Goal: Information Seeking & Learning: Check status

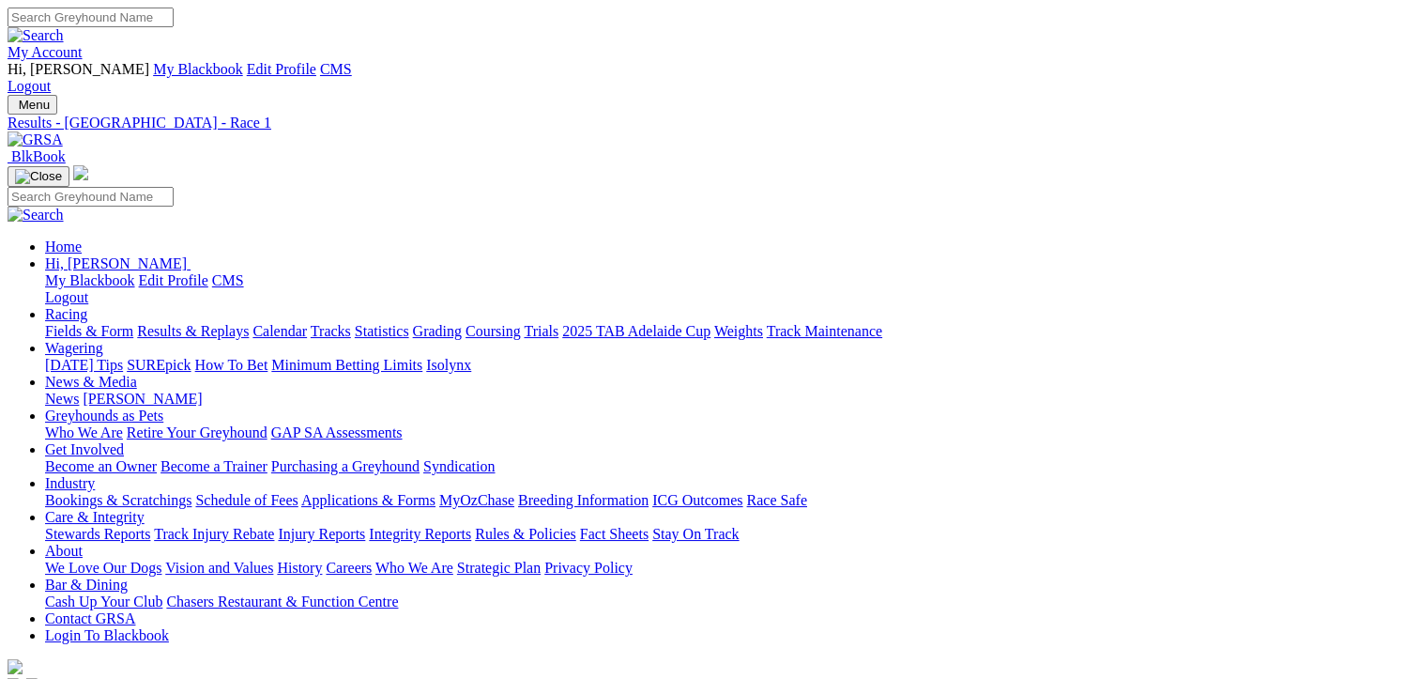
click at [174, 16] on input "Search" at bounding box center [91, 18] width 166 height 20
type input "rico nisom"
click at [174, 10] on input "Search" at bounding box center [91, 18] width 166 height 20
type input "rico nismo"
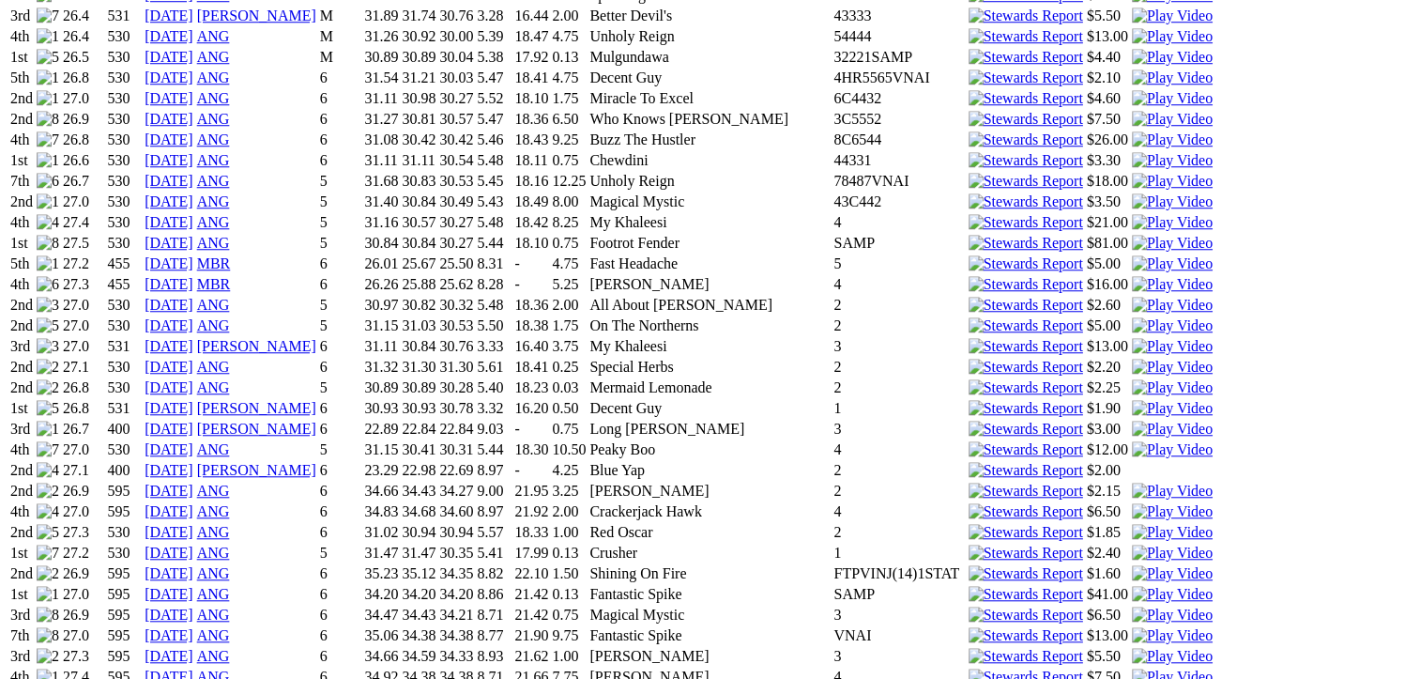
scroll to position [1533, 0]
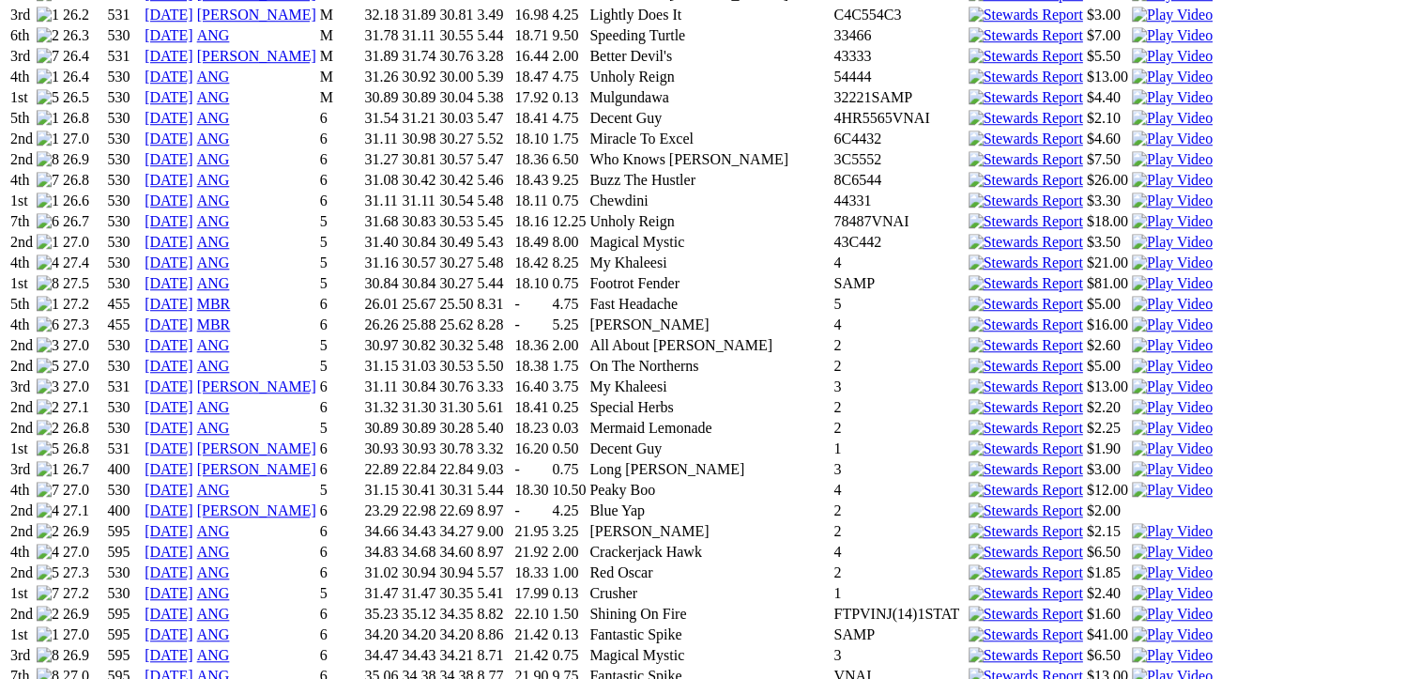
click at [1132, 626] on img at bounding box center [1172, 634] width 81 height 17
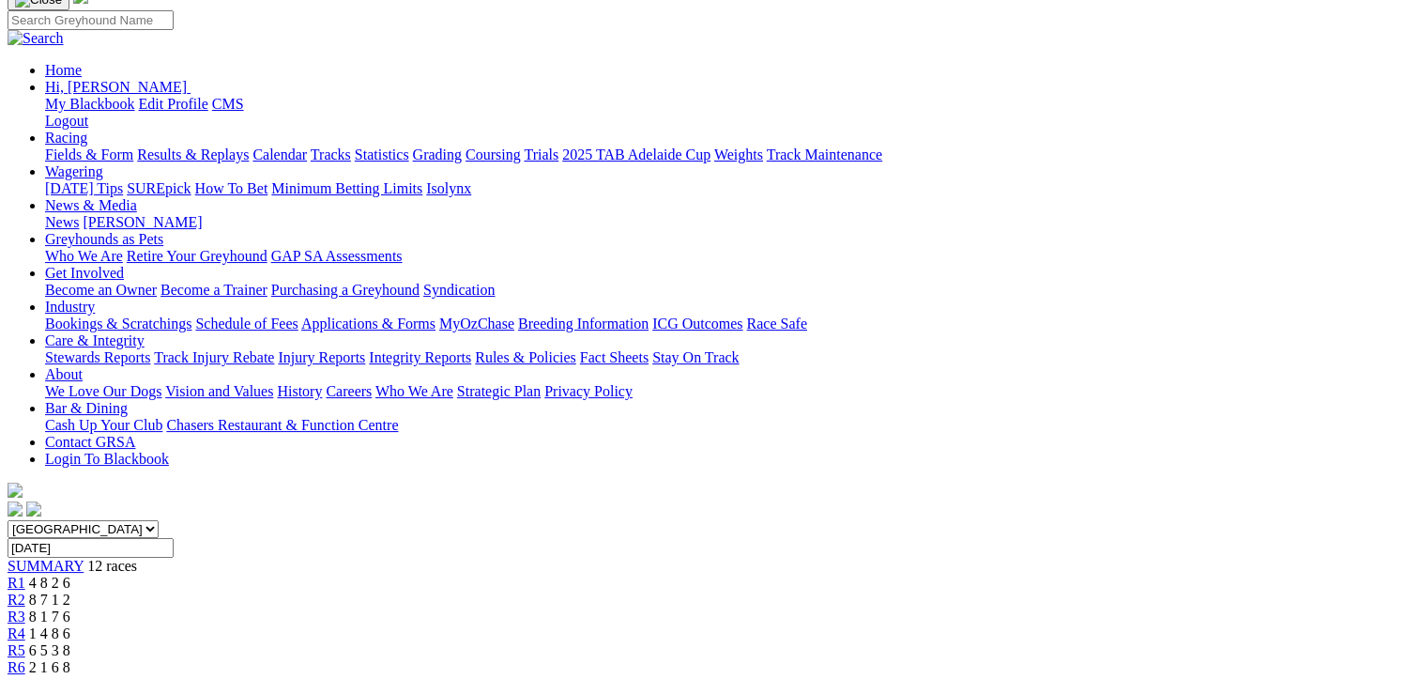
scroll to position [219, 0]
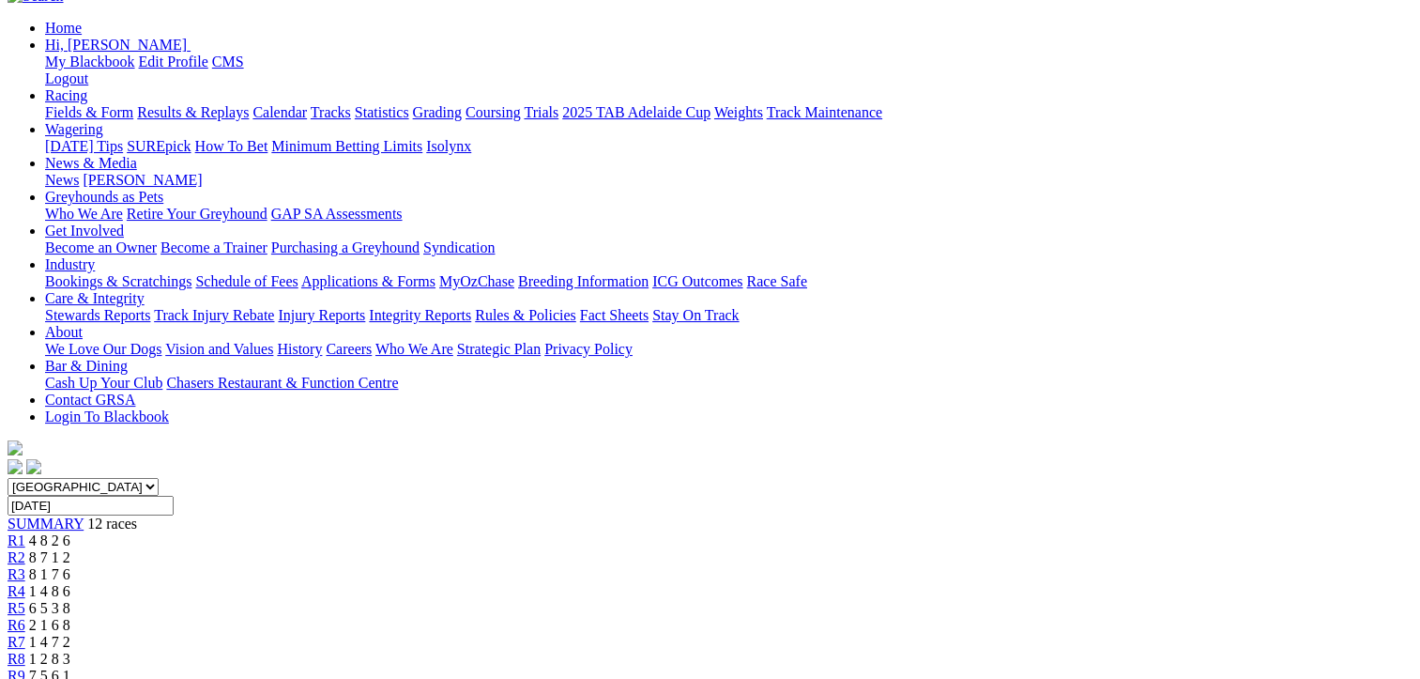
click at [70, 651] on span "1 2 8 3" at bounding box center [49, 659] width 41 height 16
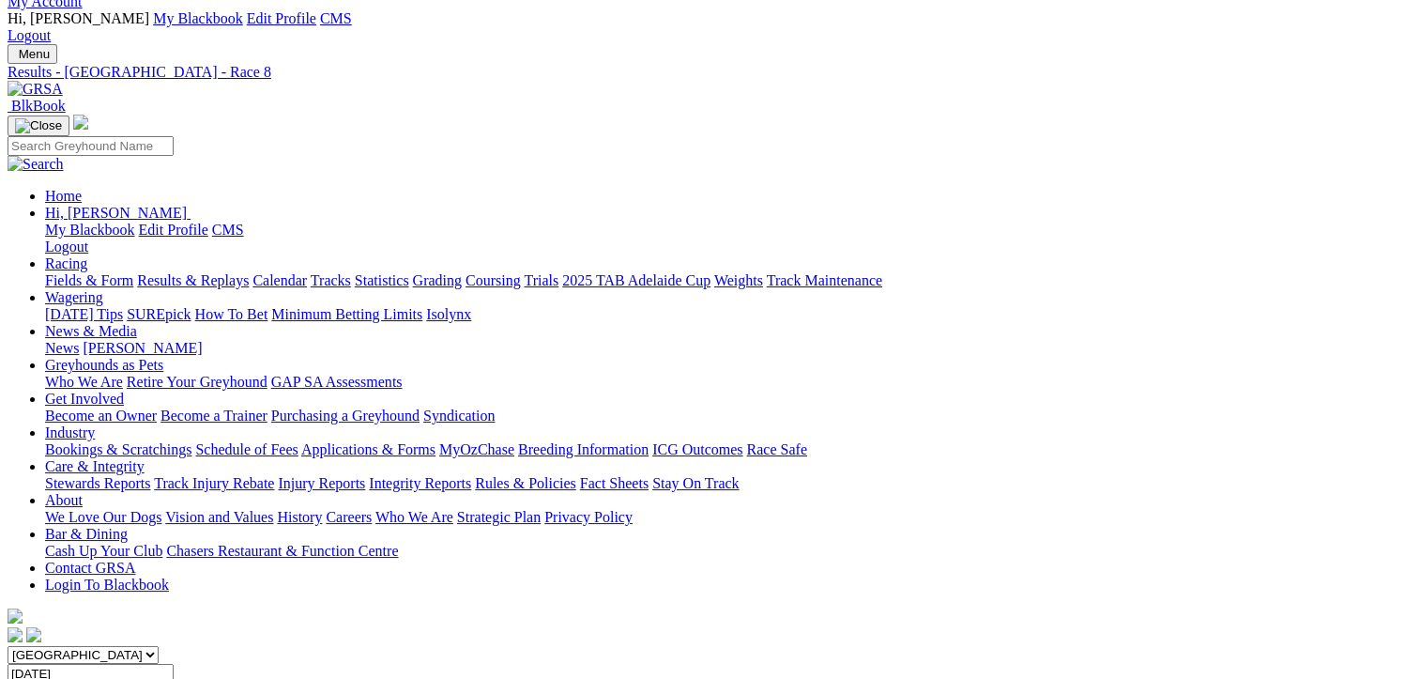
scroll to position [219, 0]
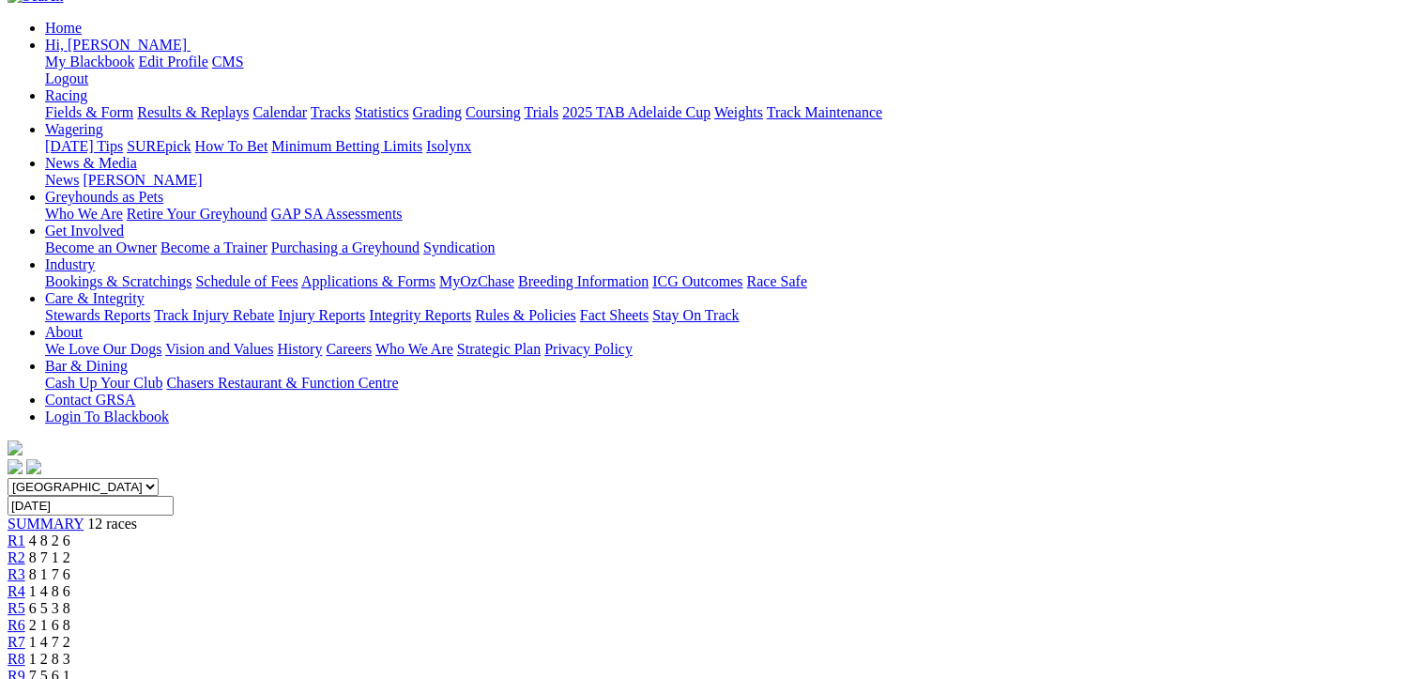
click at [997, 668] on div "R9 7 5 6 1" at bounding box center [710, 676] width 1405 height 17
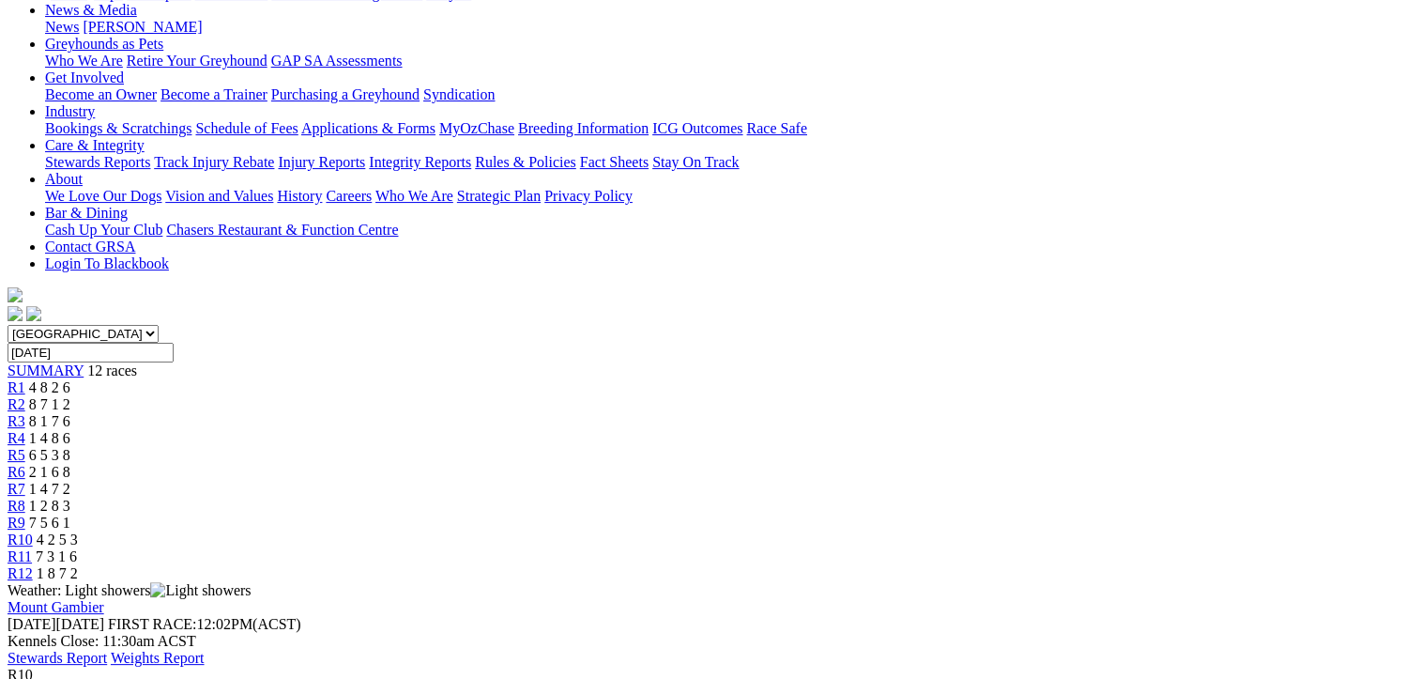
scroll to position [219, 0]
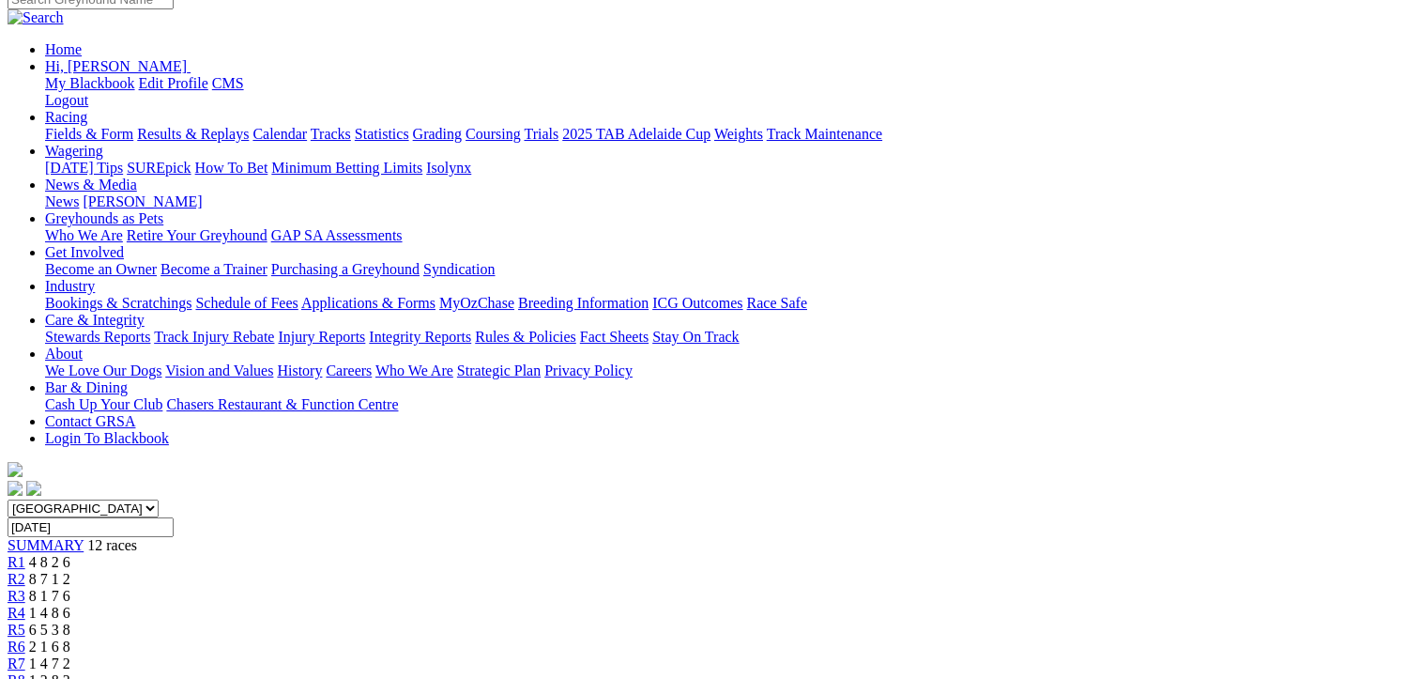
scroll to position [219, 0]
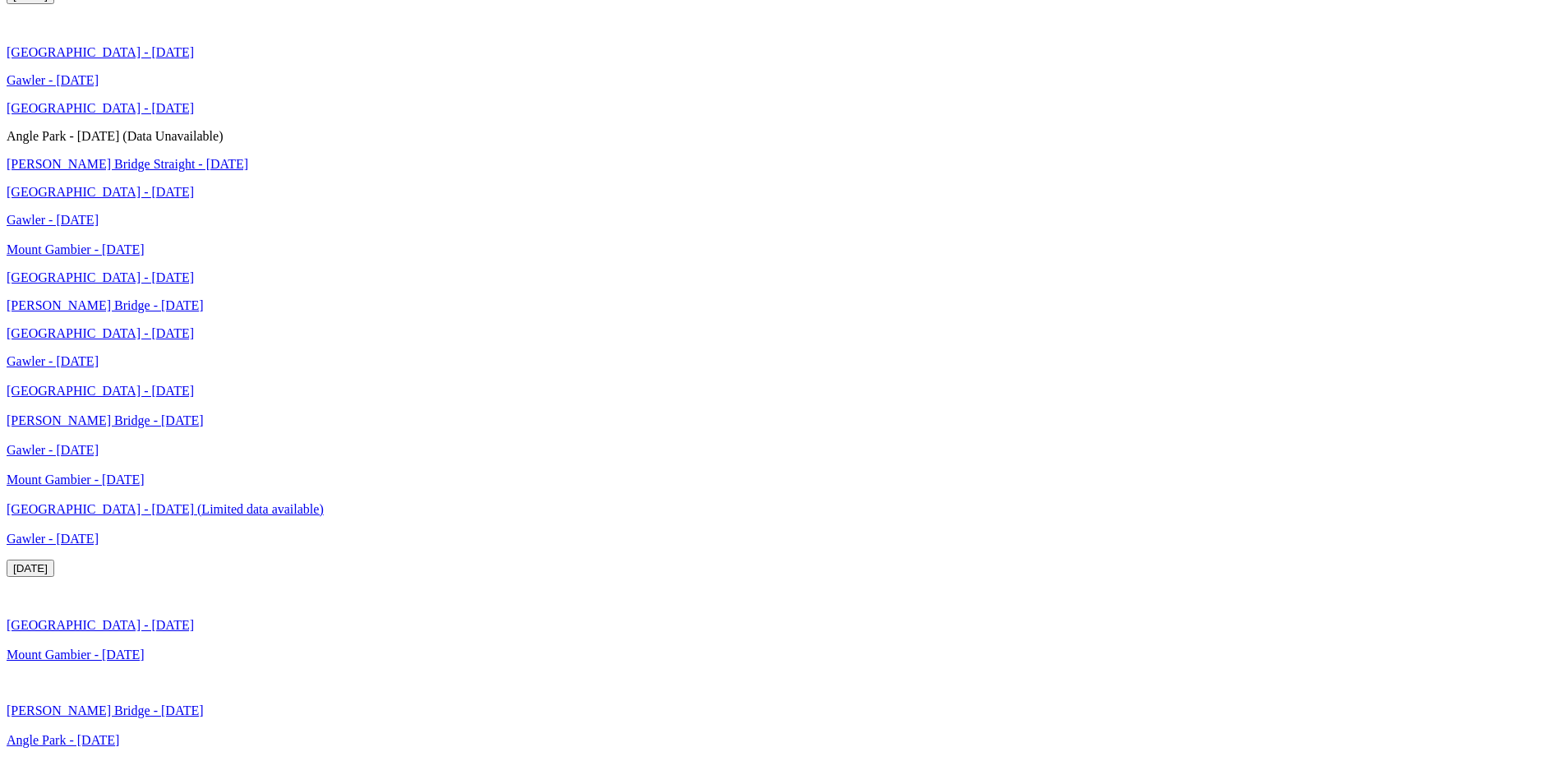
scroll to position [2833, 0]
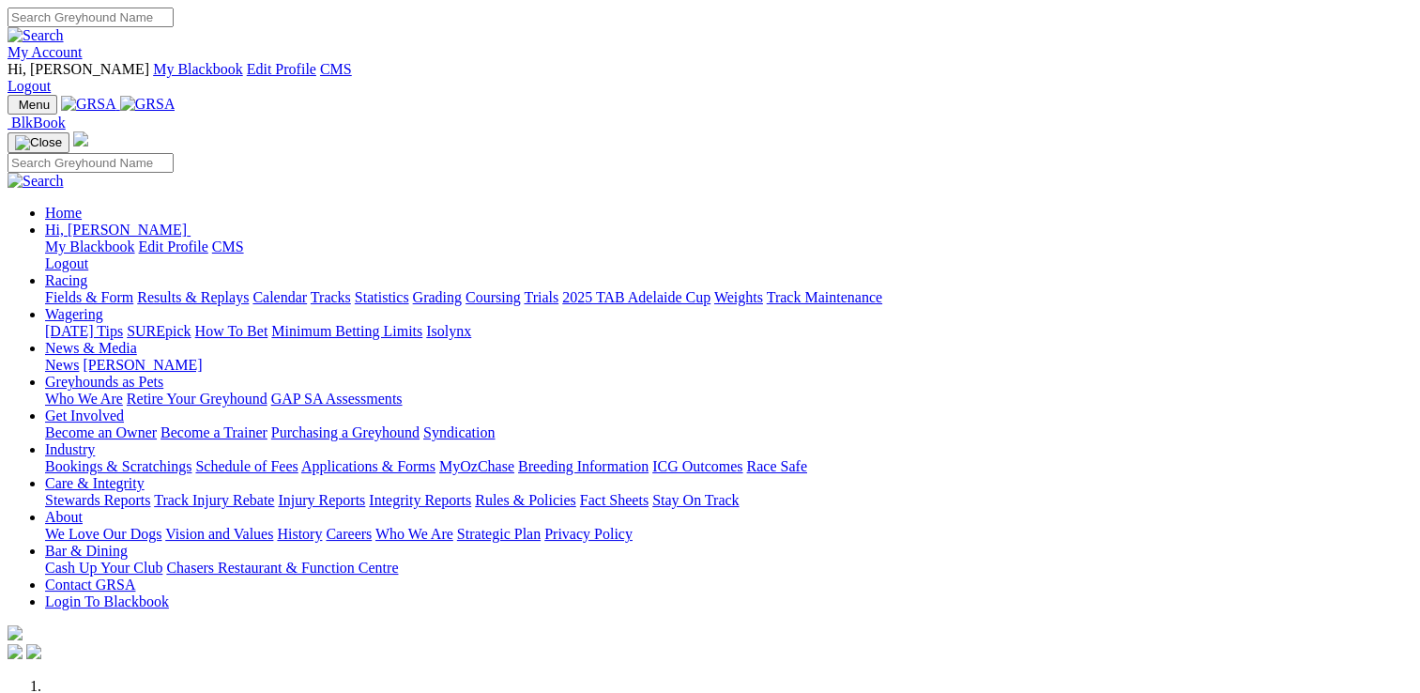
click at [103, 306] on link "Wagering" at bounding box center [74, 314] width 58 height 16
click at [471, 323] on link "Isolynx" at bounding box center [448, 331] width 45 height 16
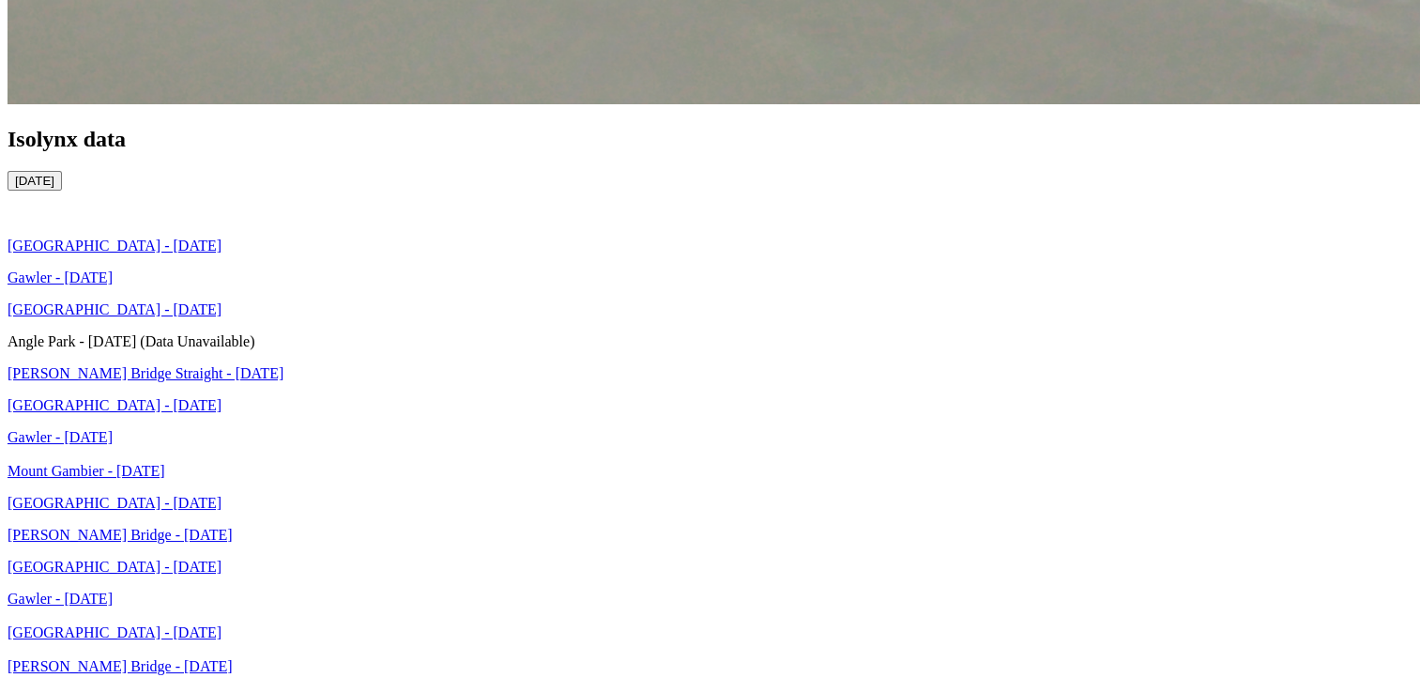
scroll to position [3682, 0]
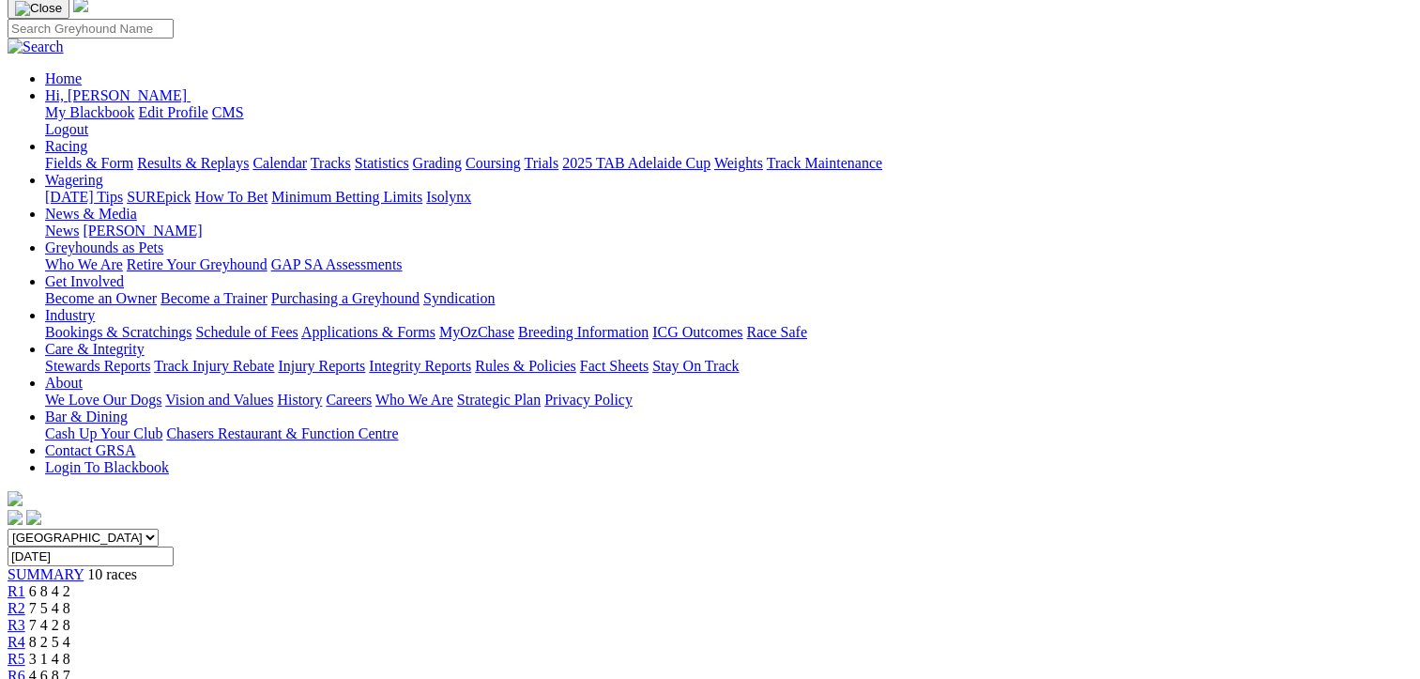
scroll to position [219, 0]
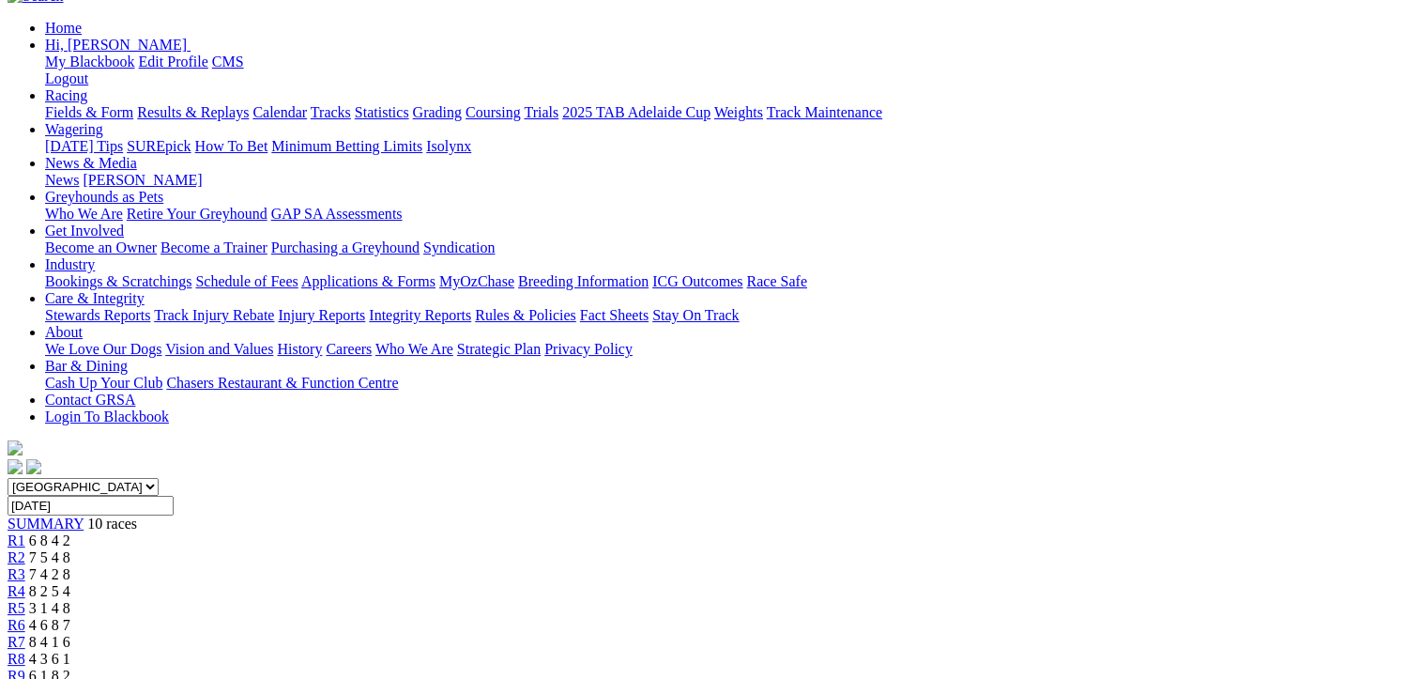
click at [70, 583] on span "8 2 5 4" at bounding box center [49, 591] width 41 height 16
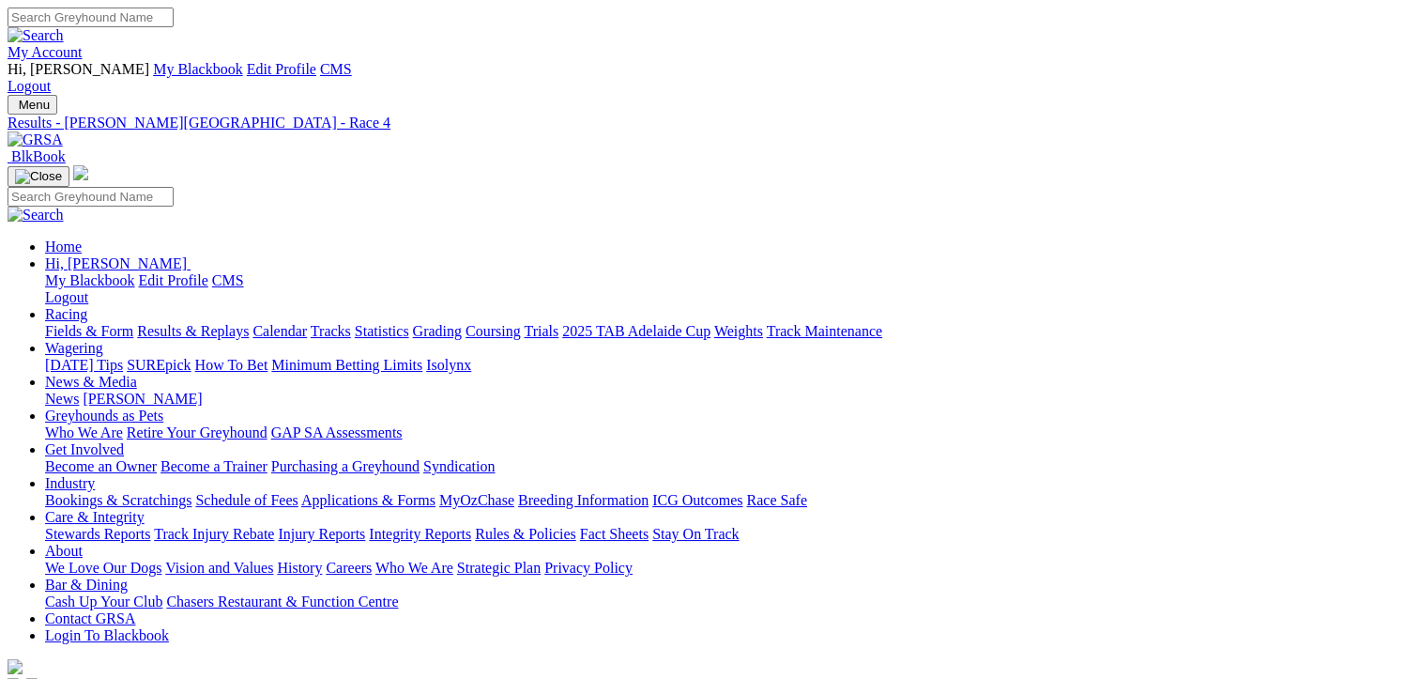
drag, startPoint x: 725, startPoint y: 303, endPoint x: 760, endPoint y: 313, distance: 36.9
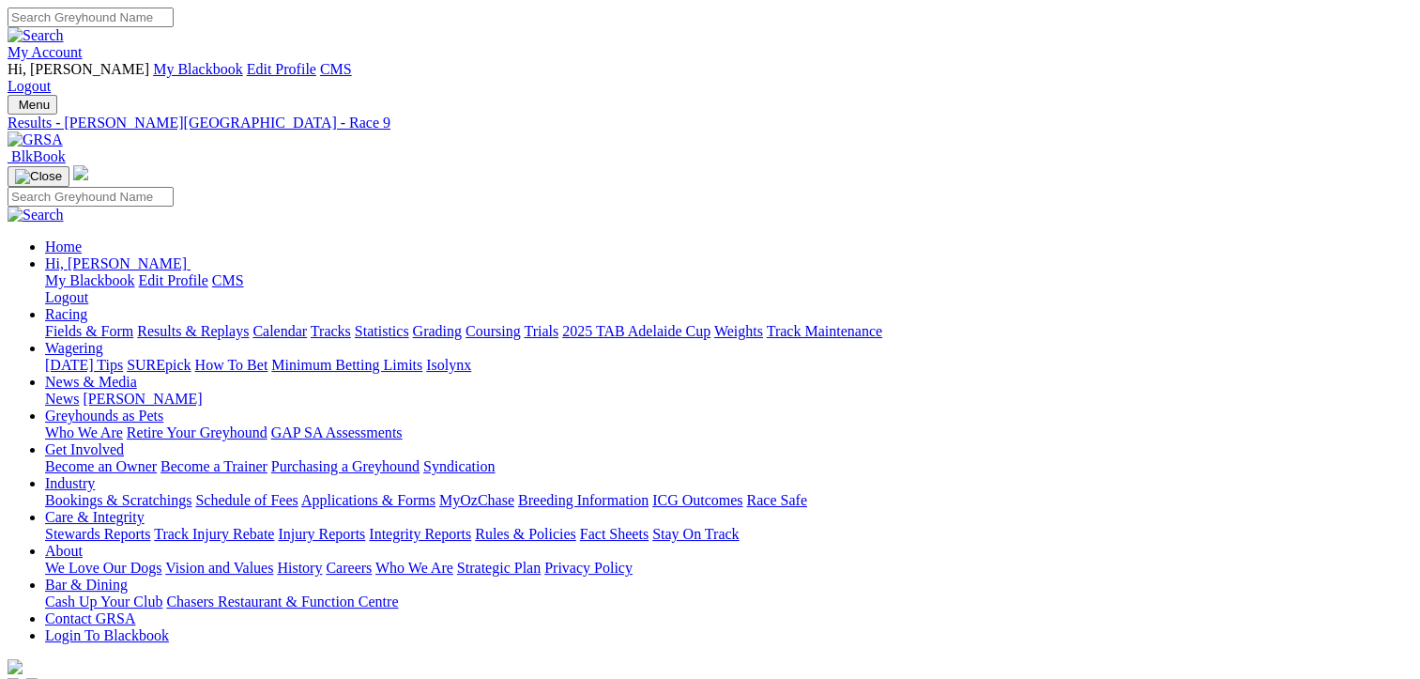
click at [103, 340] on link "Wagering" at bounding box center [74, 348] width 58 height 16
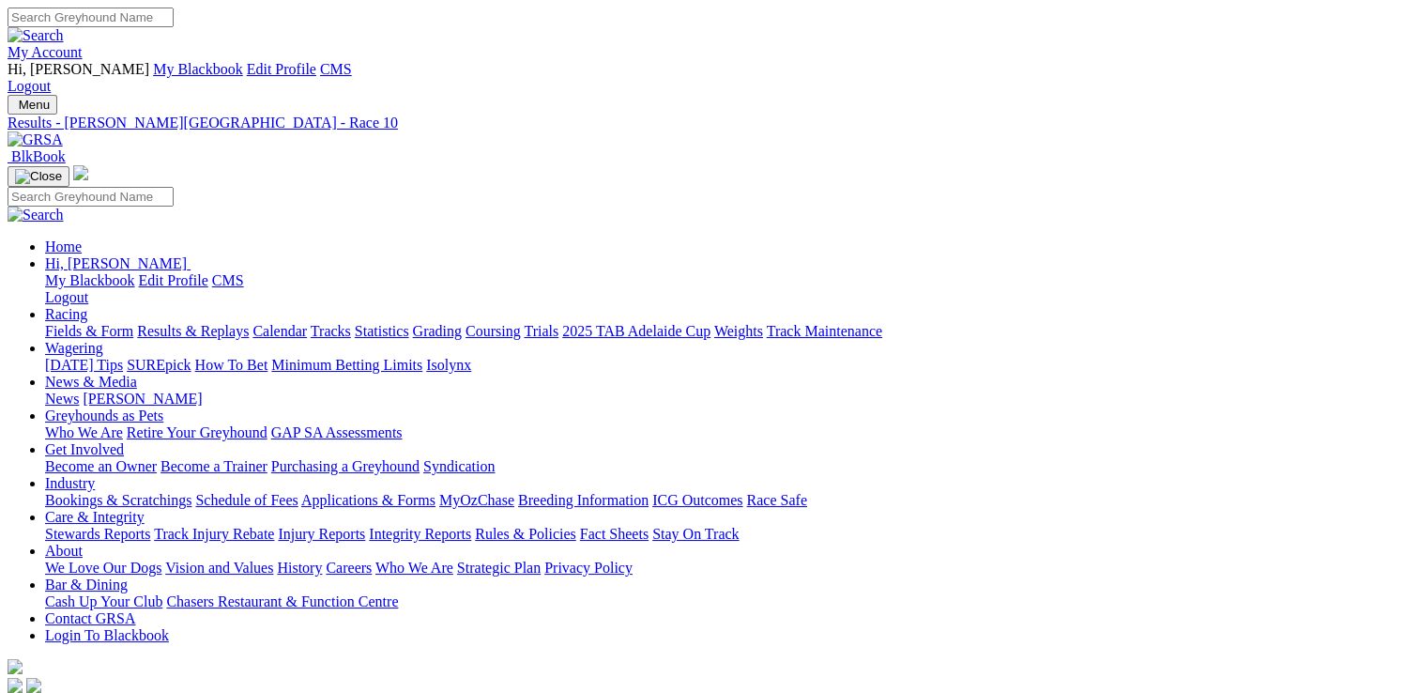
click at [471, 357] on link "Isolynx" at bounding box center [448, 365] width 45 height 16
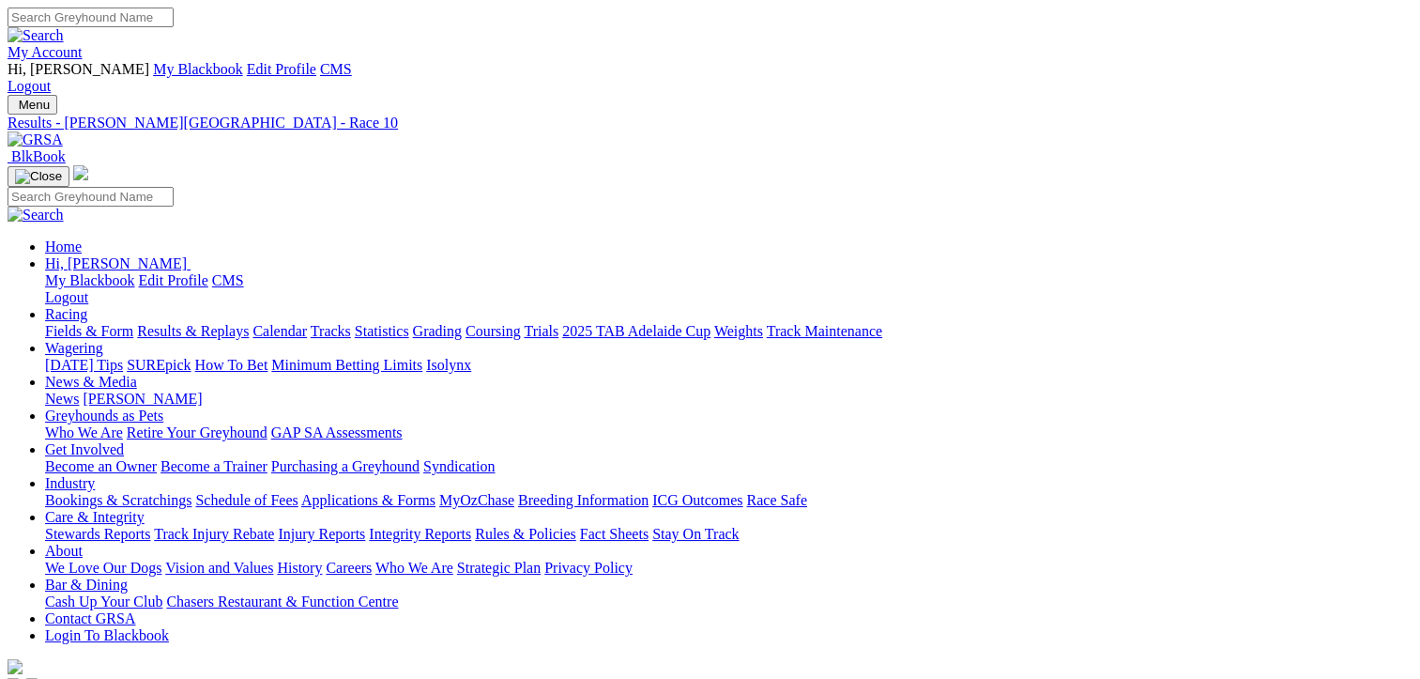
click at [249, 323] on link "Results & Replays" at bounding box center [193, 331] width 112 height 16
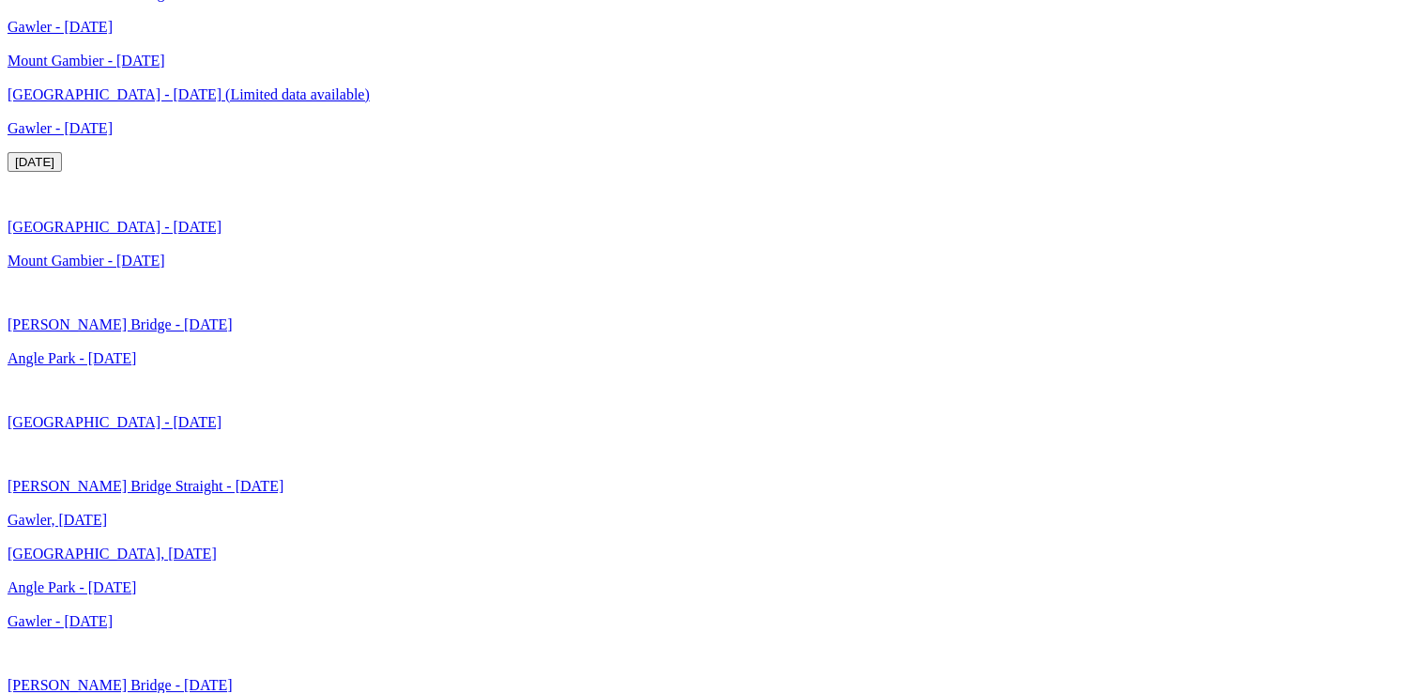
scroll to position [3712, 0]
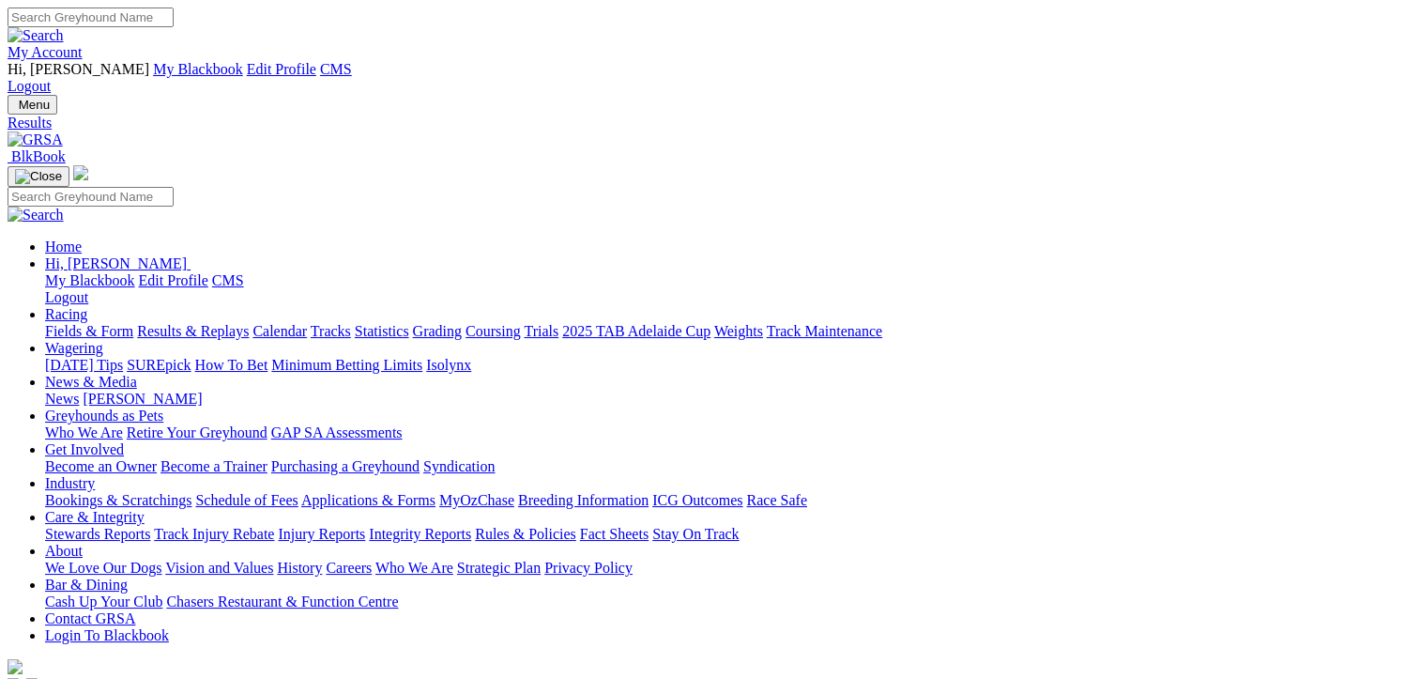
type input "Monday, 14 Jul 2025"
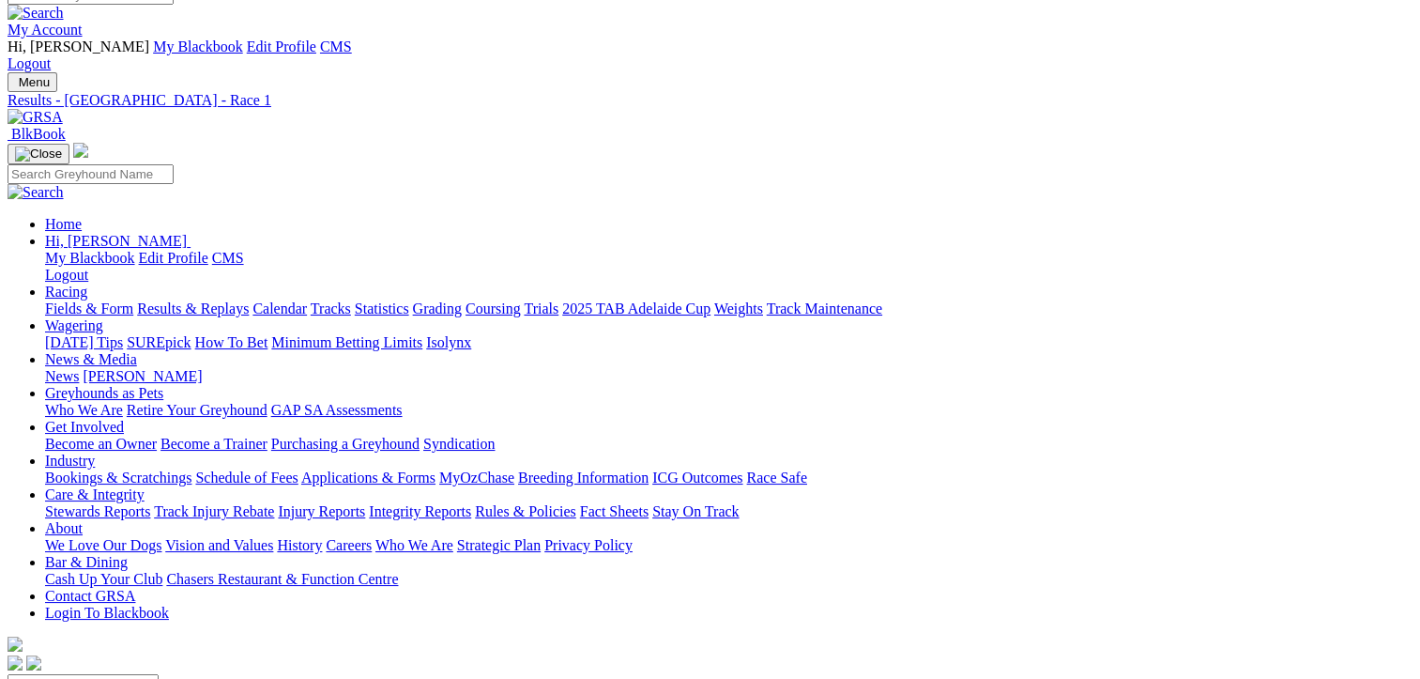
scroll to position [240, 0]
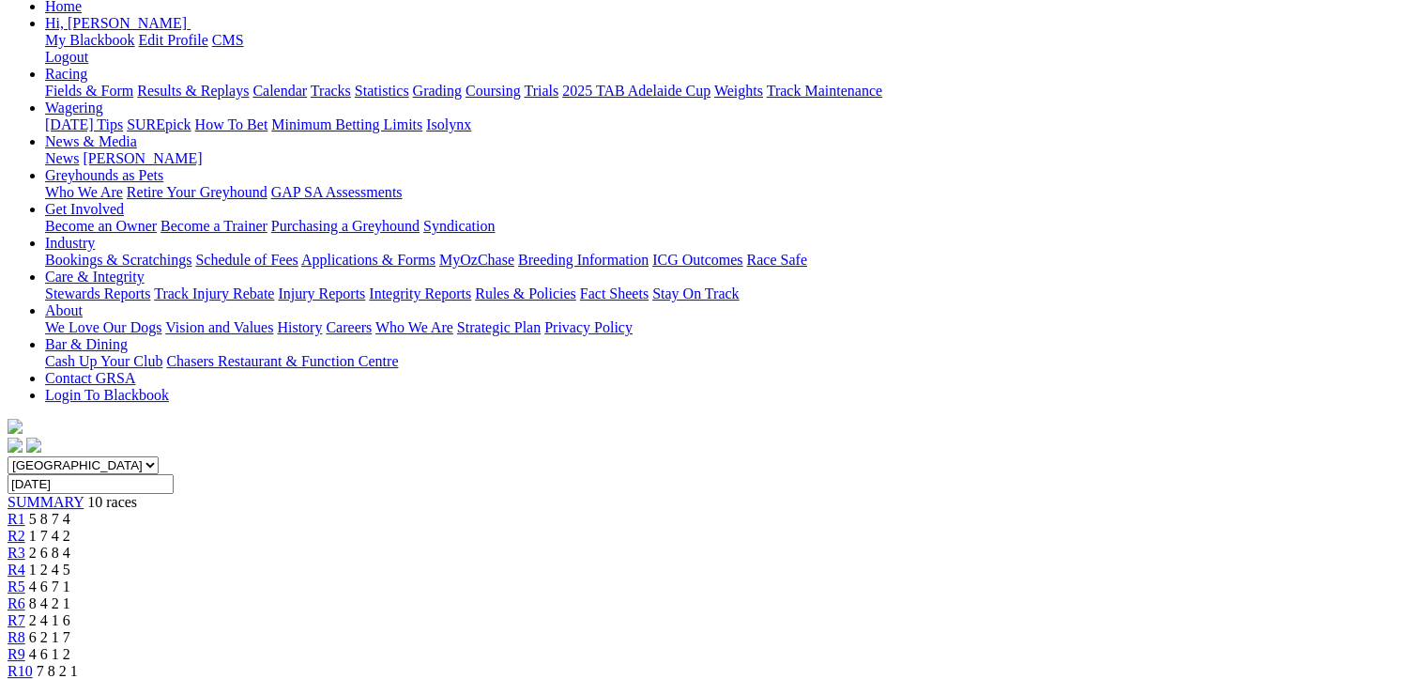
click at [70, 528] on span "1 7 4 2" at bounding box center [49, 536] width 41 height 16
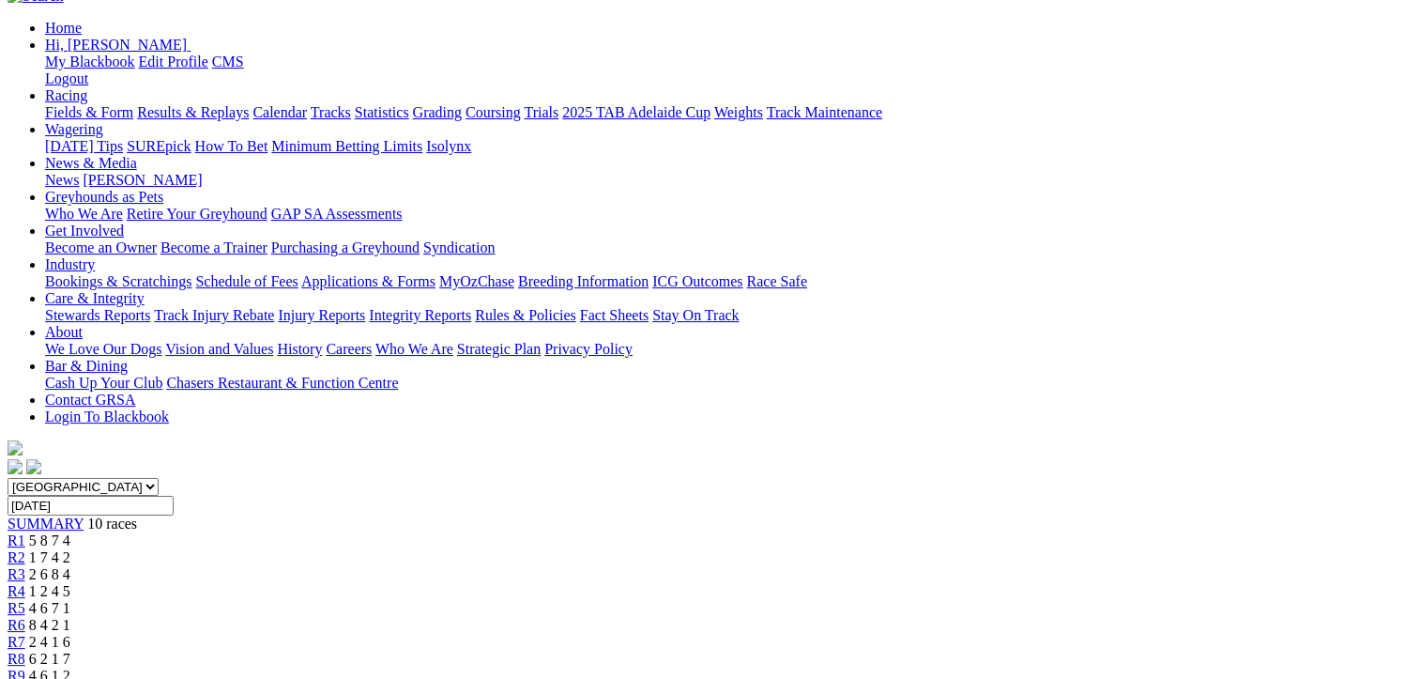
click at [70, 566] on span "2 6 8 4" at bounding box center [49, 574] width 41 height 16
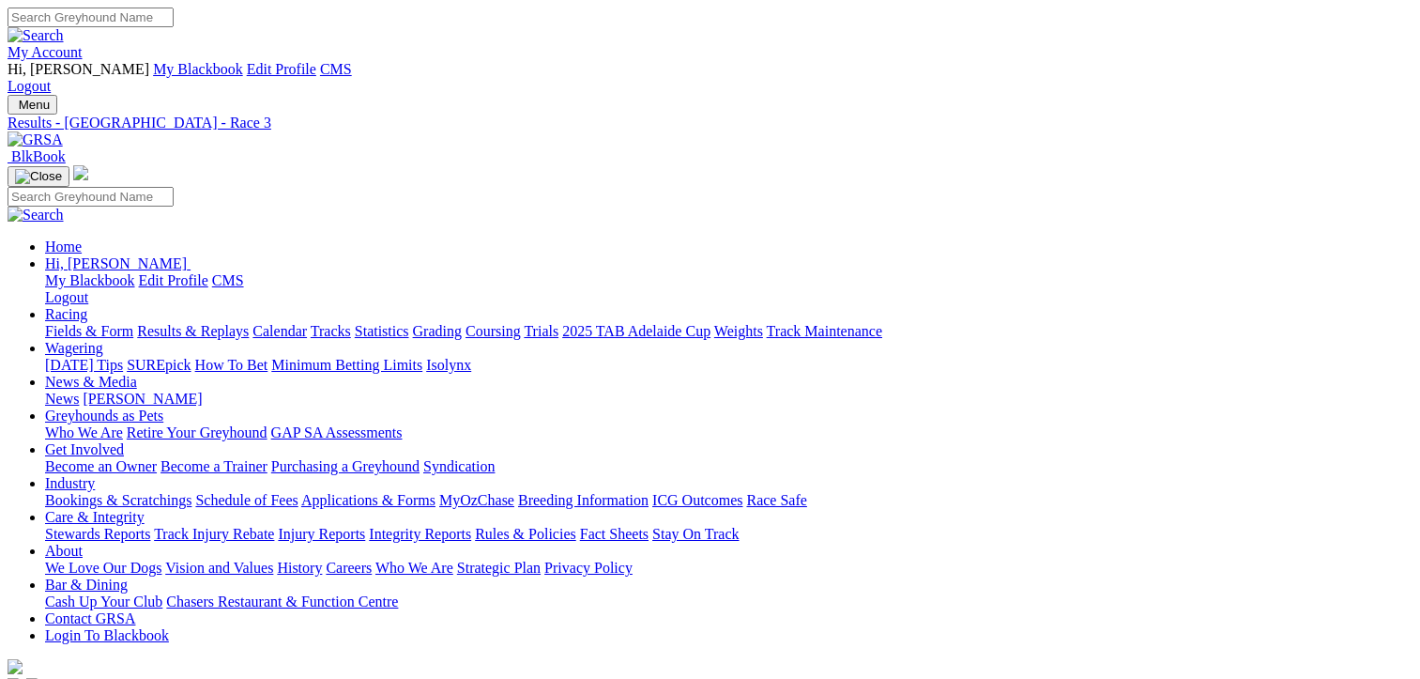
scroll to position [219, 0]
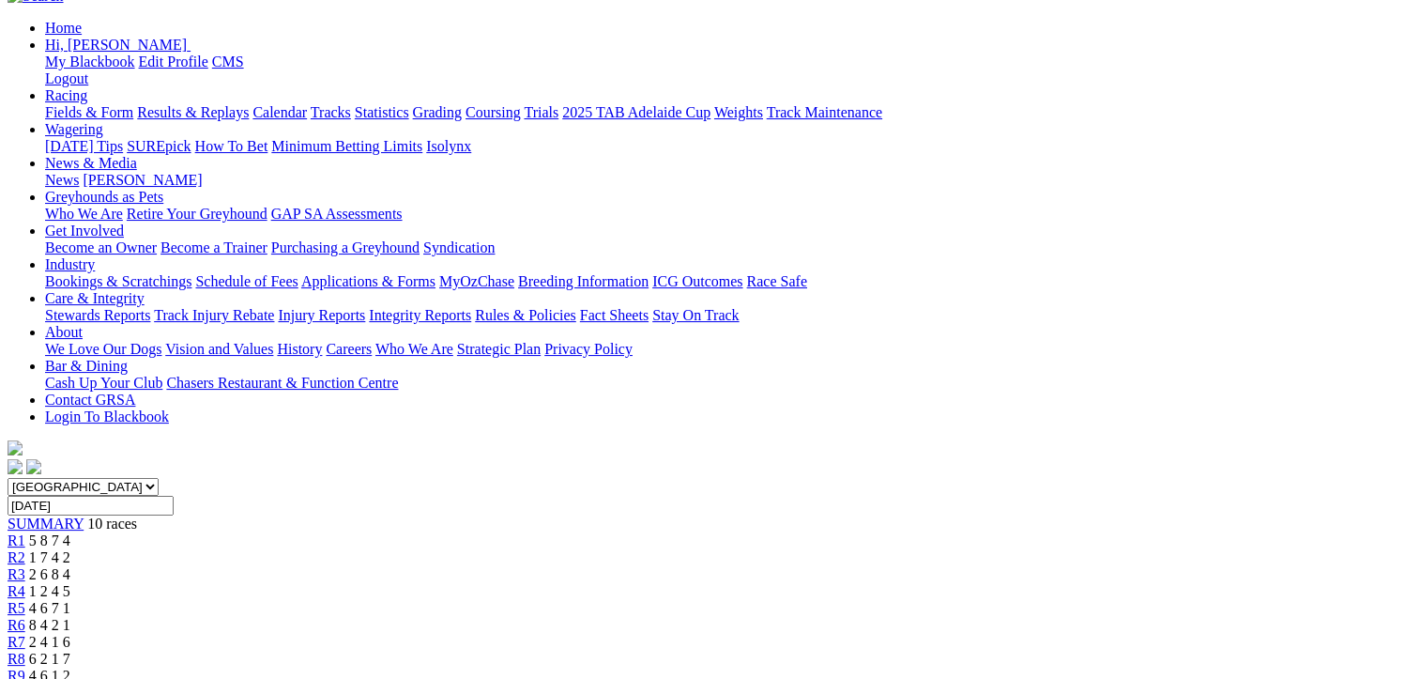
click at [70, 583] on span "1 2 4 5" at bounding box center [49, 591] width 41 height 16
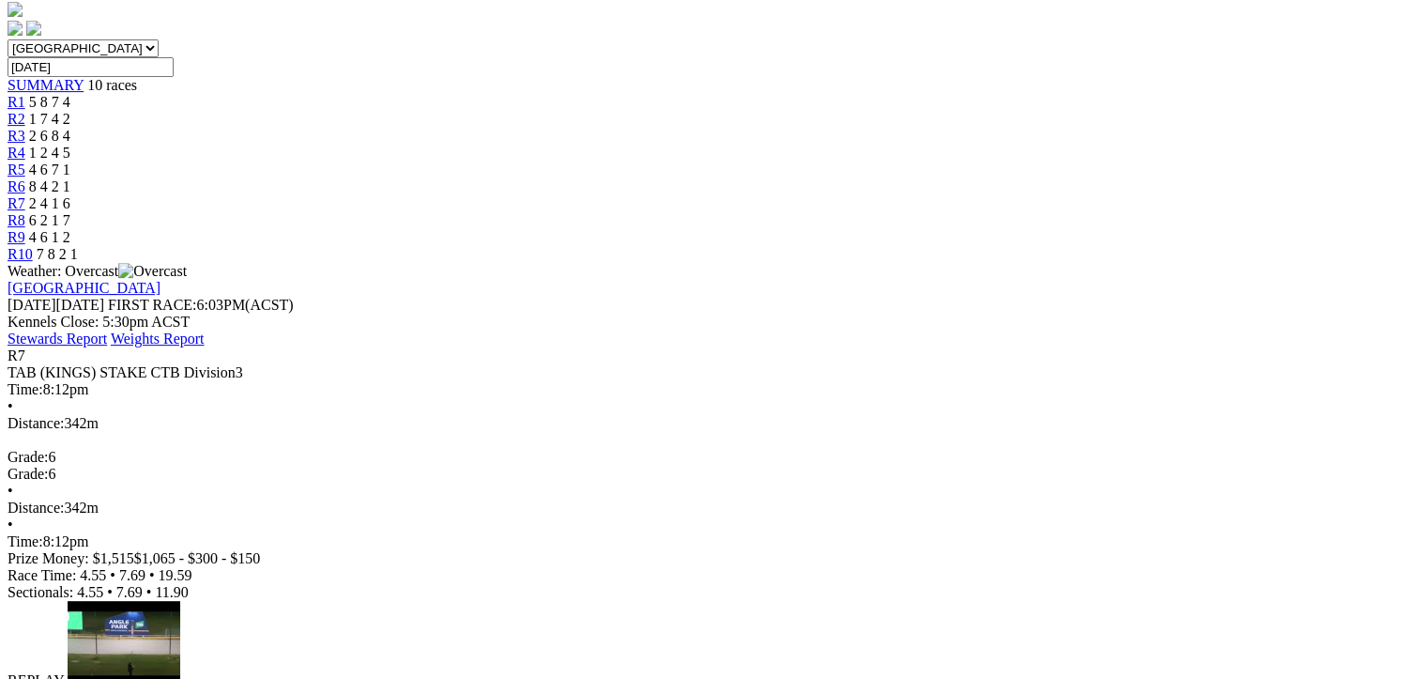
scroll to position [219, 0]
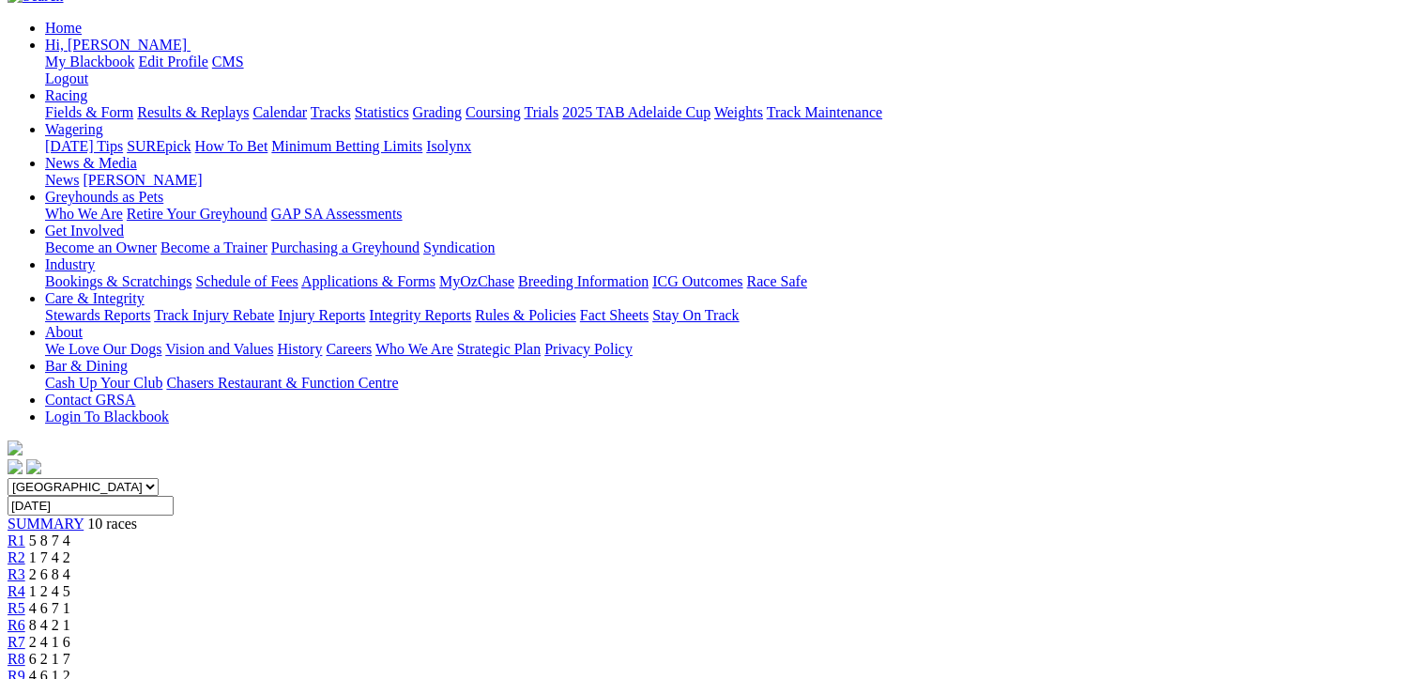
click at [70, 651] on span "6 2 1 7" at bounding box center [49, 659] width 41 height 16
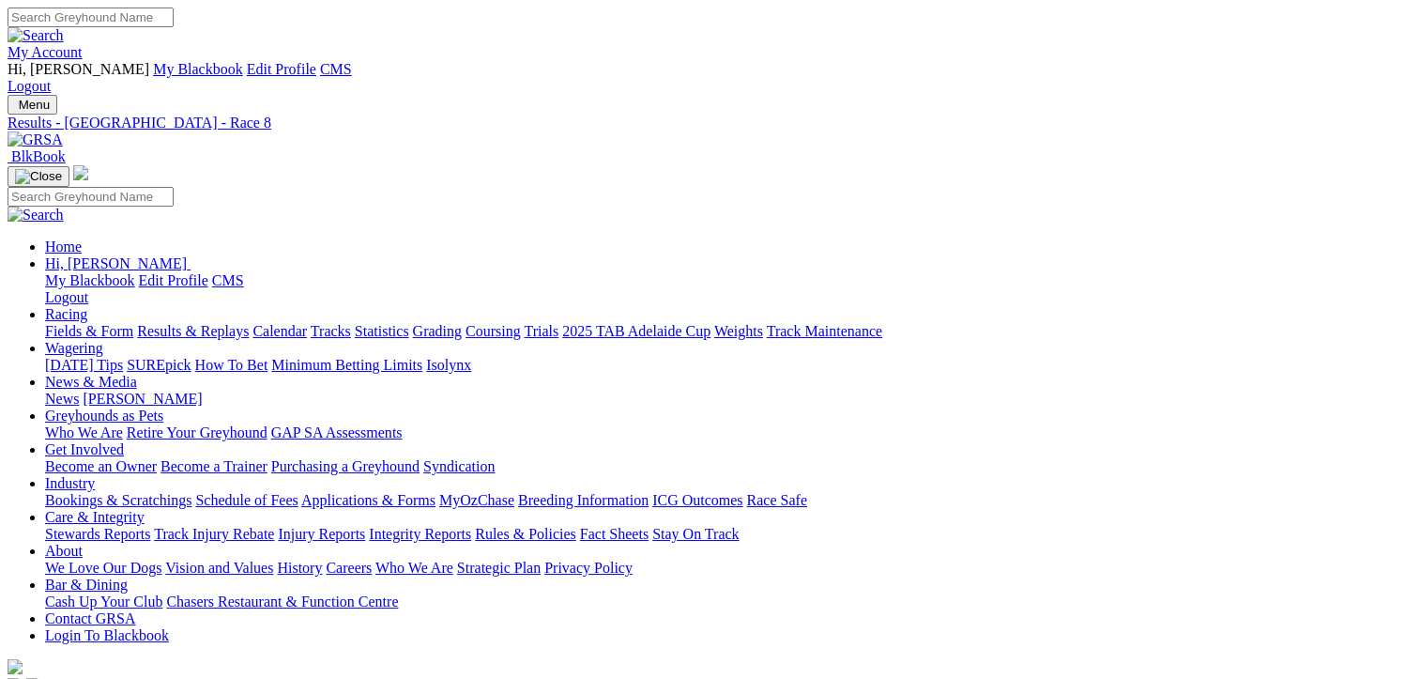
drag, startPoint x: 1123, startPoint y: 287, endPoint x: 1355, endPoint y: 260, distance: 233.5
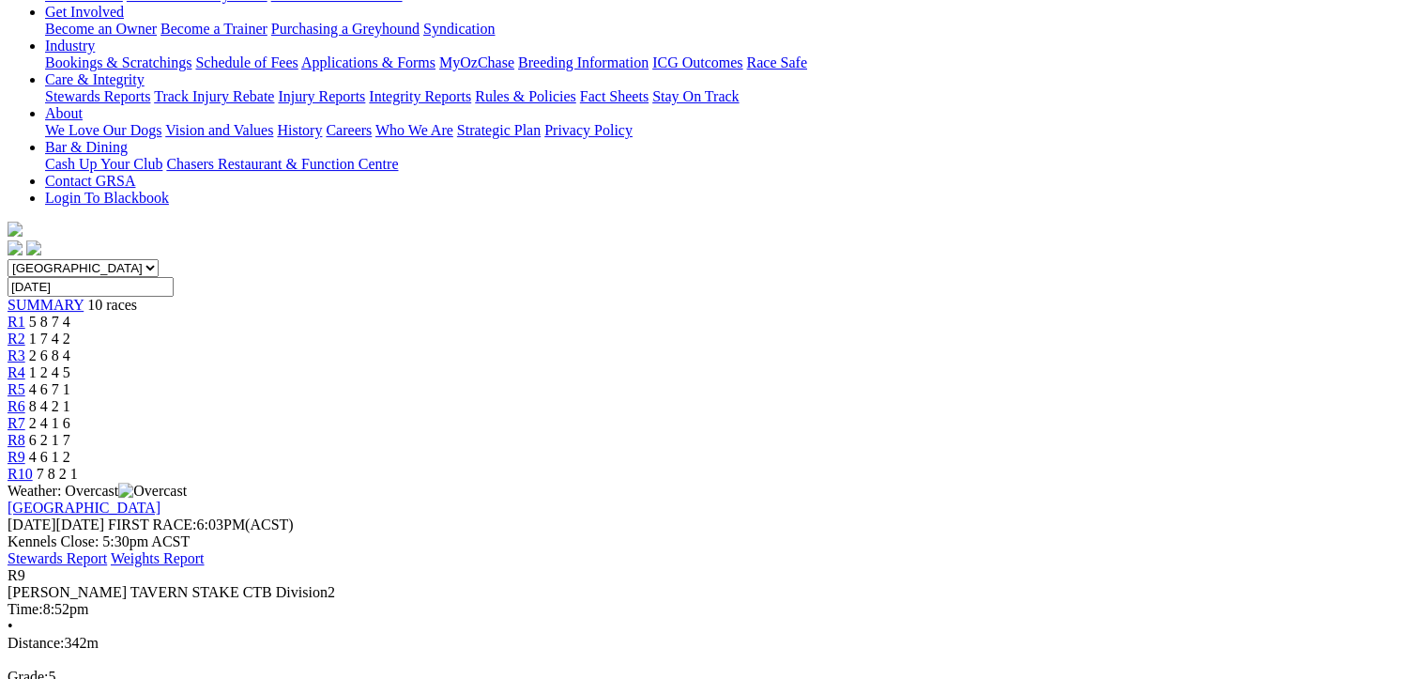
scroll to position [219, 0]
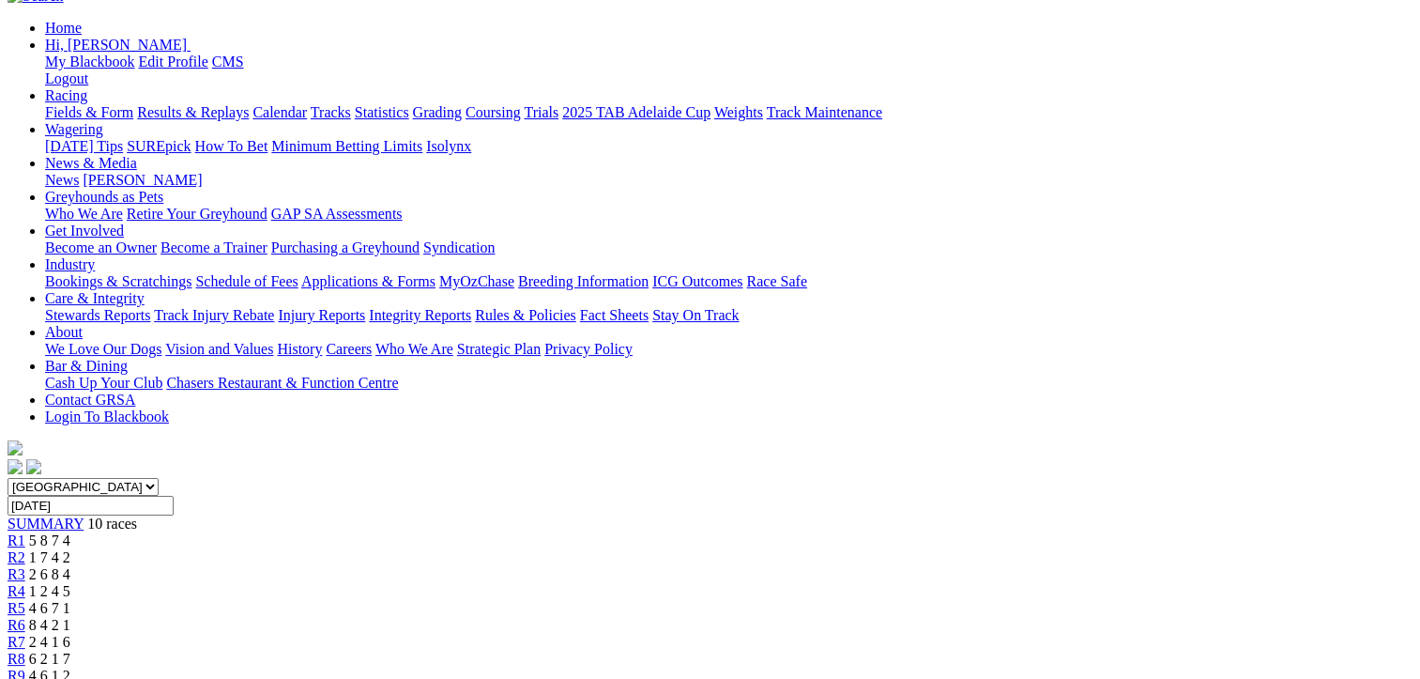
click at [78, 678] on span "7 8 2 1" at bounding box center [57, 692] width 41 height 16
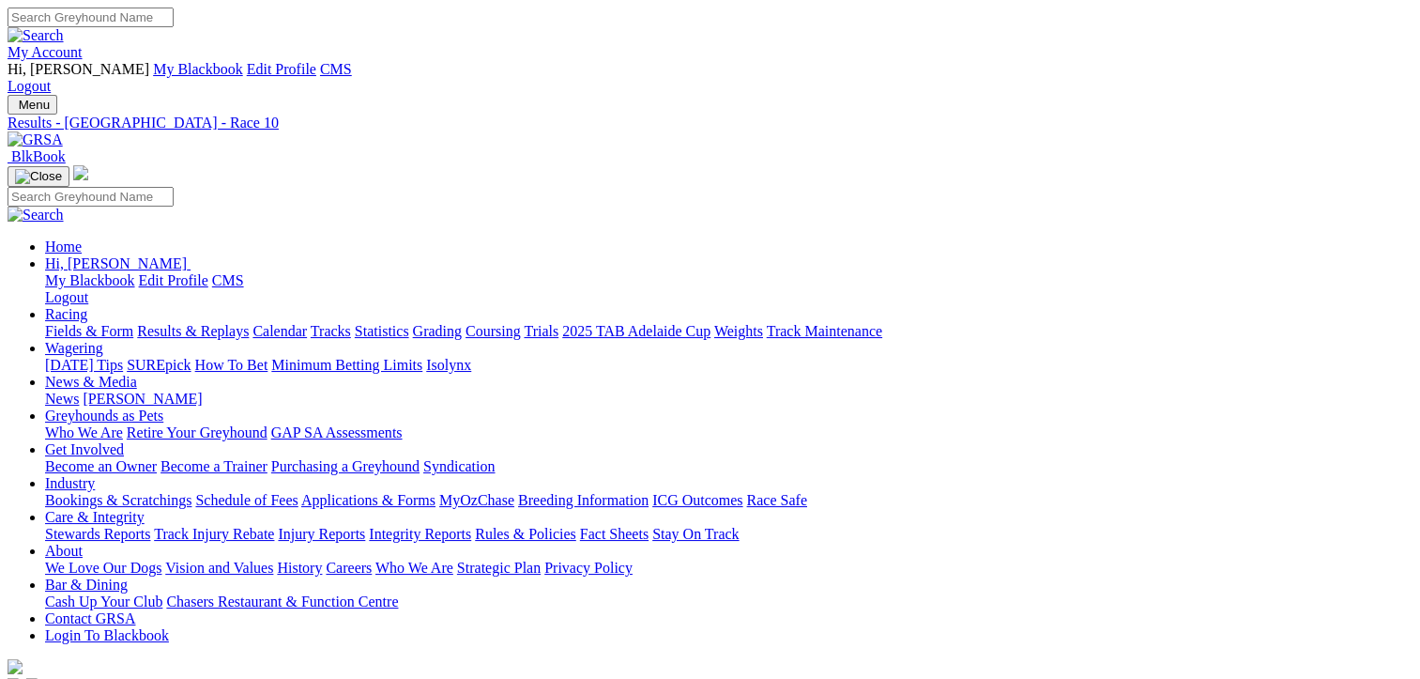
click at [87, 306] on link "Racing" at bounding box center [66, 314] width 42 height 16
click at [199, 323] on link "Results & Replays" at bounding box center [193, 331] width 112 height 16
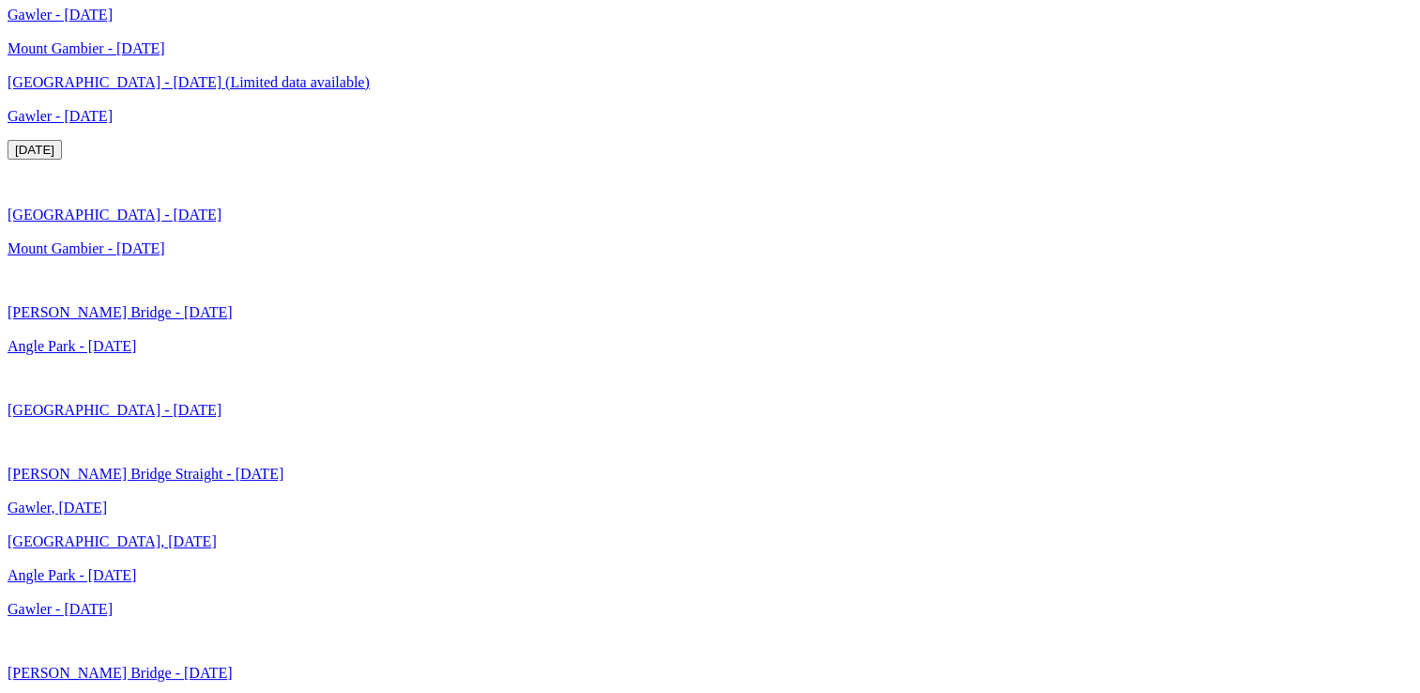
scroll to position [3723, 0]
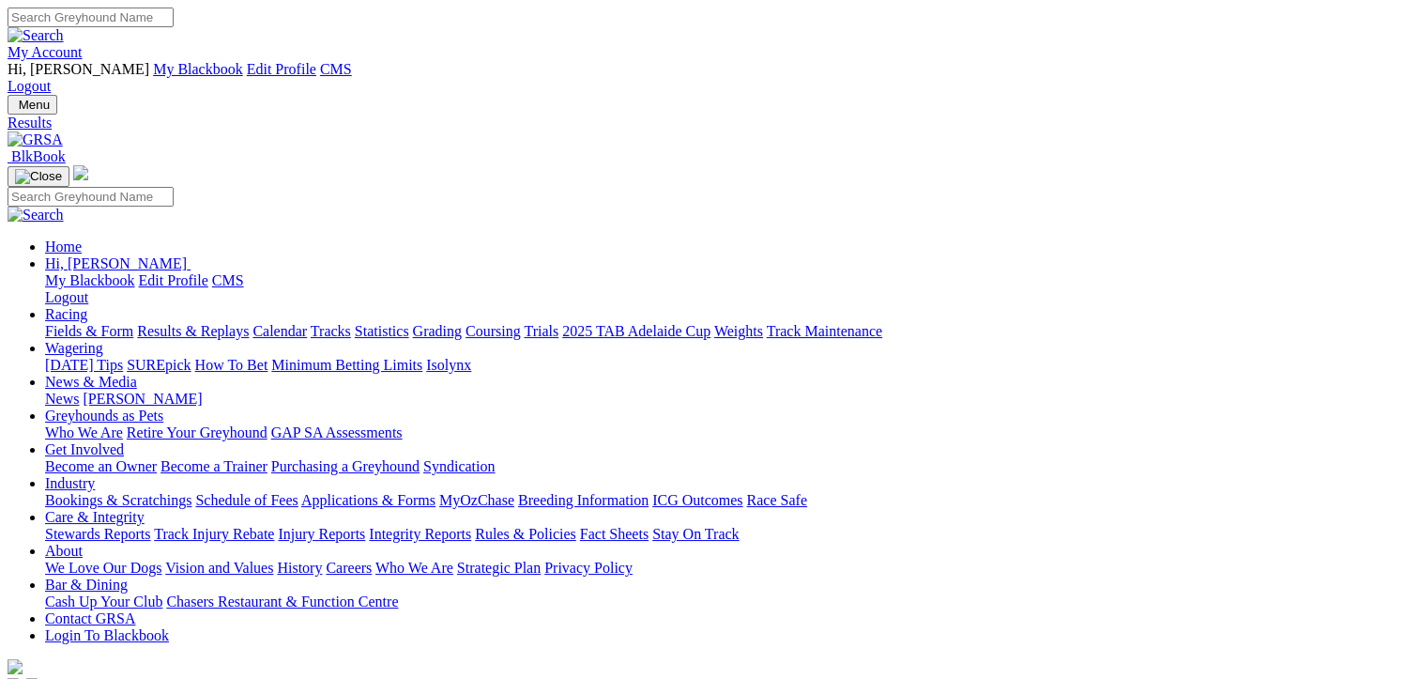
type input "[DATE]"
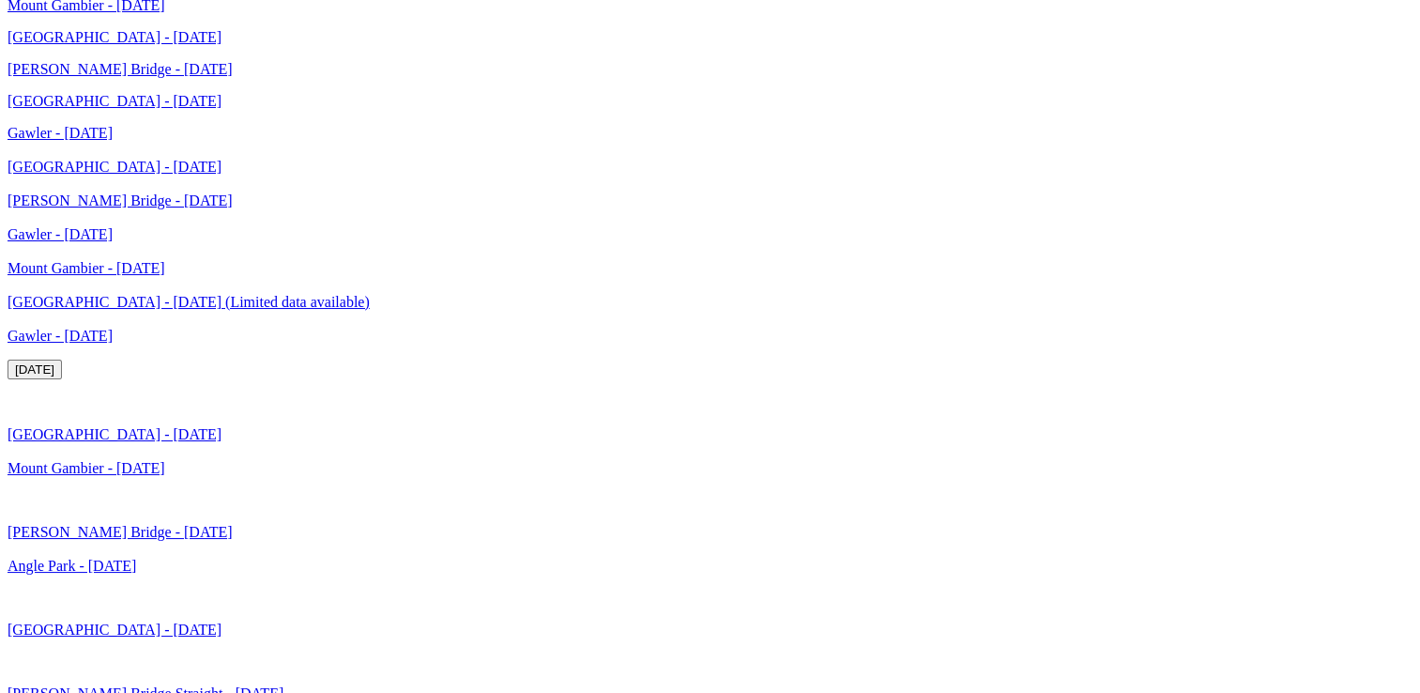
scroll to position [3723, 0]
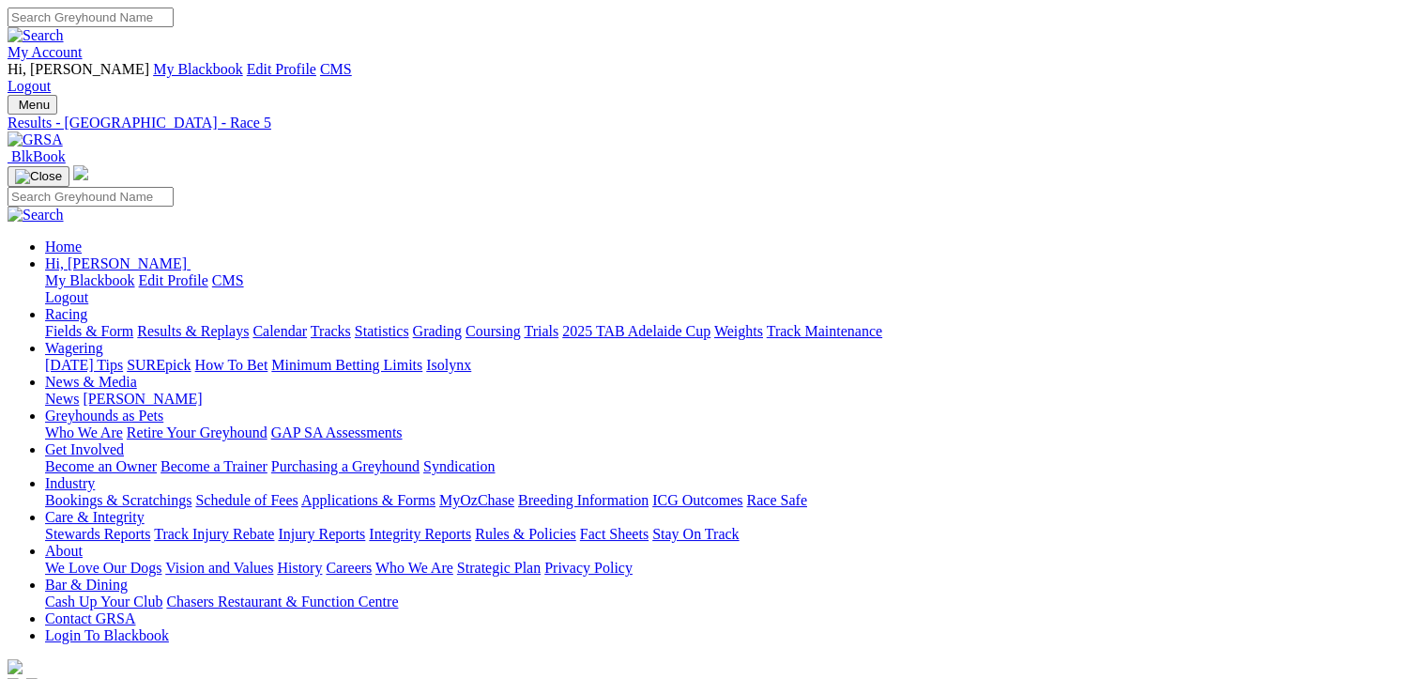
drag, startPoint x: 732, startPoint y: 293, endPoint x: 844, endPoint y: 288, distance: 111.8
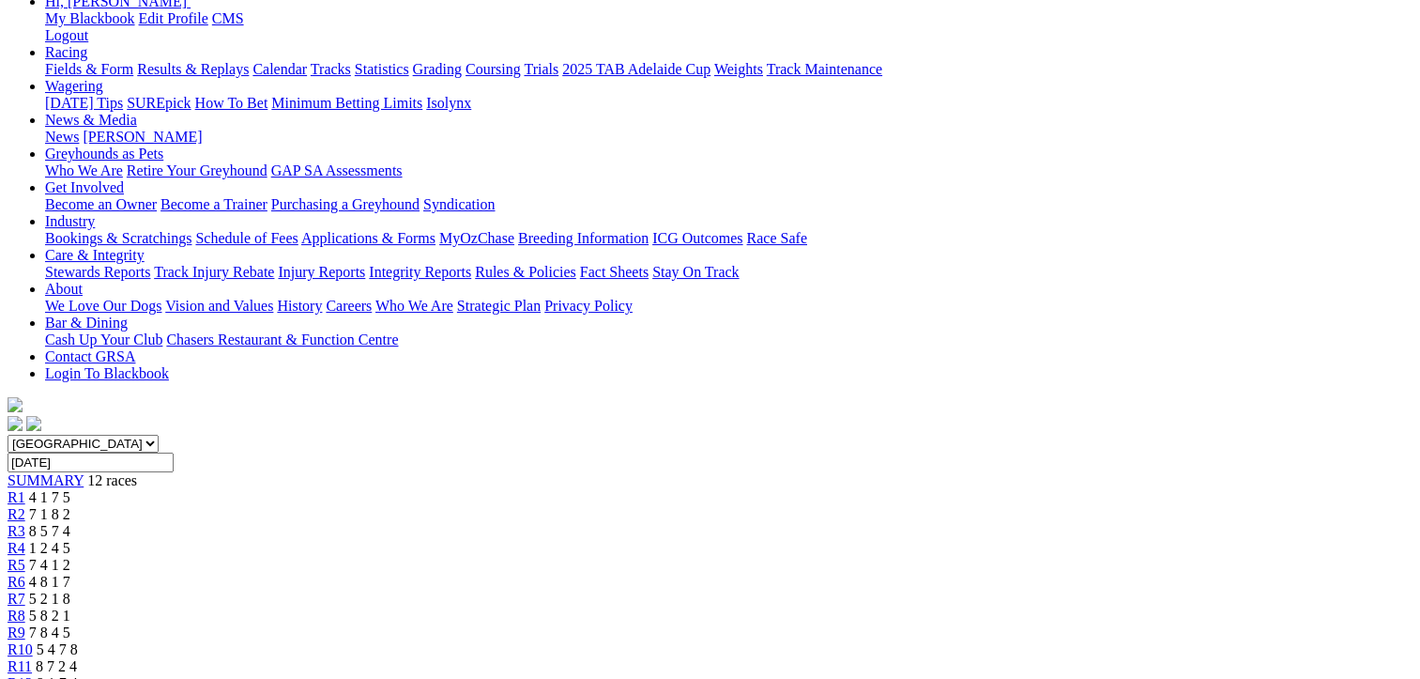
scroll to position [219, 0]
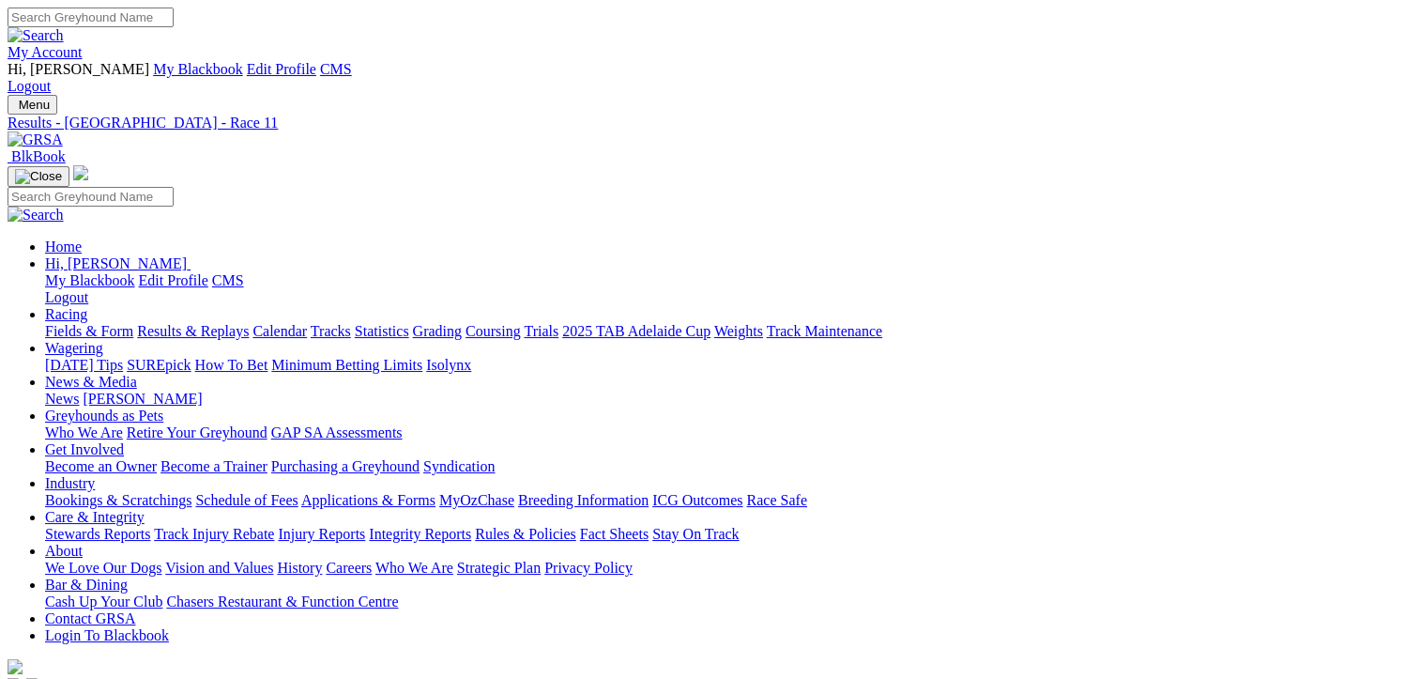
click at [218, 323] on link "Results & Replays" at bounding box center [193, 331] width 112 height 16
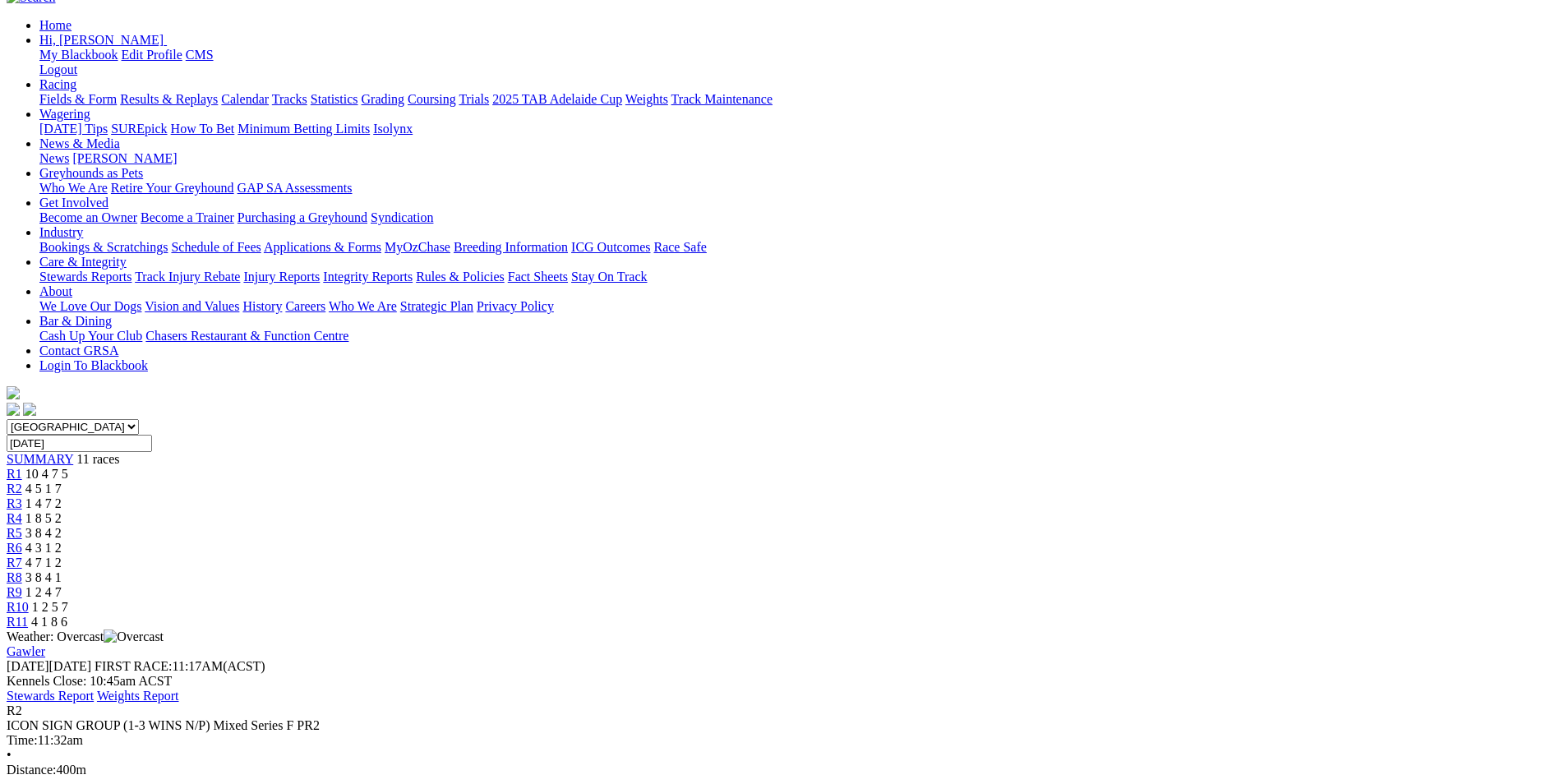
scroll to position [192, 0]
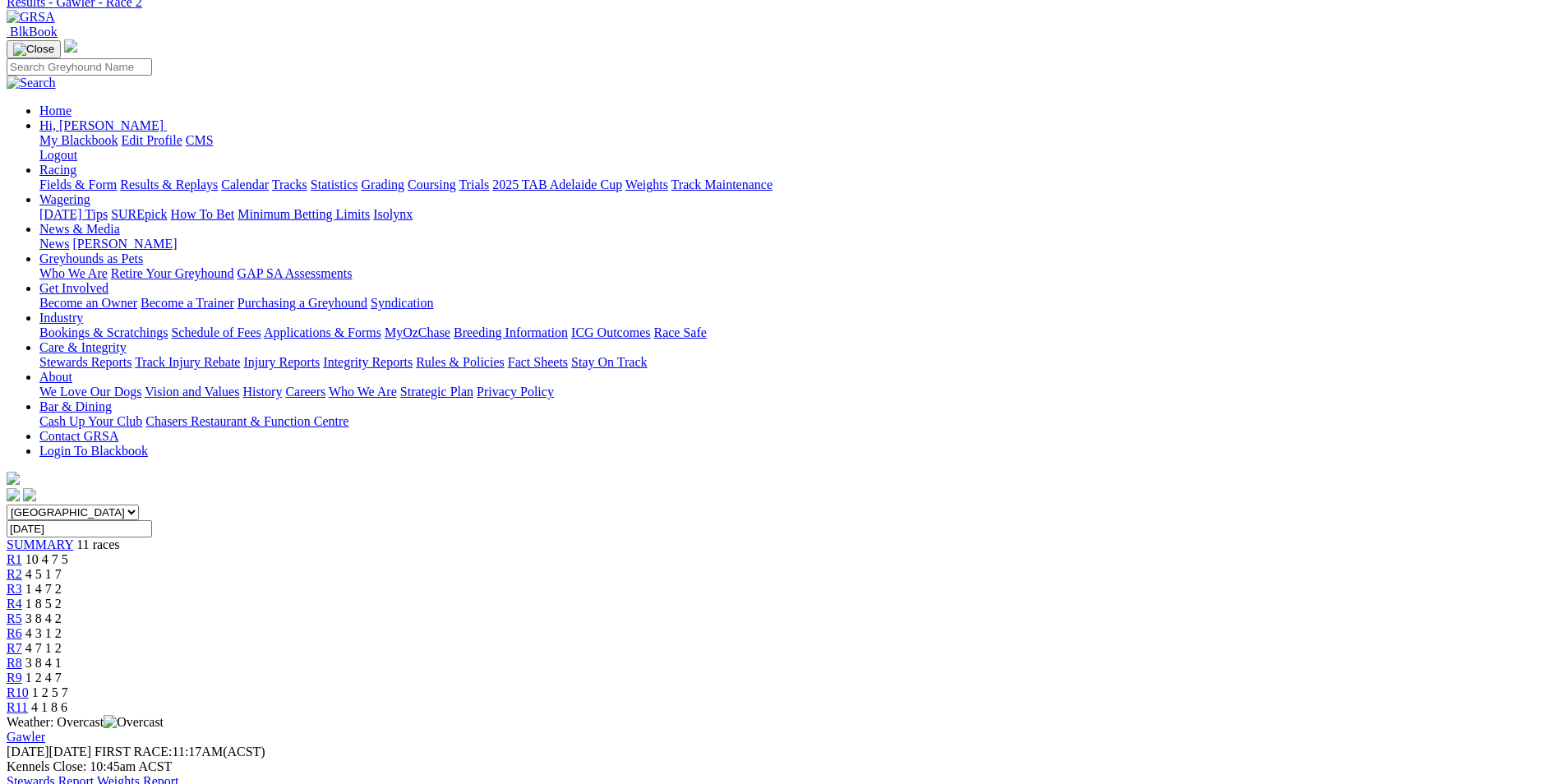
scroll to position [0, 0]
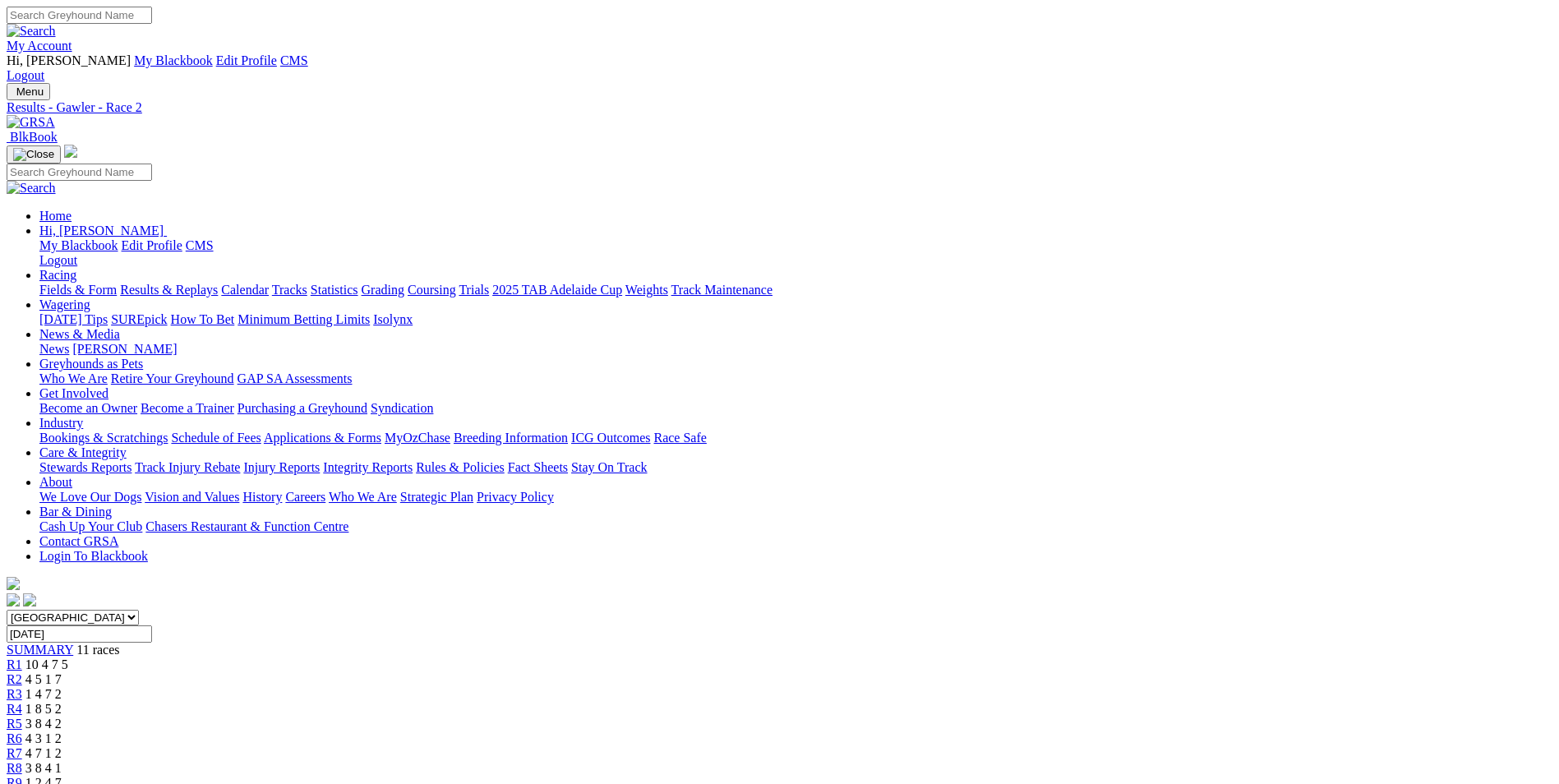
click at [68, 657] on span "10 4 7 5" at bounding box center [46, 664] width 43 height 14
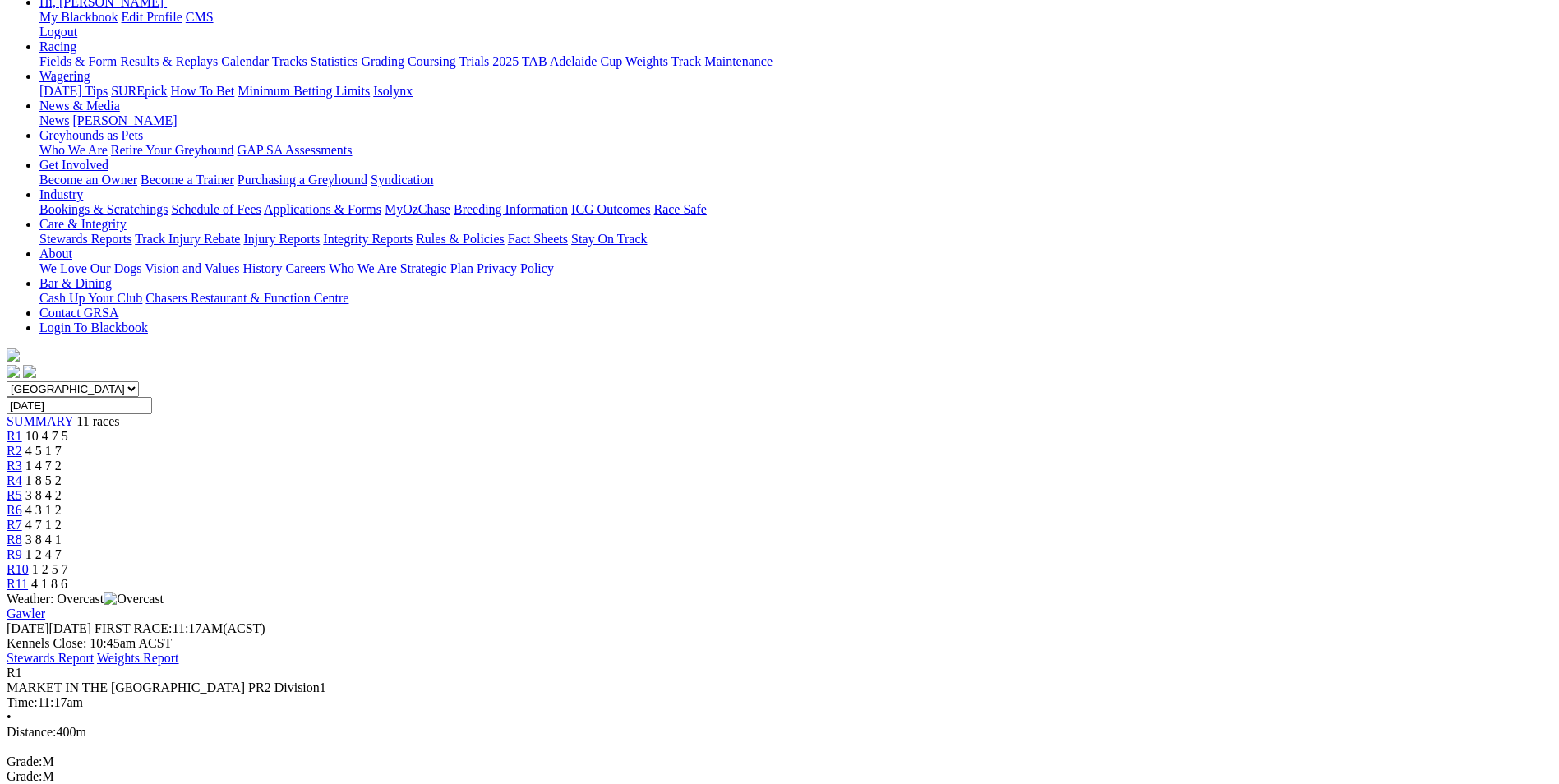
scroll to position [192, 0]
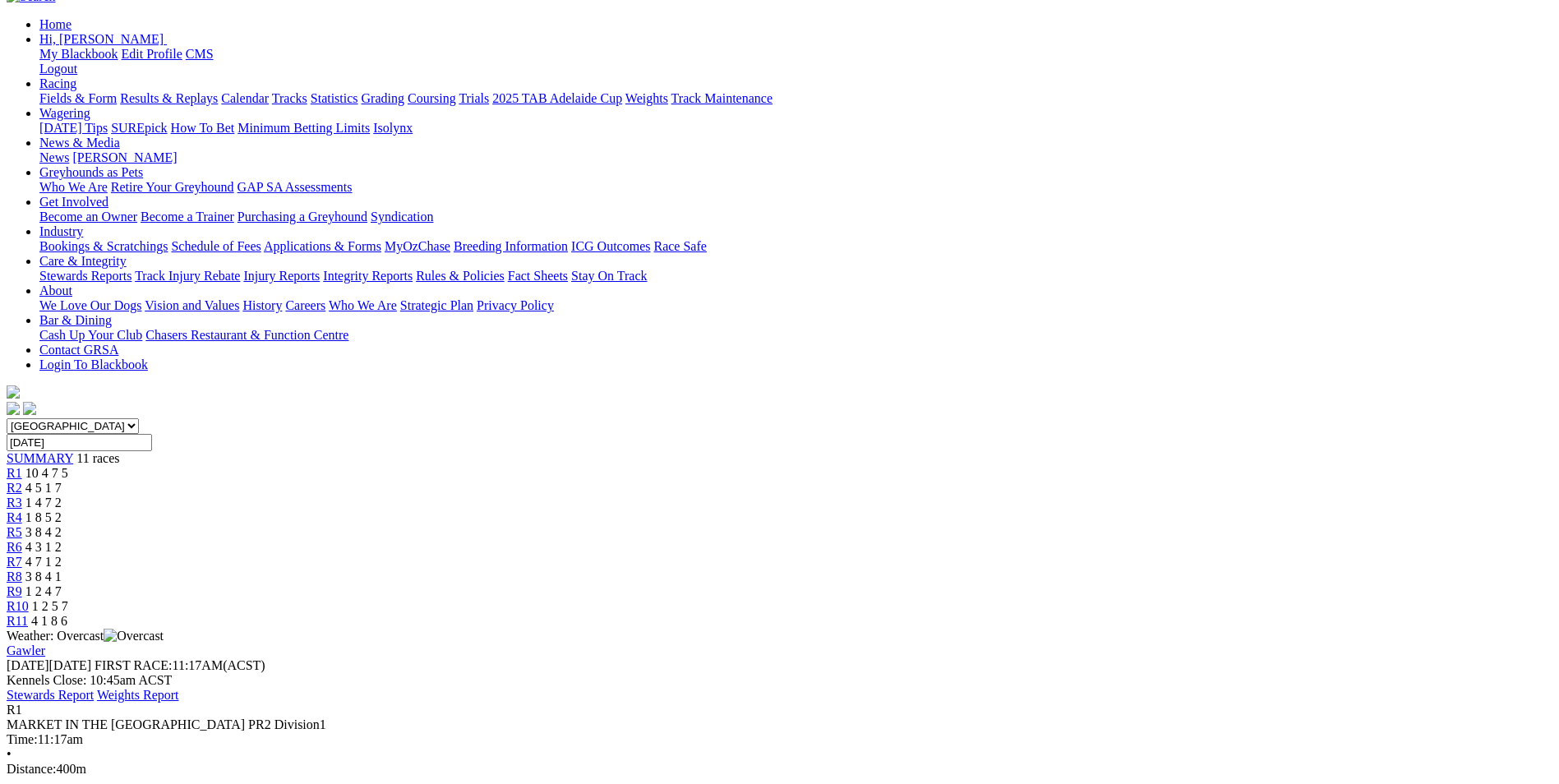
click at [61, 495] on span "1 4 7 2" at bounding box center [43, 502] width 36 height 14
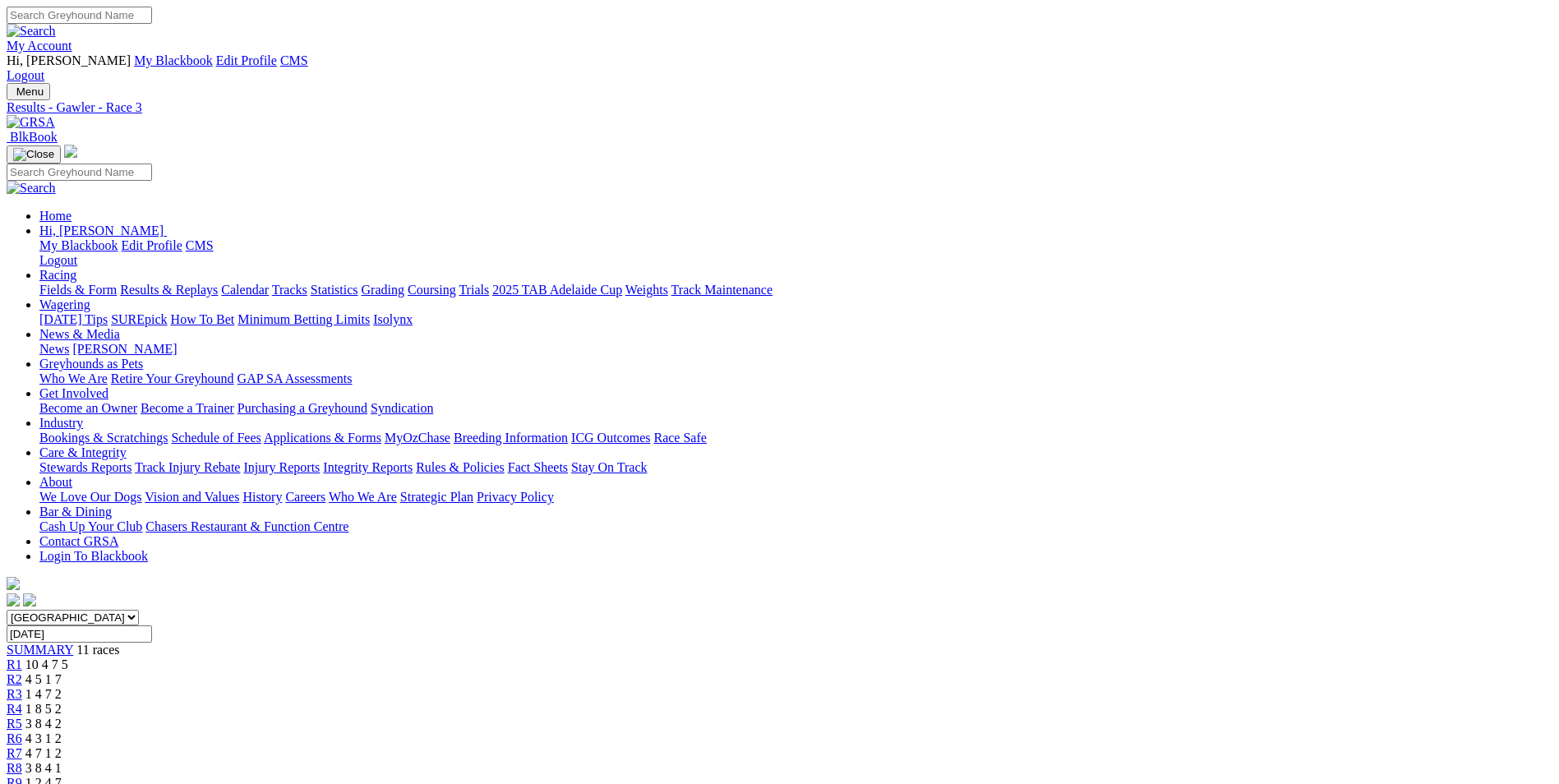
click at [522, 672] on div "R2 4 5 1 7" at bounding box center [780, 679] width 1546 height 15
click at [55, 115] on link at bounding box center [31, 122] width 48 height 14
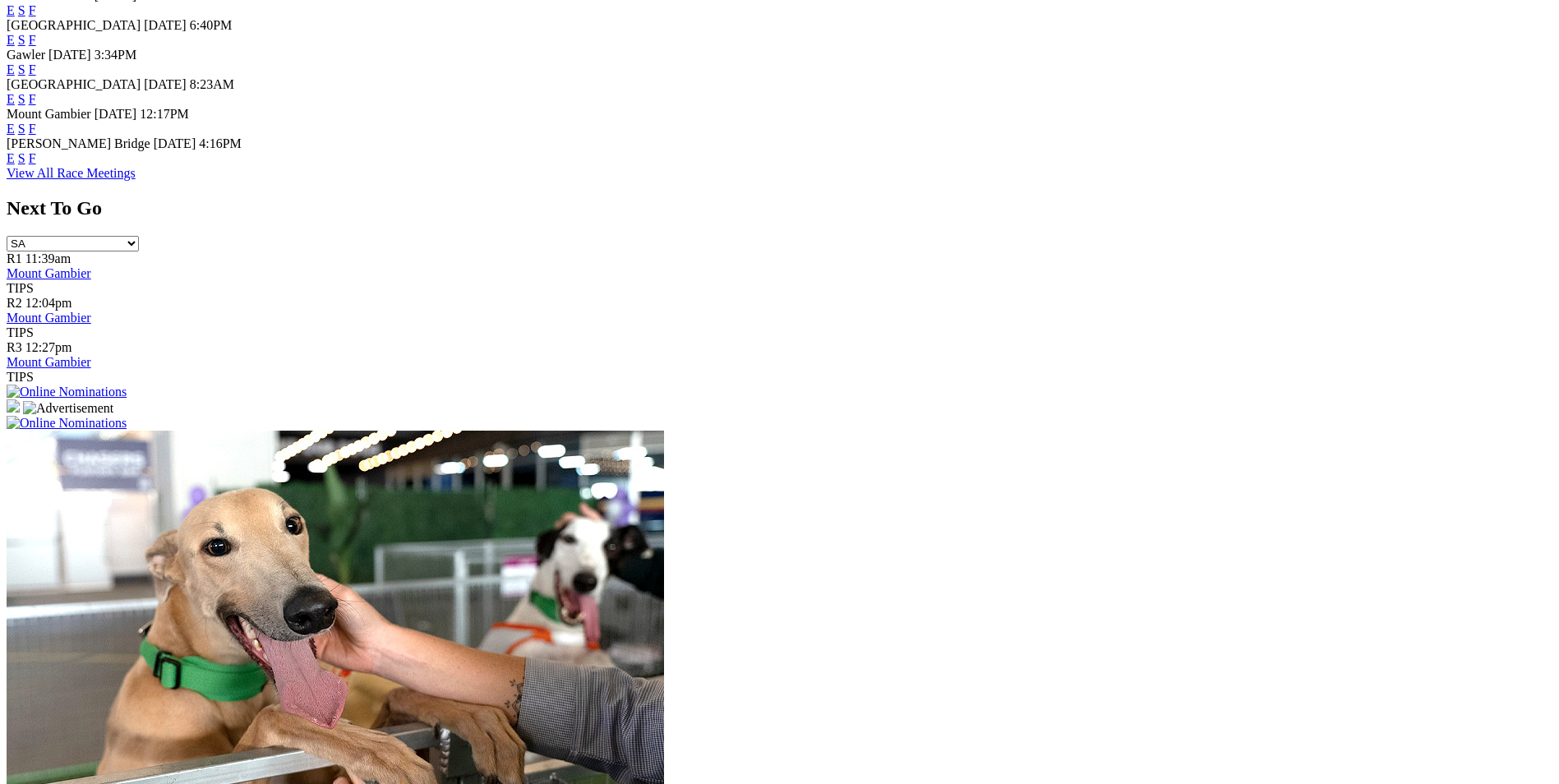
scroll to position [1150, 0]
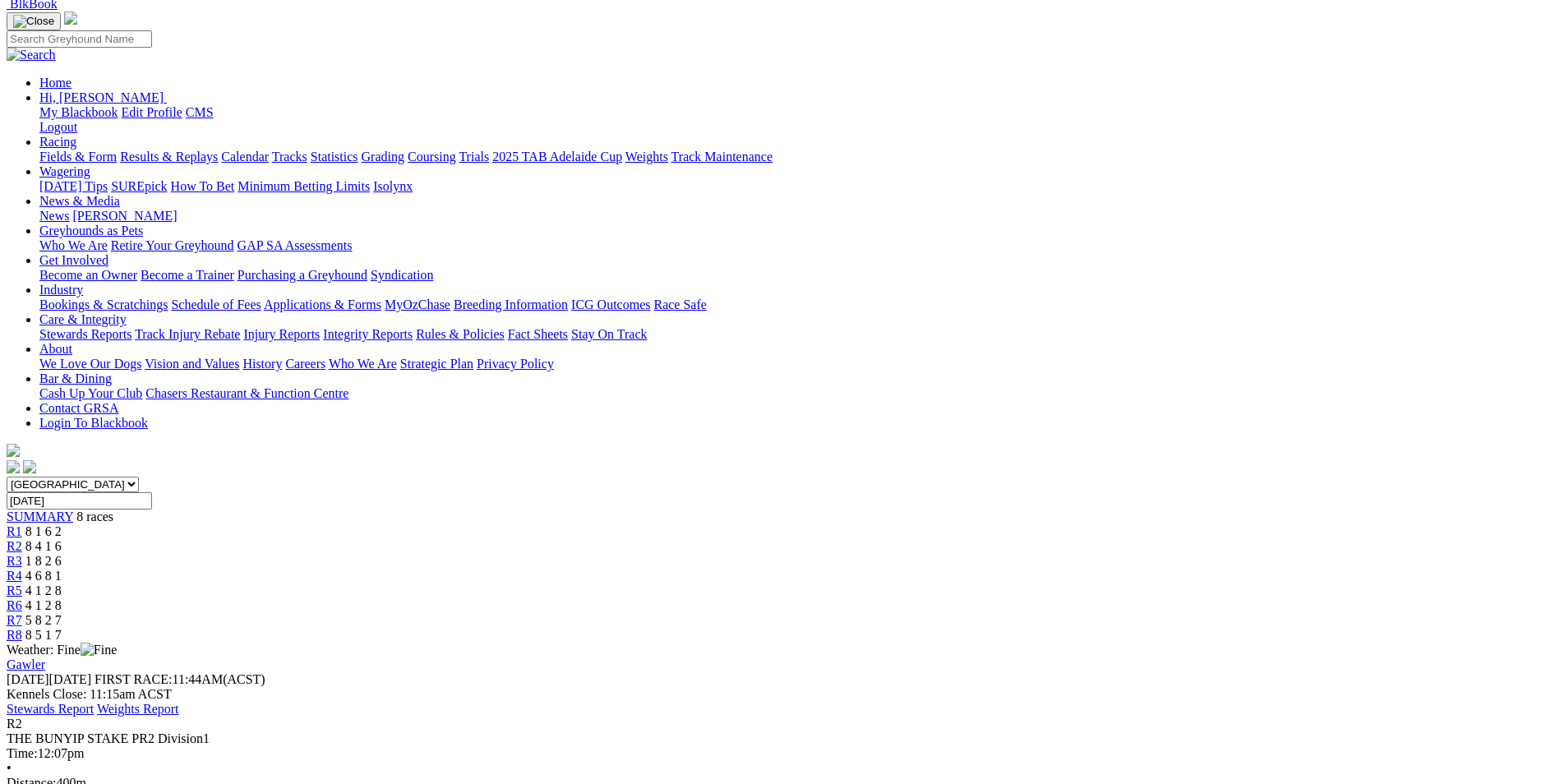
scroll to position [192, 0]
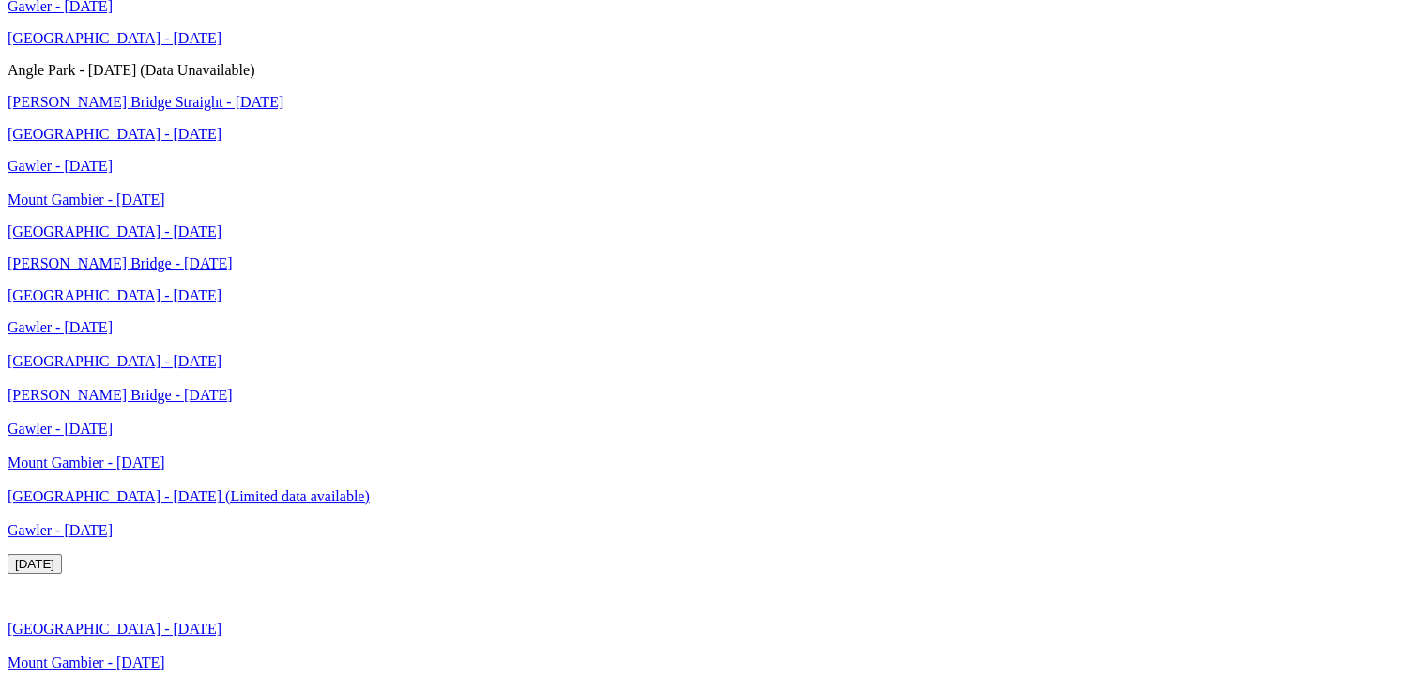
scroll to position [3723, 0]
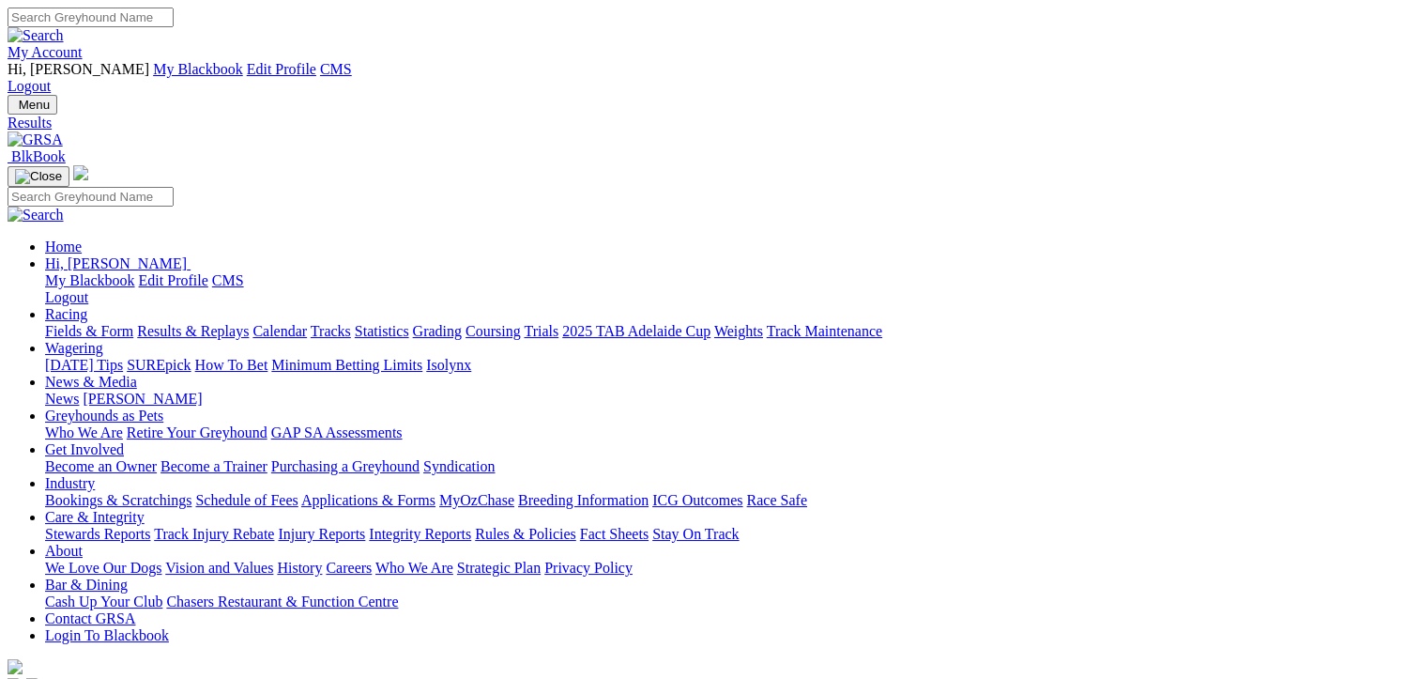
type input "Thursday, 17 Jul 2025"
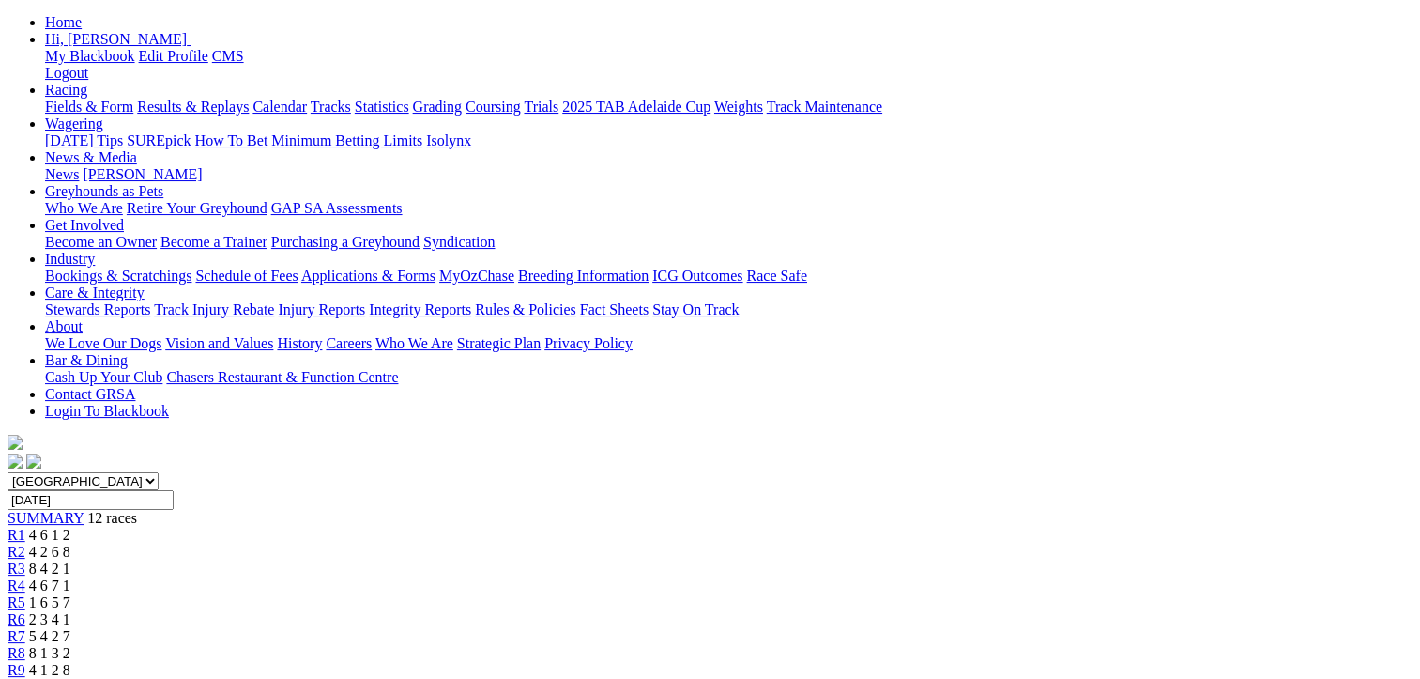
scroll to position [415, 0]
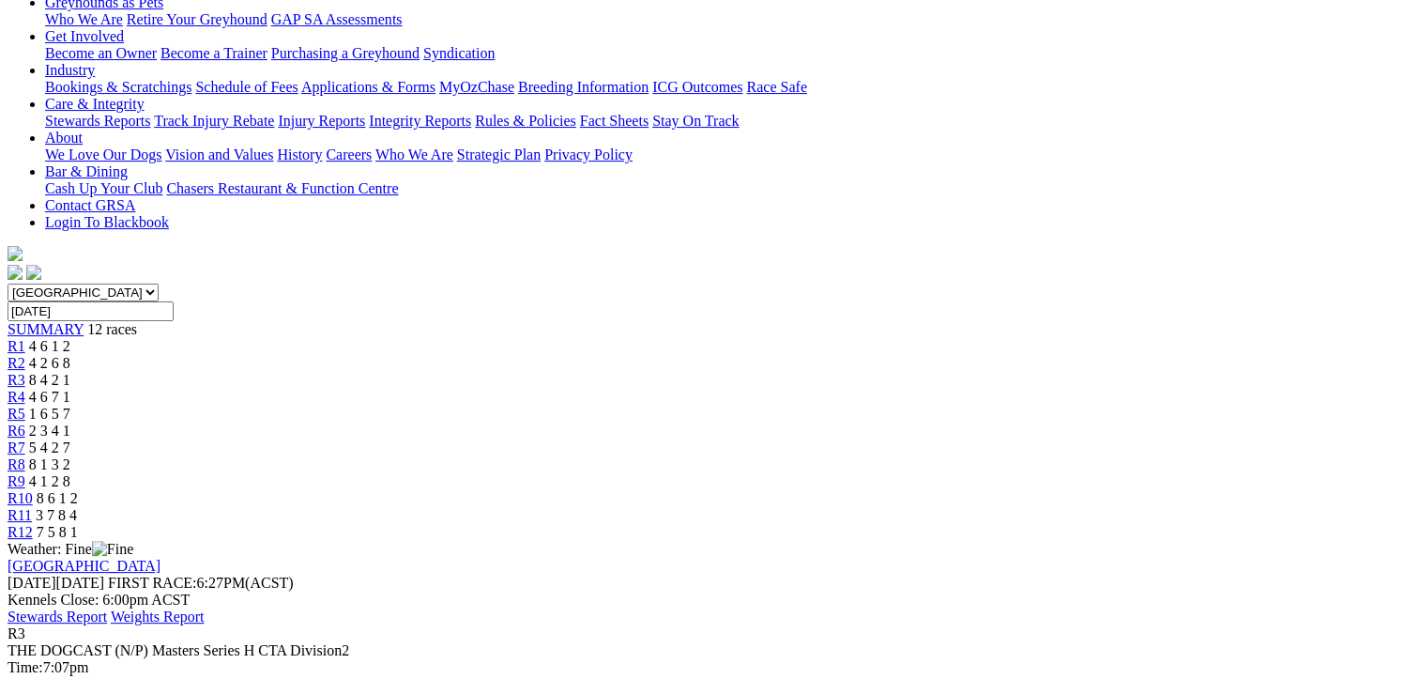
scroll to position [219, 0]
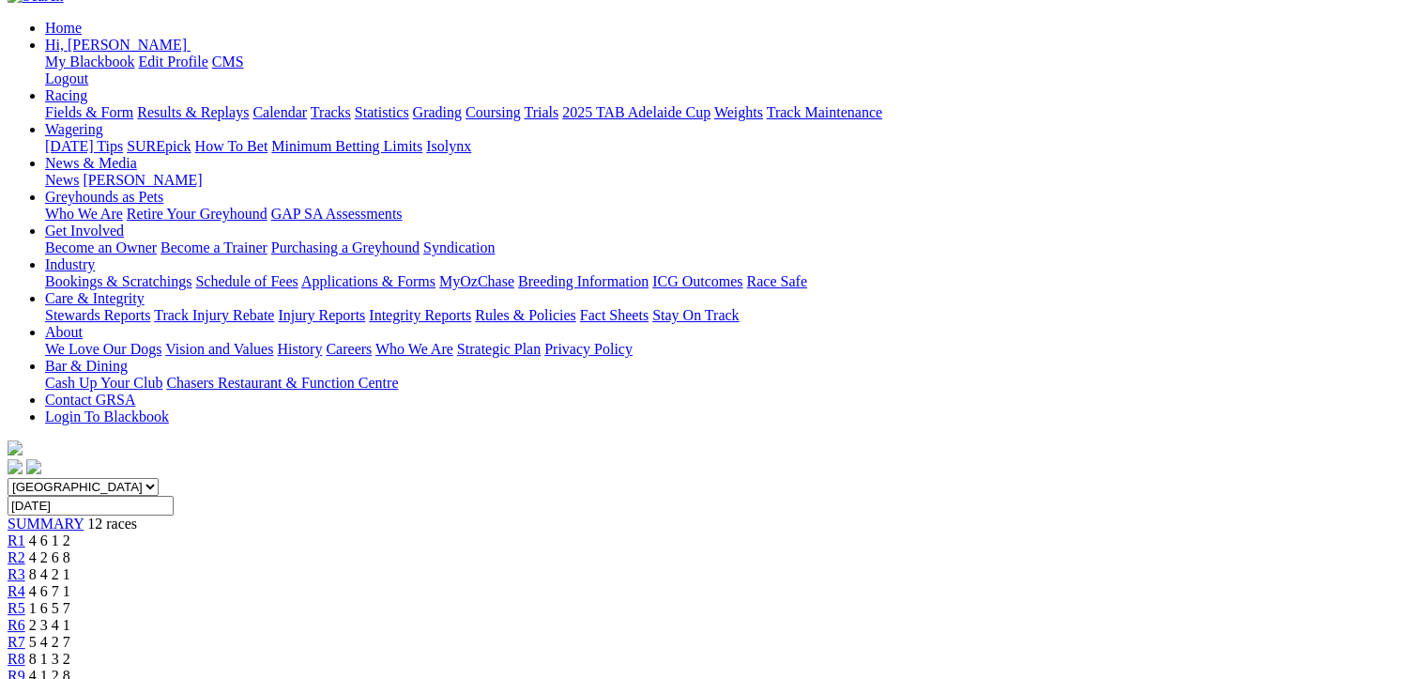
click at [588, 583] on div "R4 4 6 7 1" at bounding box center [710, 591] width 1405 height 17
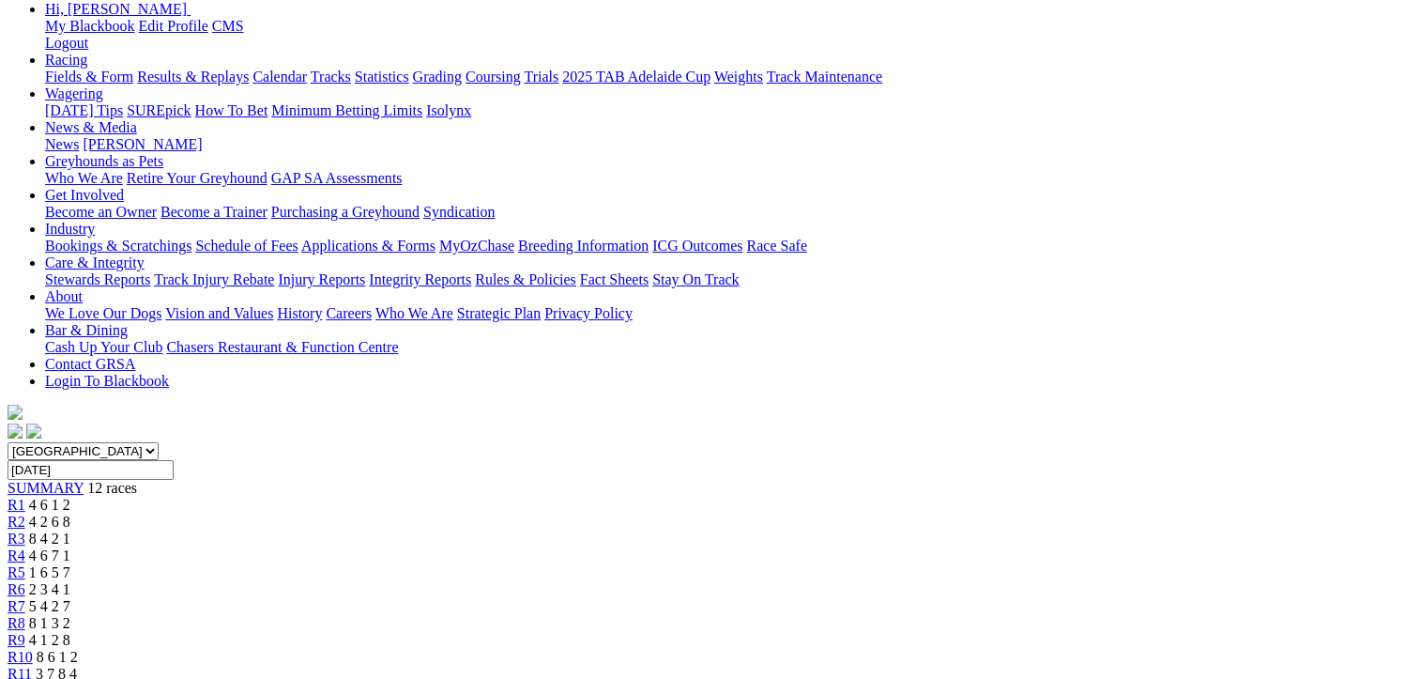
scroll to position [219, 0]
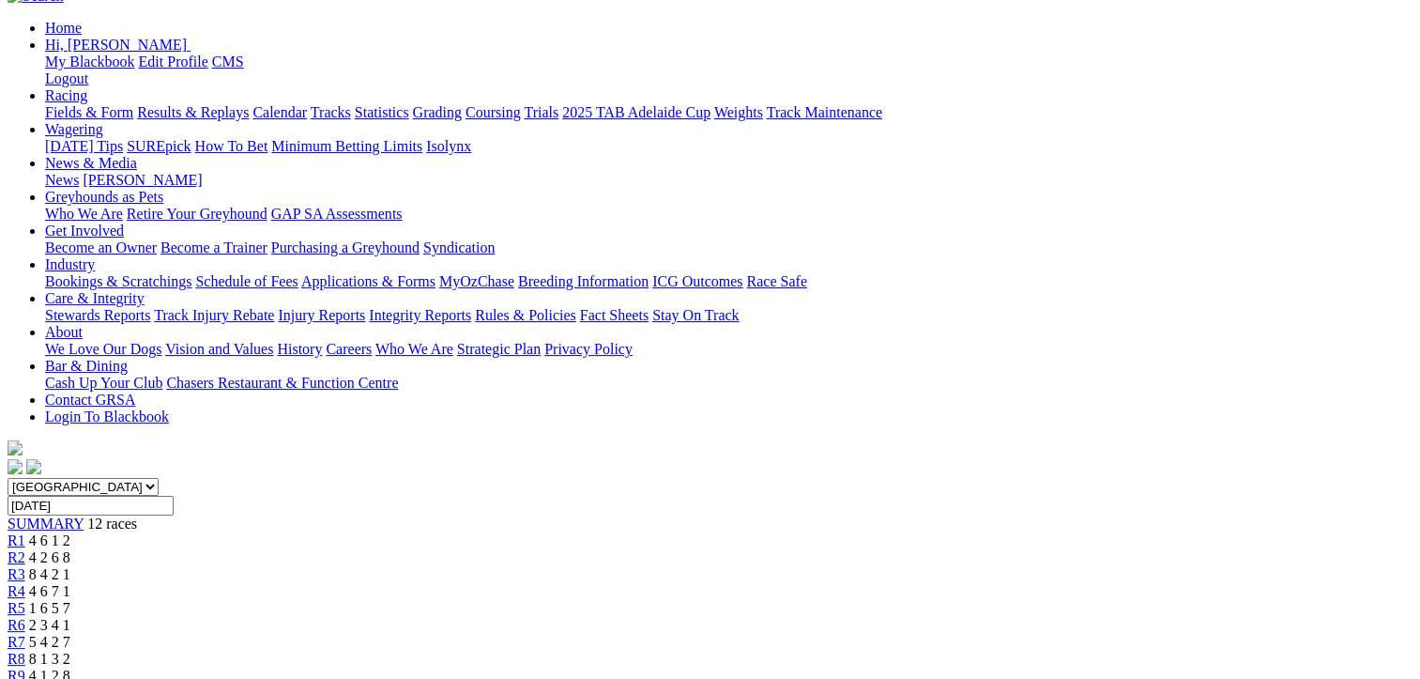
click at [70, 600] on span "1 6 5 7" at bounding box center [49, 608] width 41 height 16
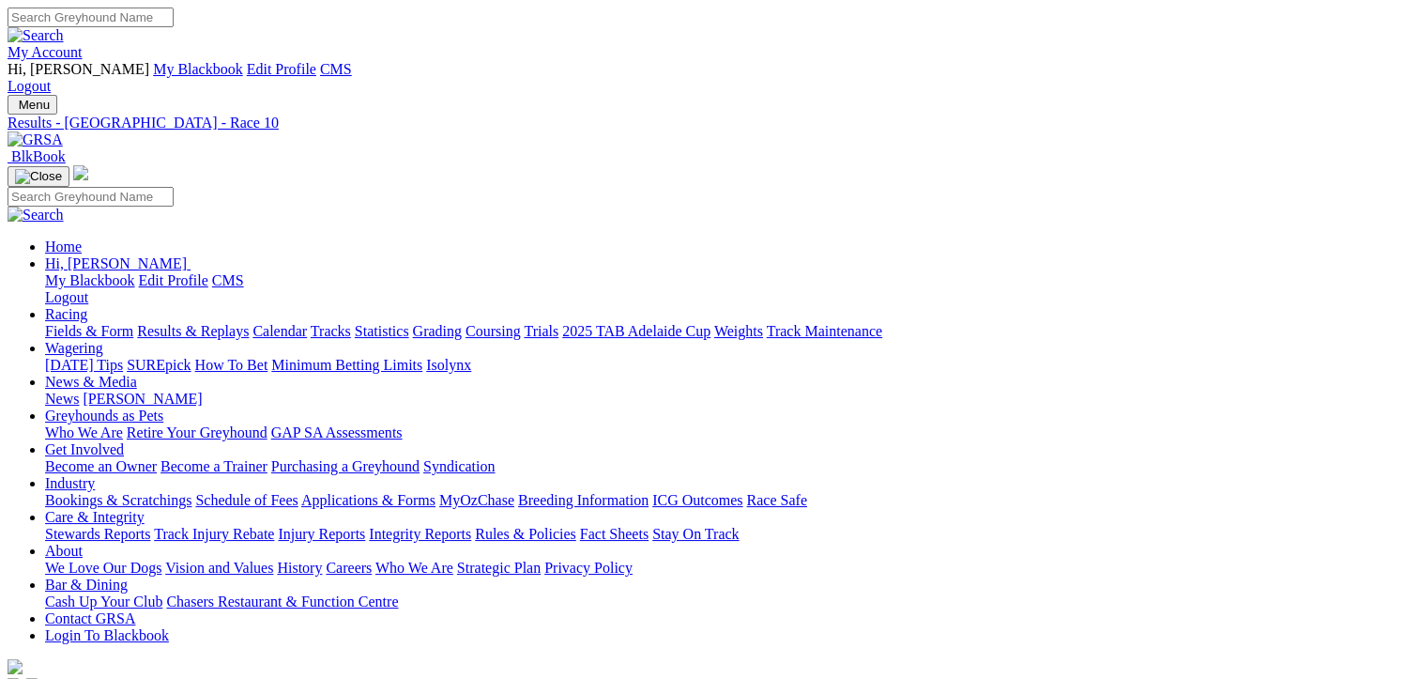
drag, startPoint x: 1286, startPoint y: 299, endPoint x: 1297, endPoint y: 299, distance: 10.3
click at [63, 131] on link at bounding box center [35, 139] width 55 height 16
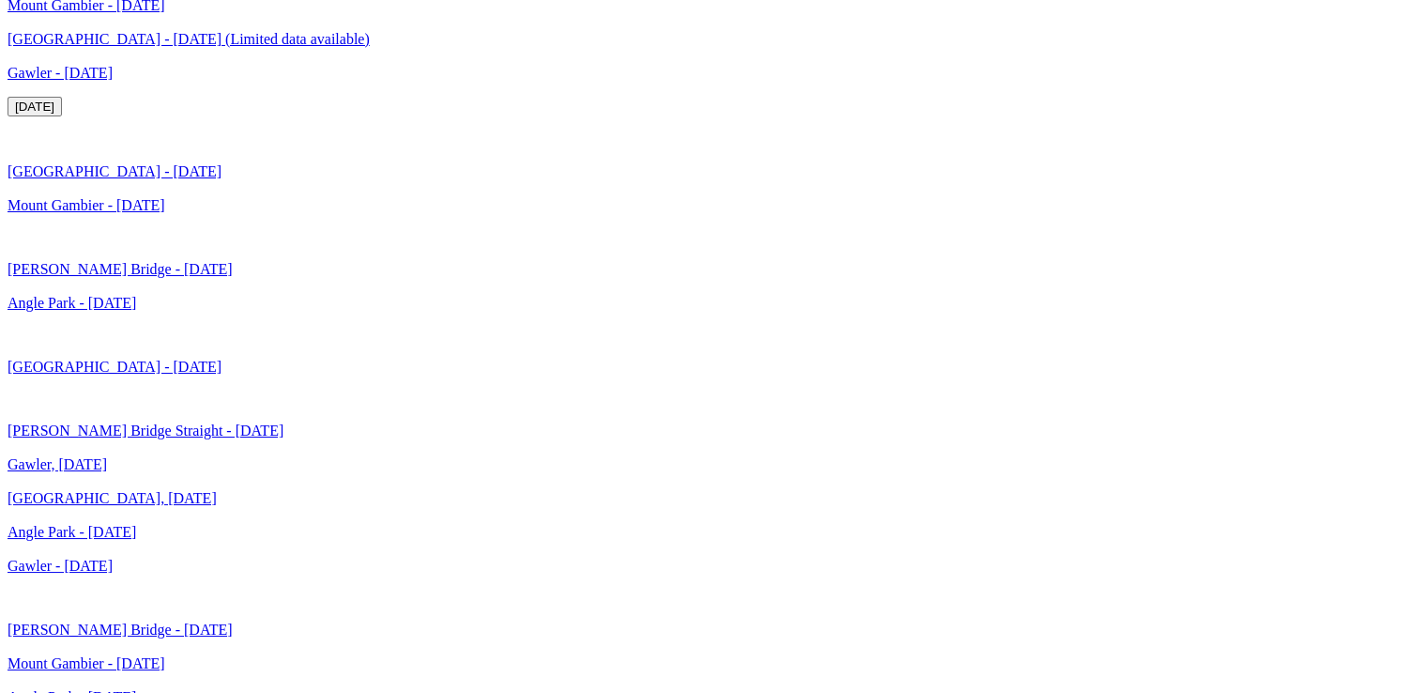
scroll to position [3832, 0]
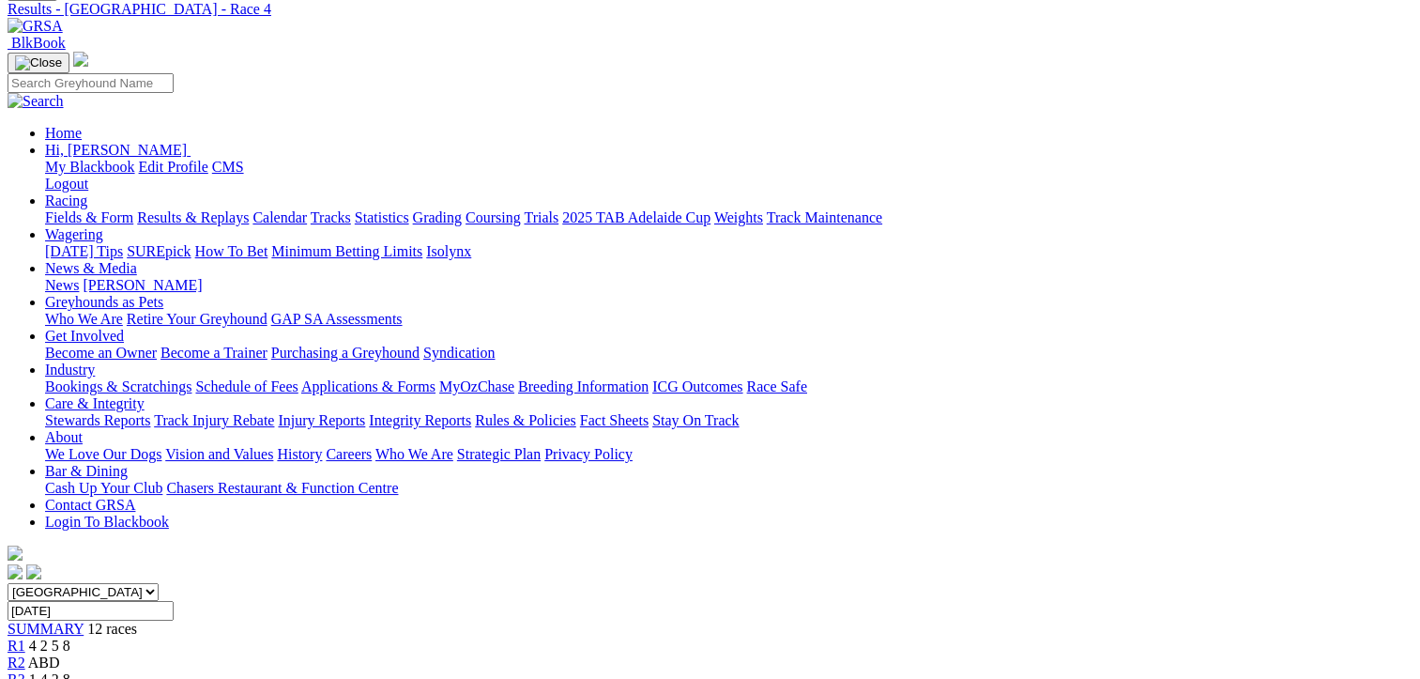
scroll to position [4, 0]
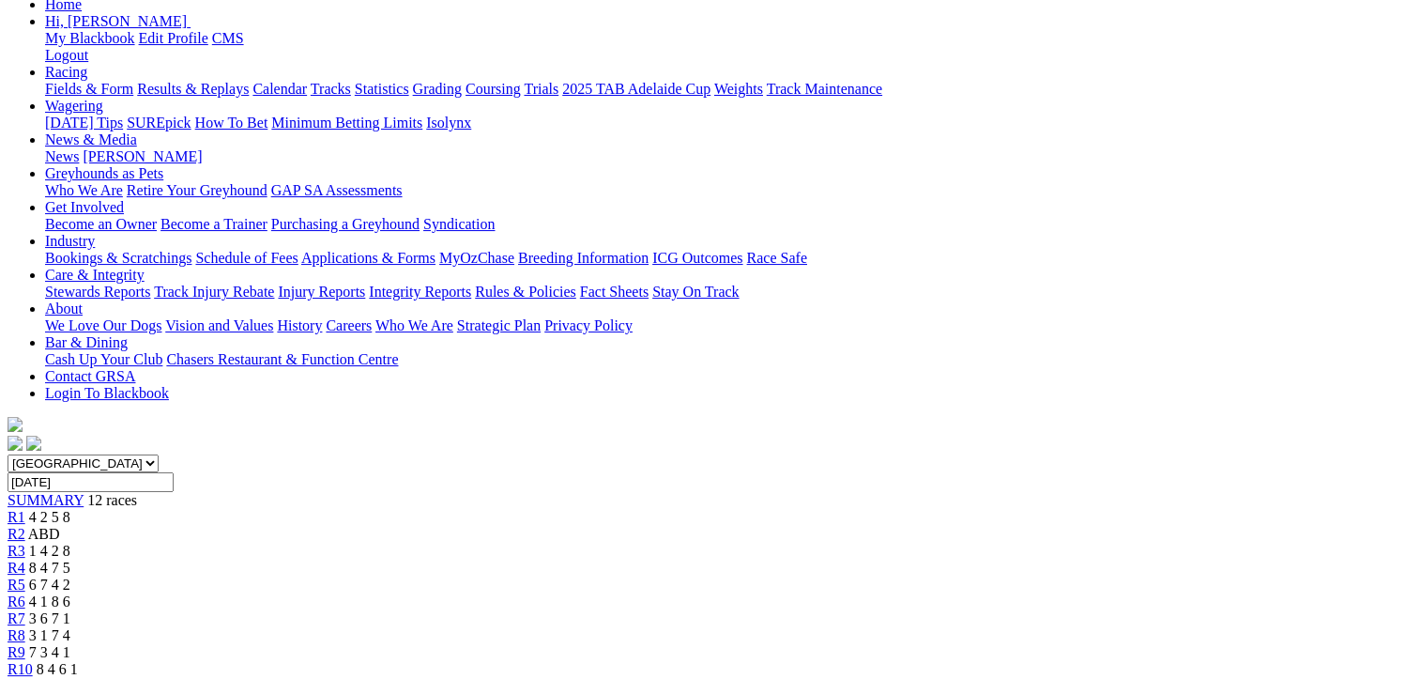
scroll to position [219, 0]
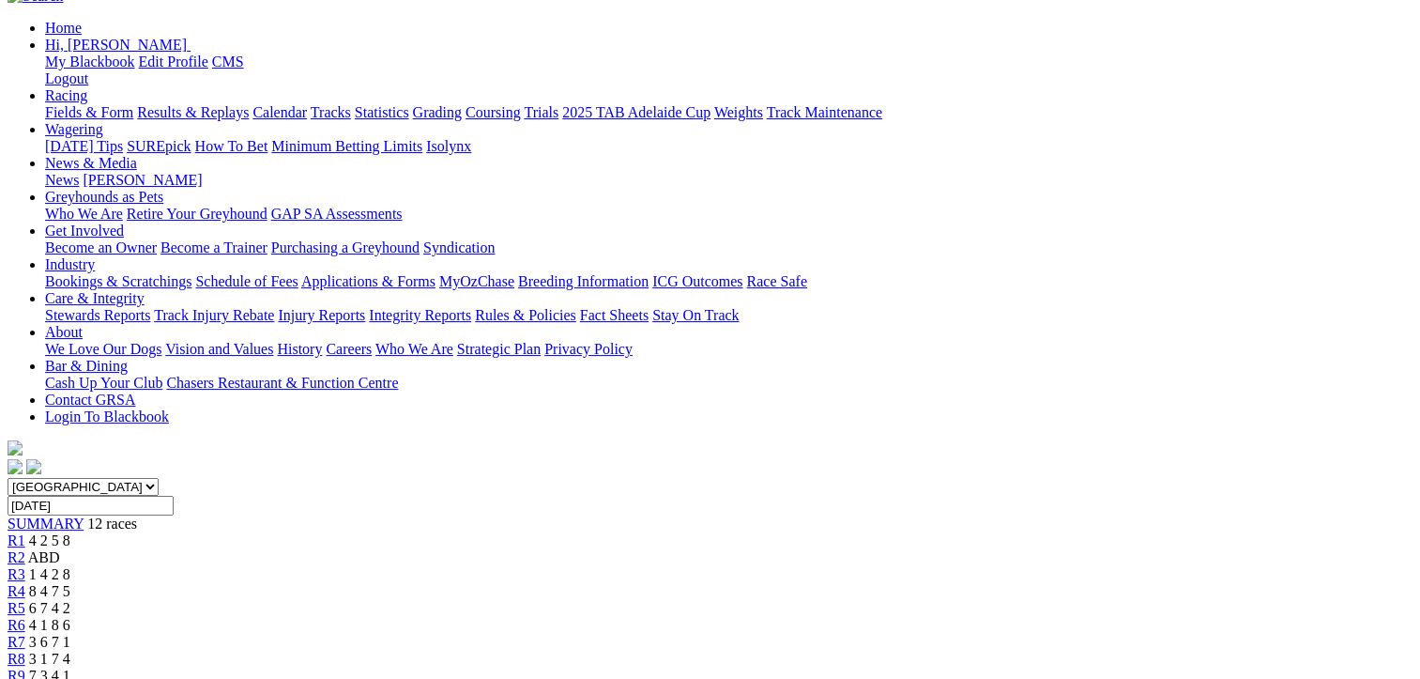
click at [70, 617] on span "4 1 8 6" at bounding box center [49, 625] width 41 height 16
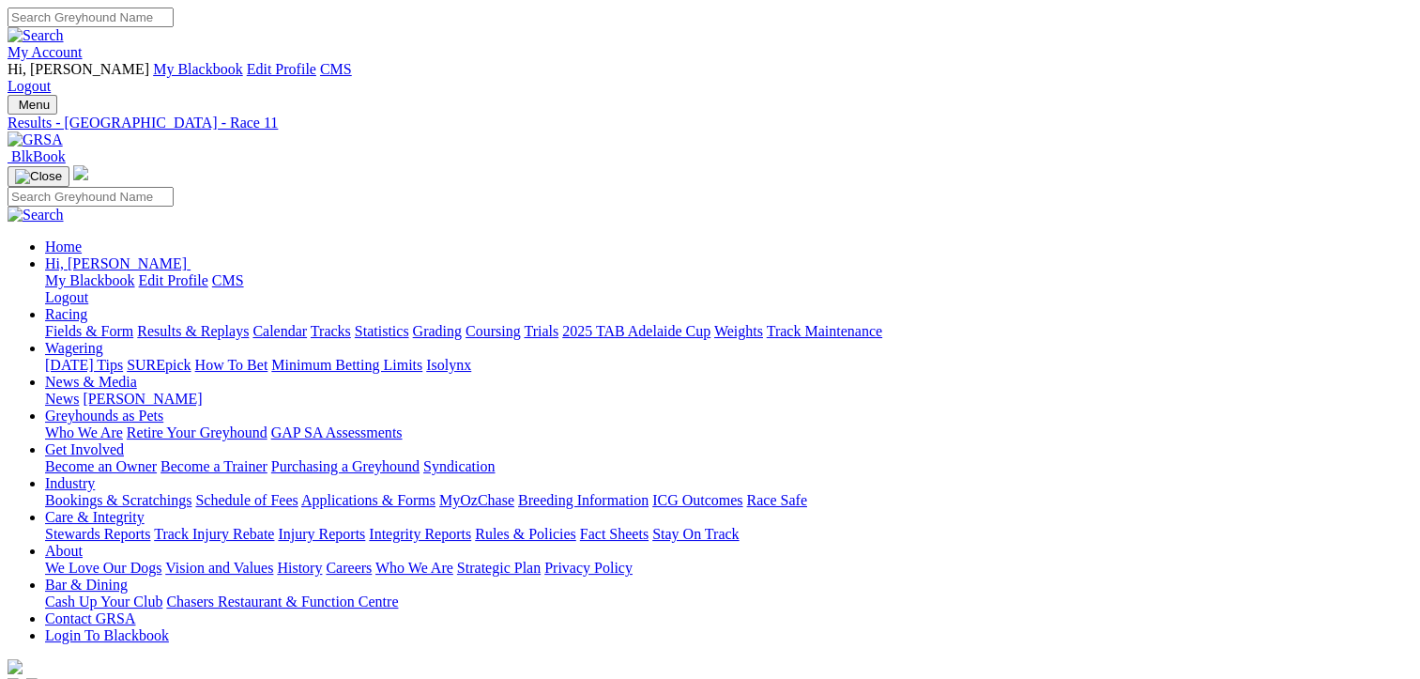
click at [236, 323] on link "Results & Replays" at bounding box center [193, 331] width 112 height 16
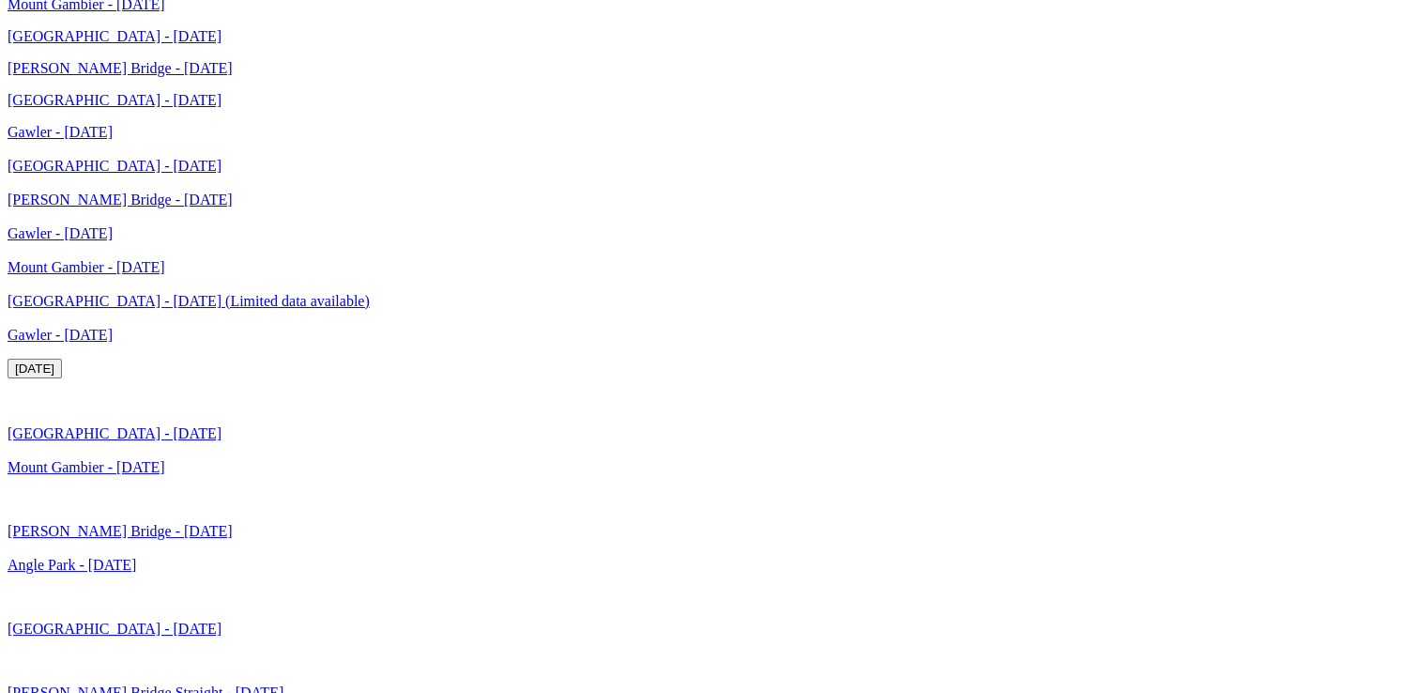
scroll to position [3862, 0]
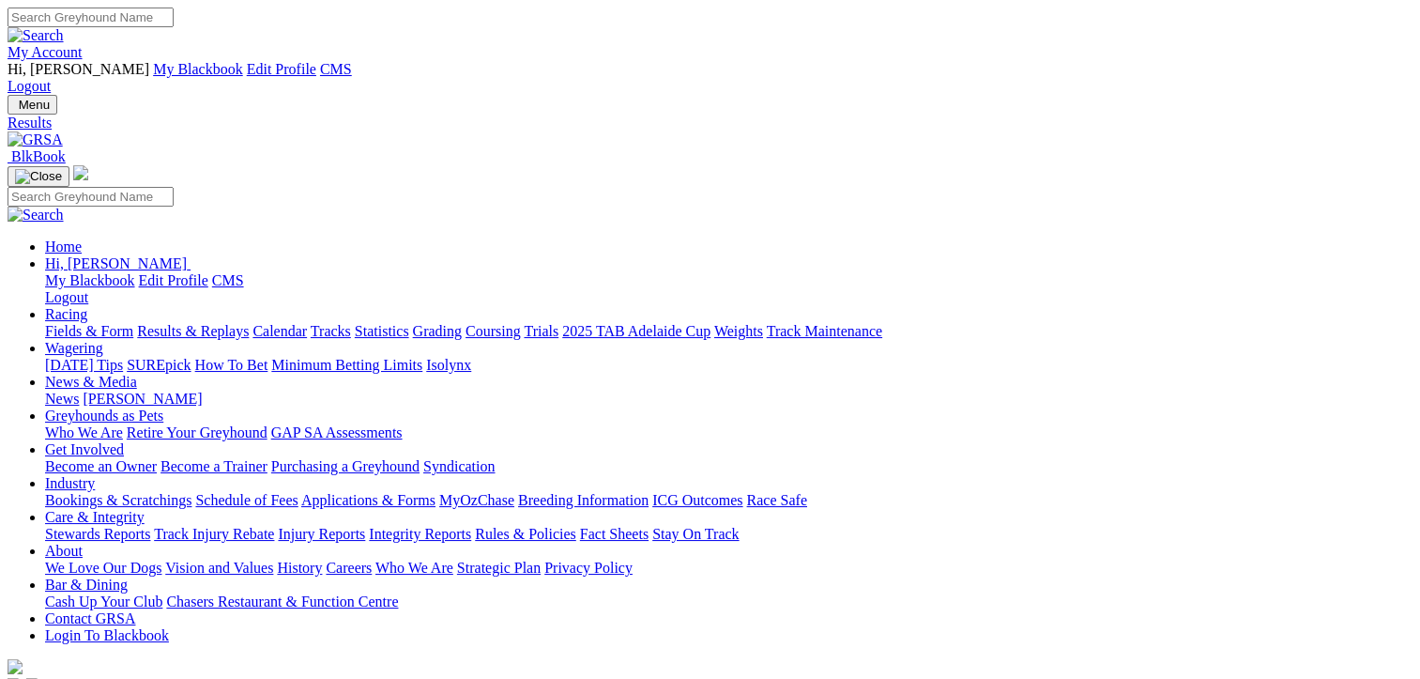
type input "Friday, 18 Jul 2025"
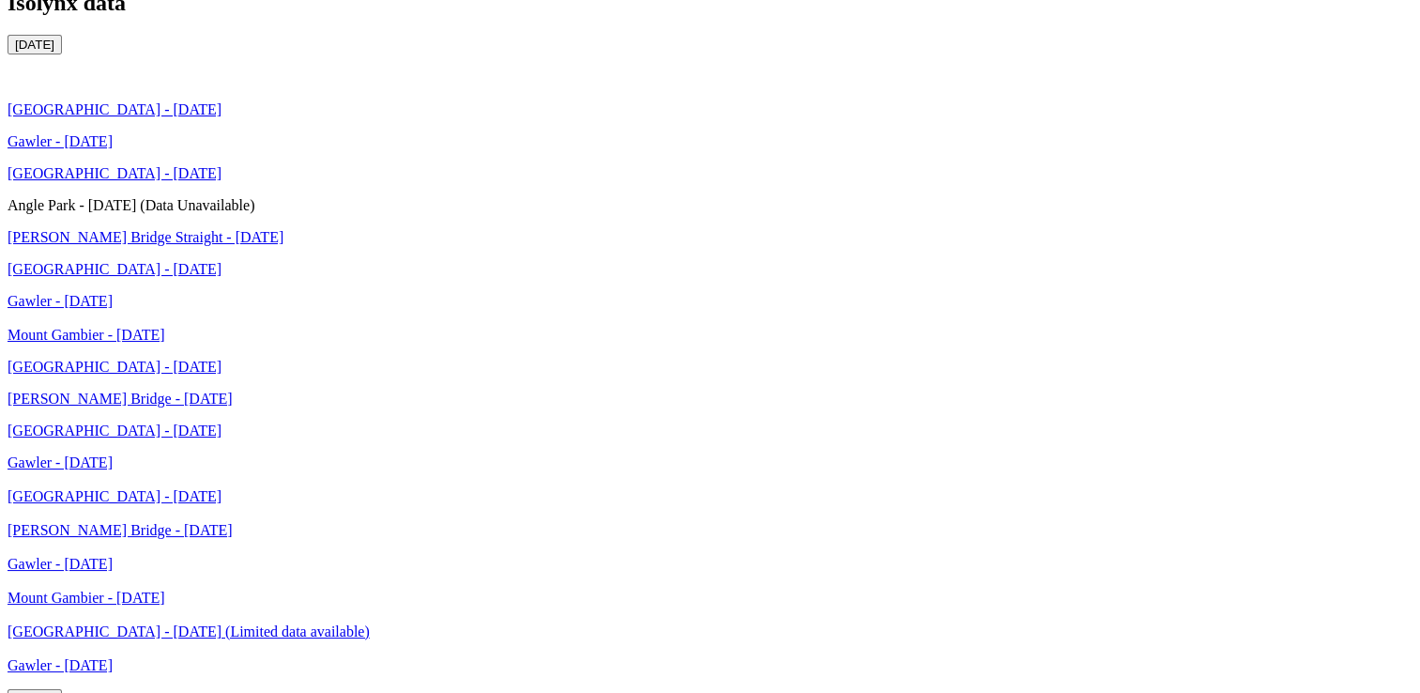
scroll to position [3723, 0]
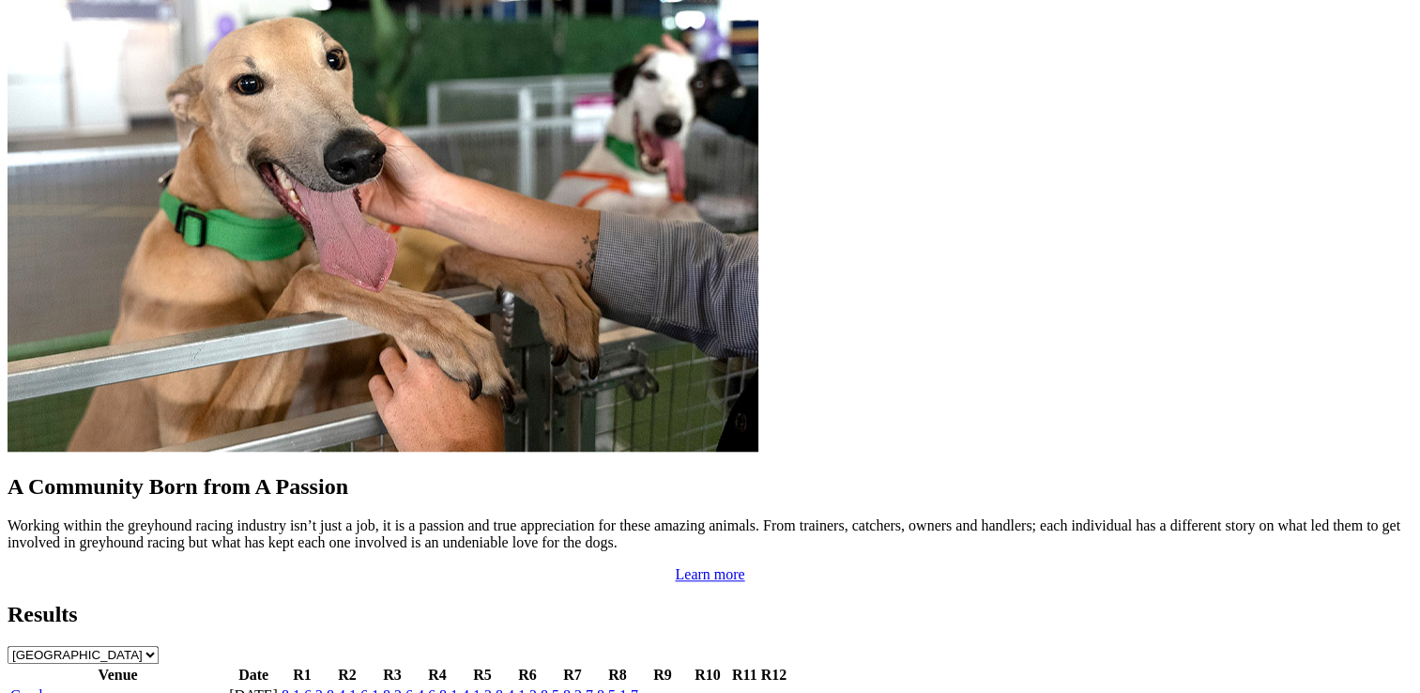
scroll to position [1752, 0]
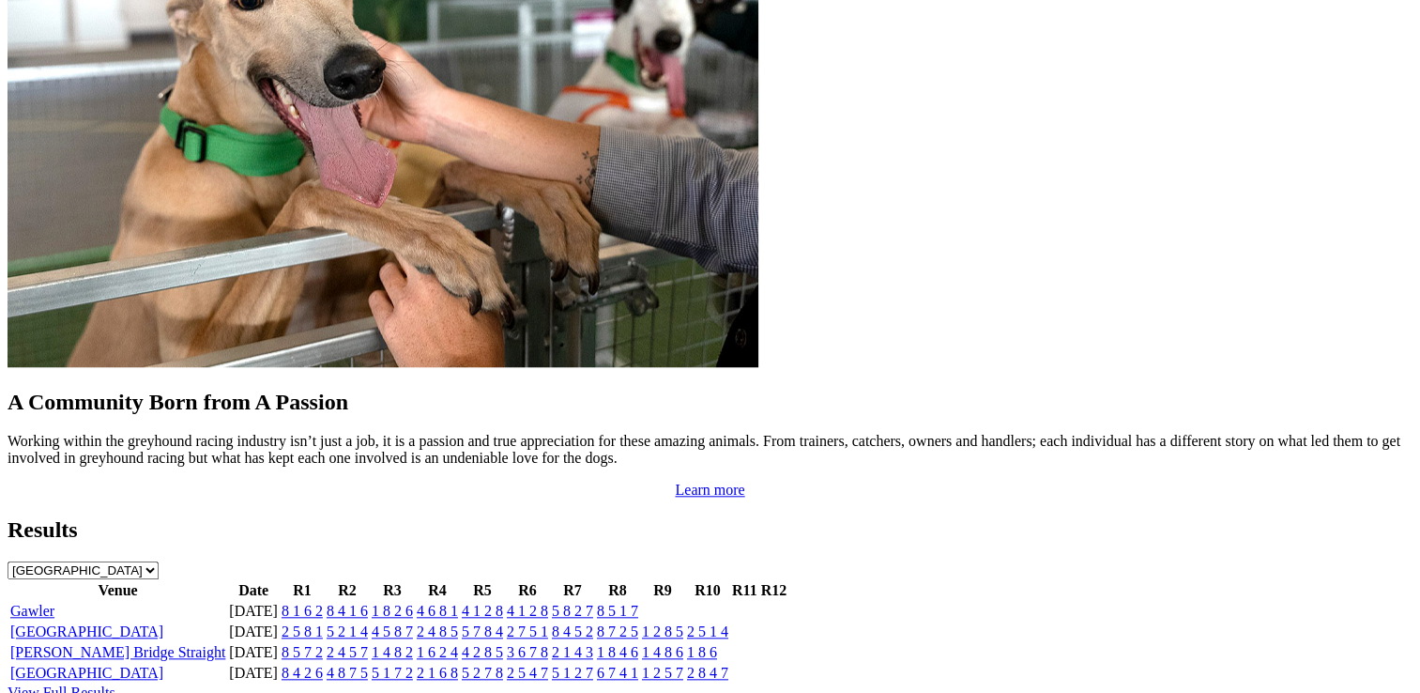
click at [161, 602] on td "Gawler" at bounding box center [117, 611] width 217 height 19
click at [54, 603] on link "Gawler" at bounding box center [32, 611] width 44 height 16
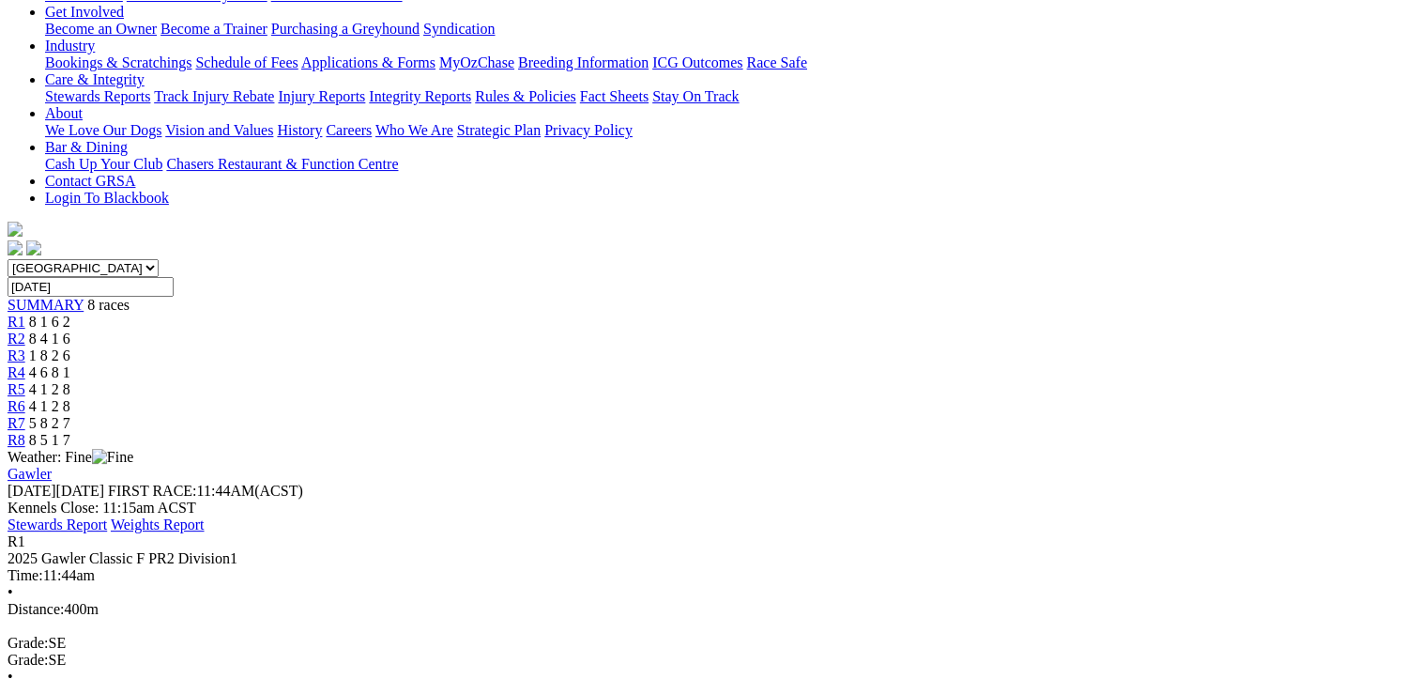
scroll to position [219, 0]
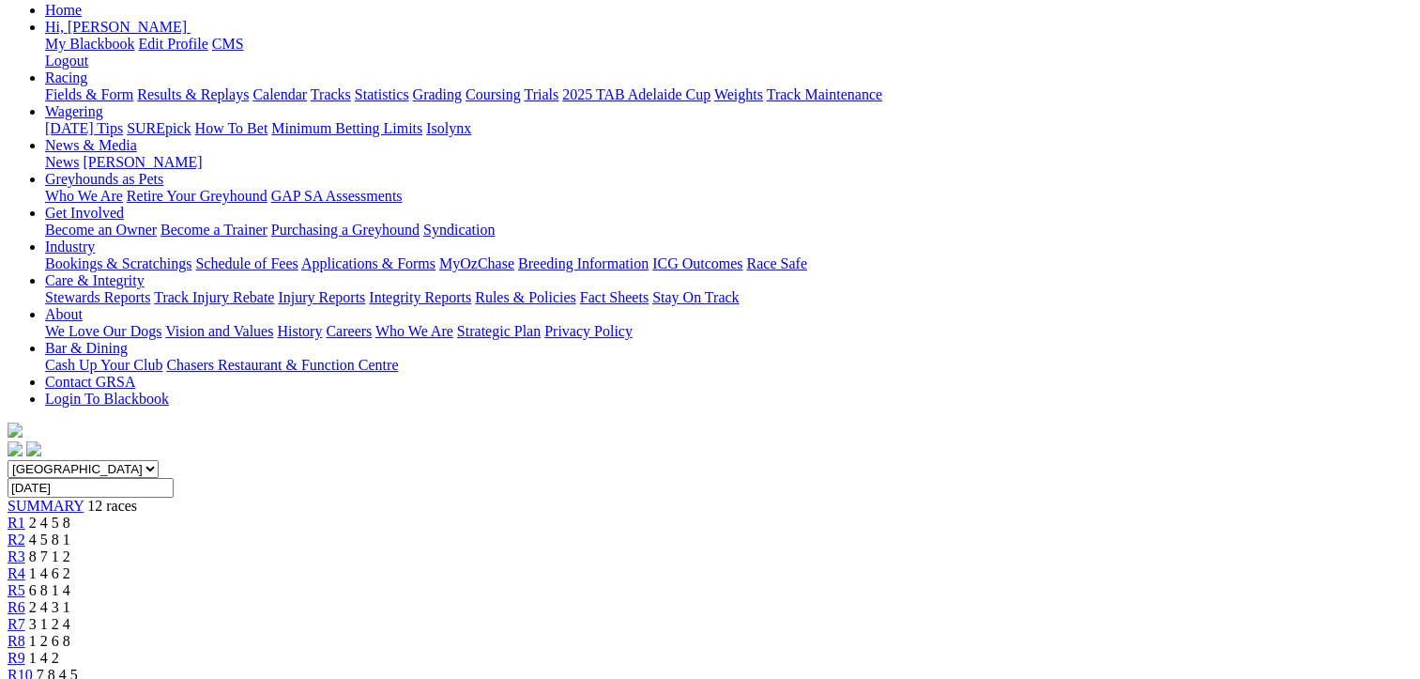
scroll to position [219, 0]
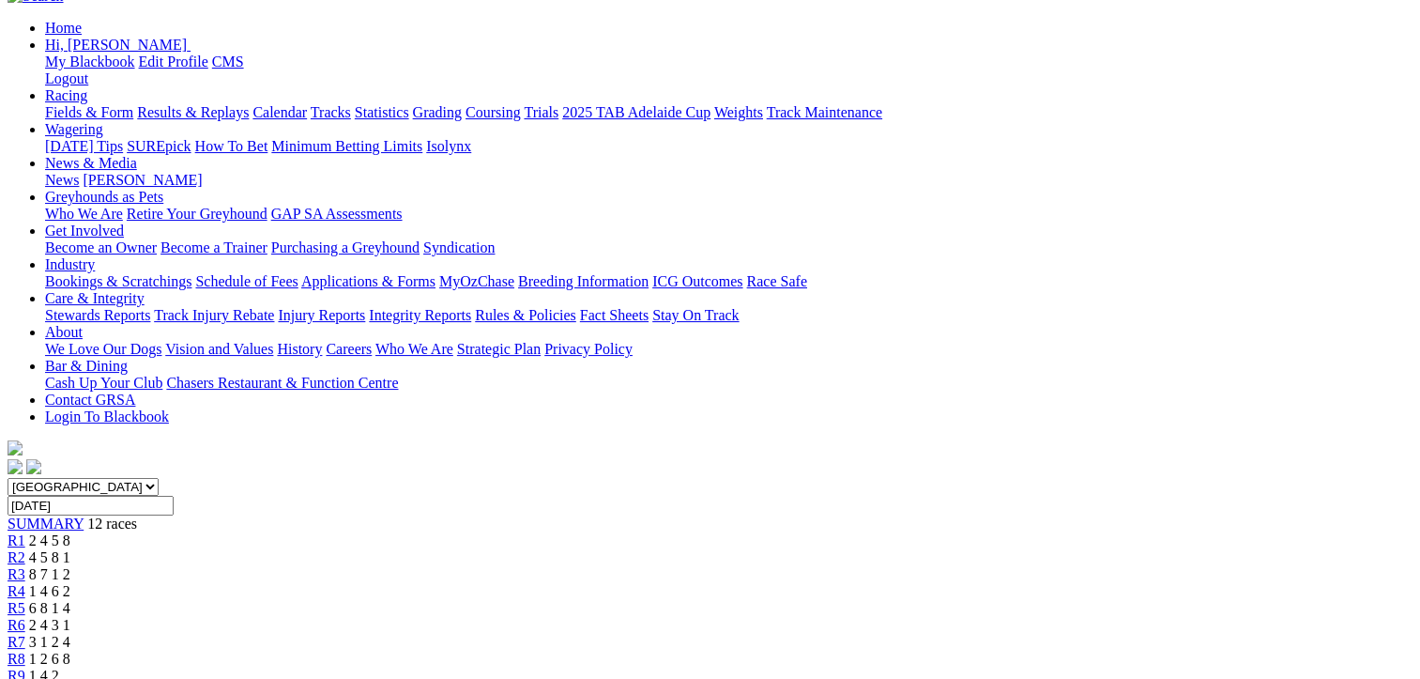
click at [70, 617] on span "2 4 3 1" at bounding box center [49, 625] width 41 height 16
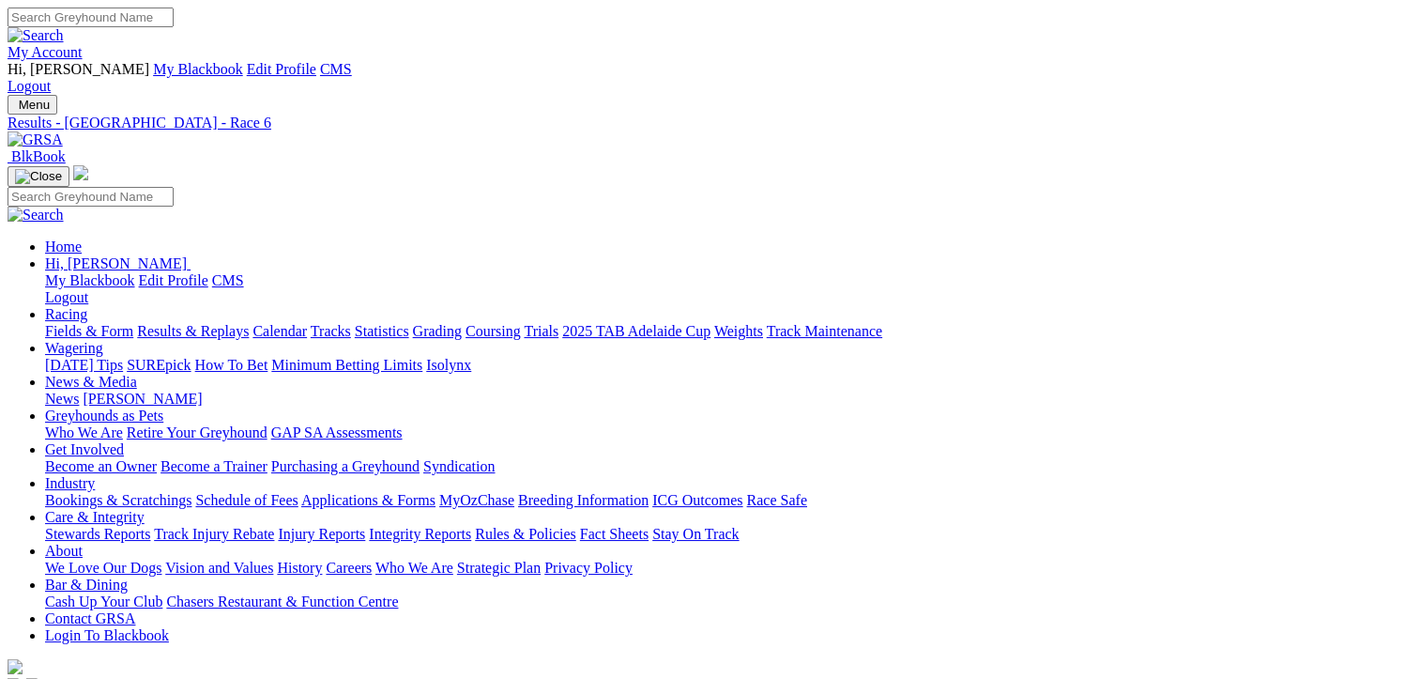
drag, startPoint x: 900, startPoint y: 287, endPoint x: 1091, endPoint y: 317, distance: 192.9
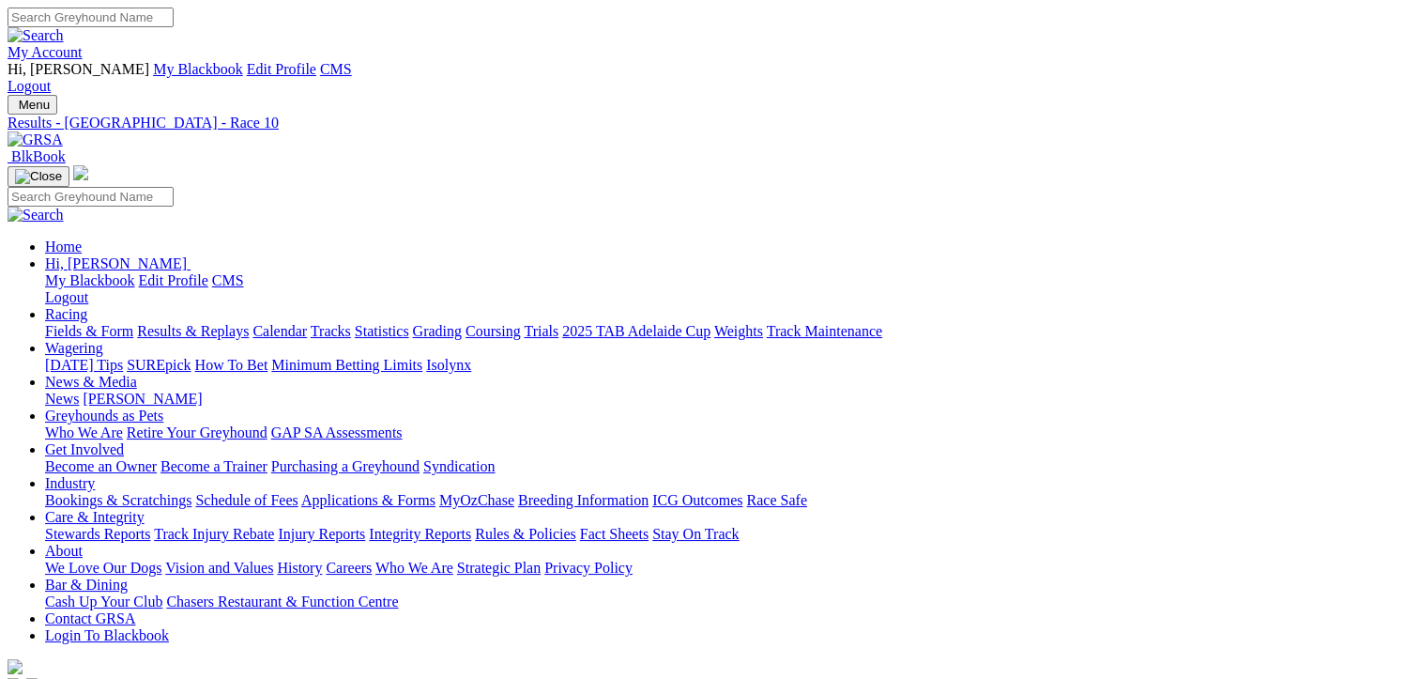
drag, startPoint x: 1175, startPoint y: 307, endPoint x: 1253, endPoint y: 273, distance: 84.9
click at [229, 323] on link "Results & Replays" at bounding box center [193, 331] width 112 height 16
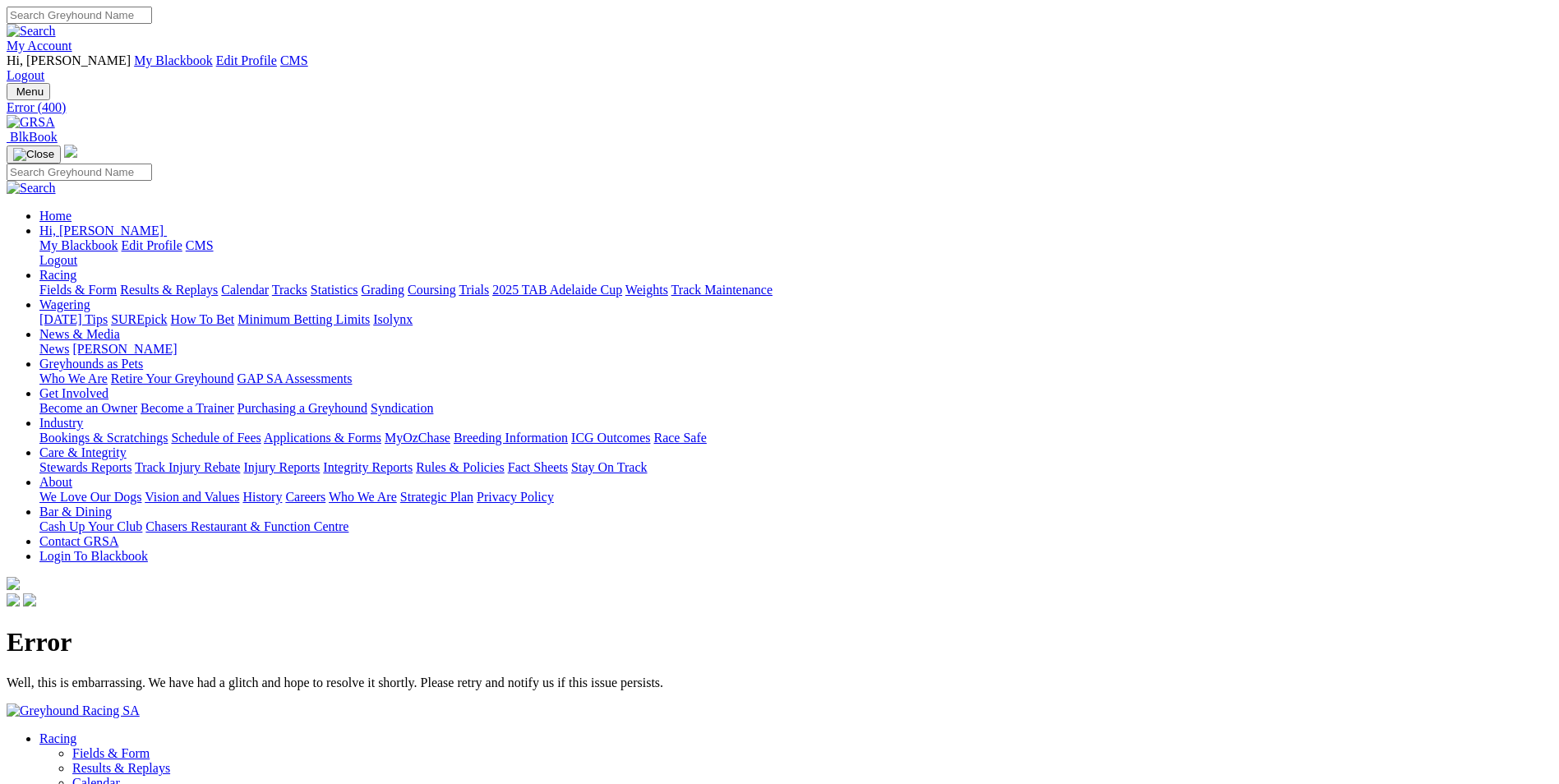
click at [73, 38] on link "My Account" at bounding box center [39, 46] width 66 height 14
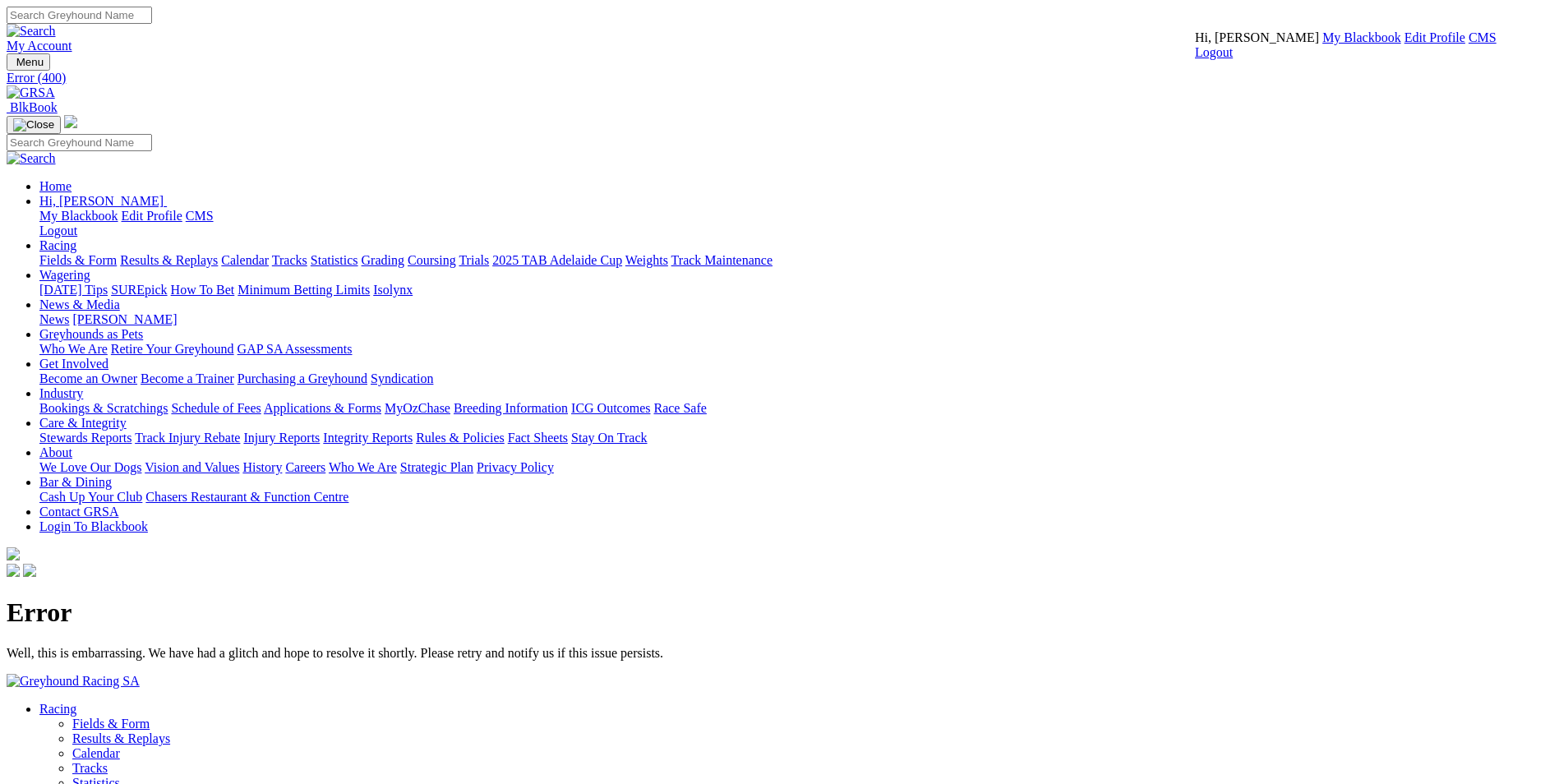
click at [1469, 45] on link "CMS" at bounding box center [1483, 38] width 28 height 14
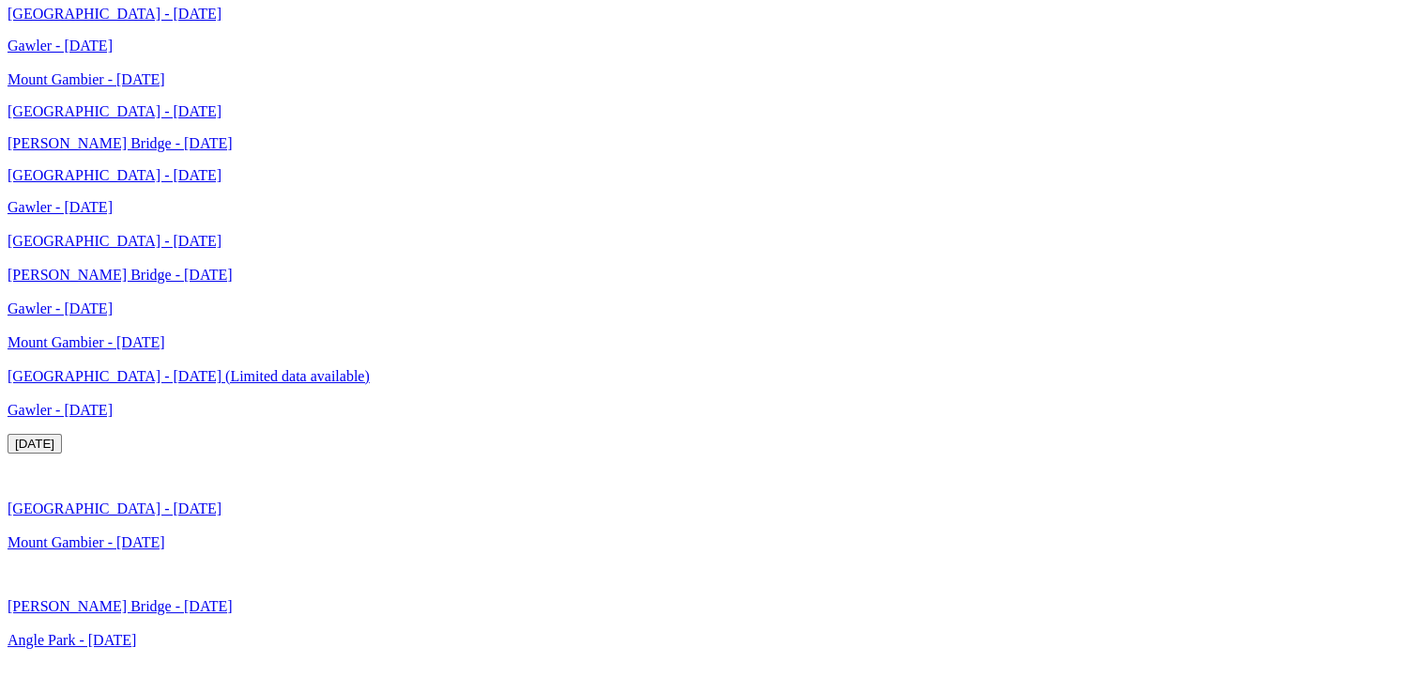
scroll to position [3862, 0]
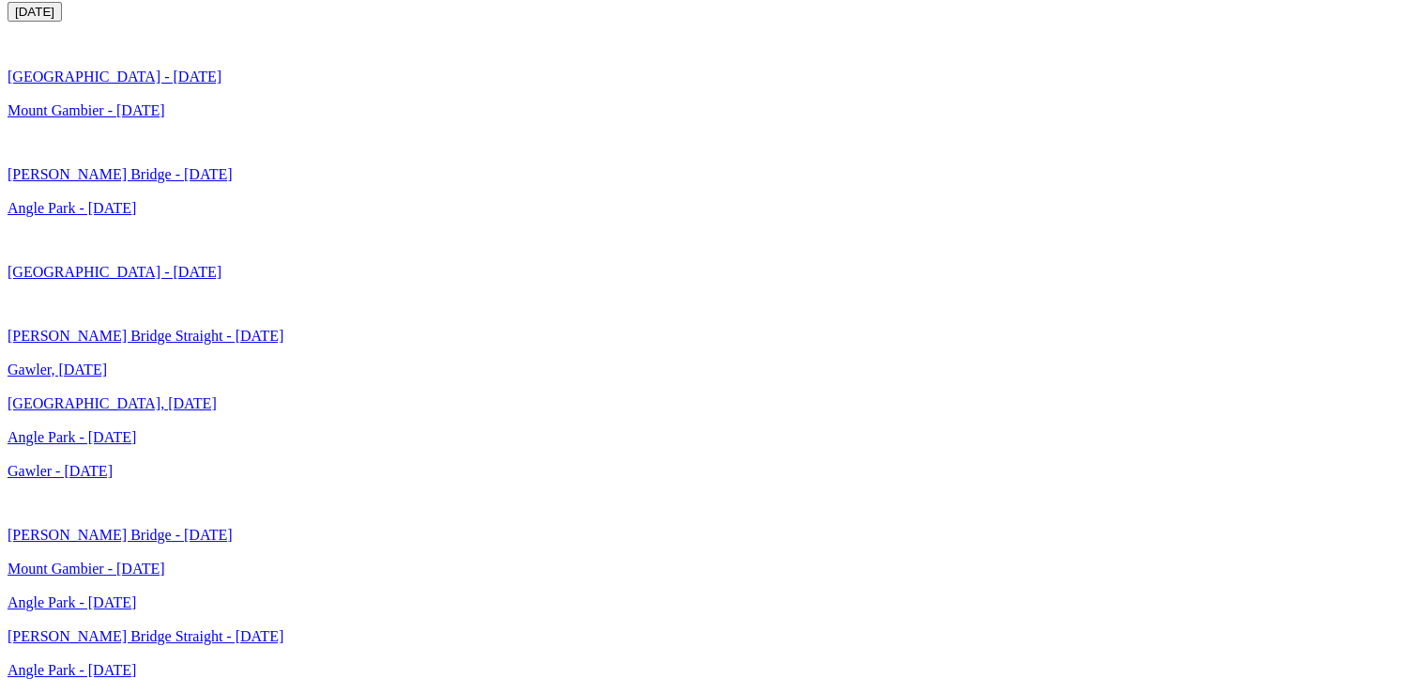
scroll to position [3862, 0]
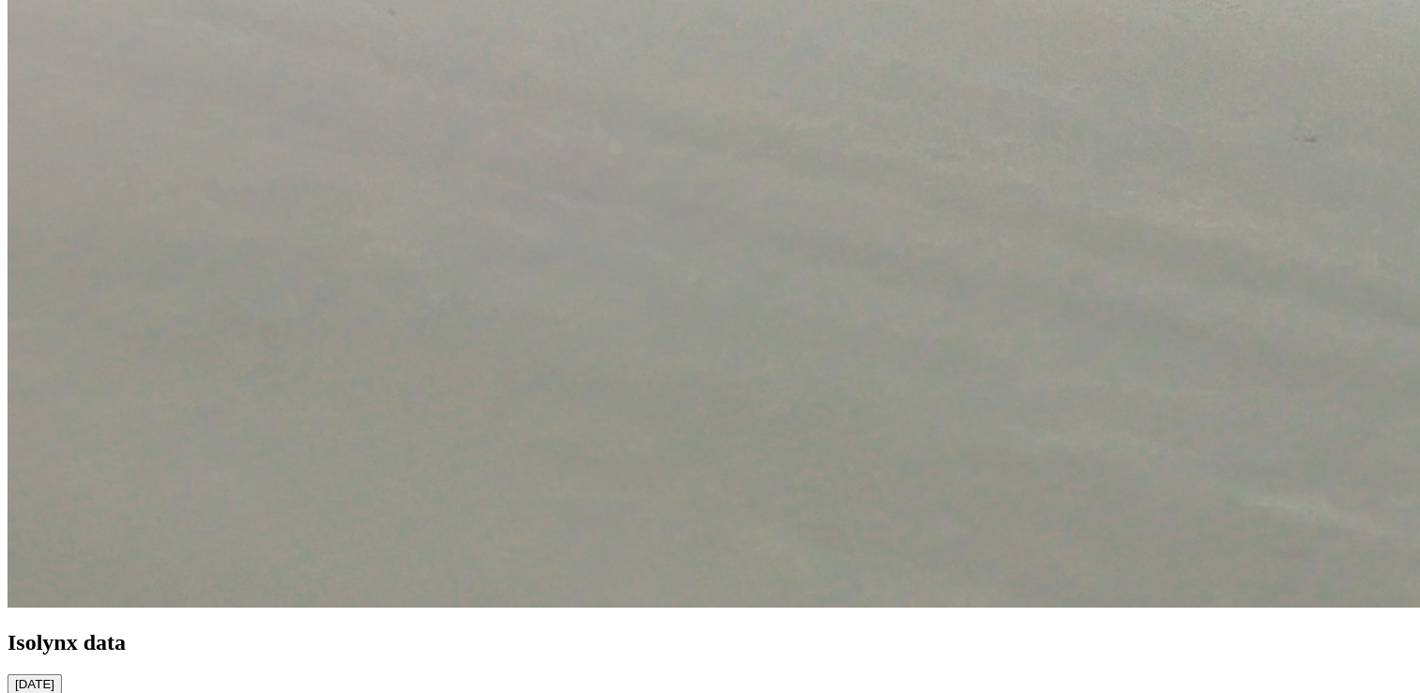
scroll to position [3723, 0]
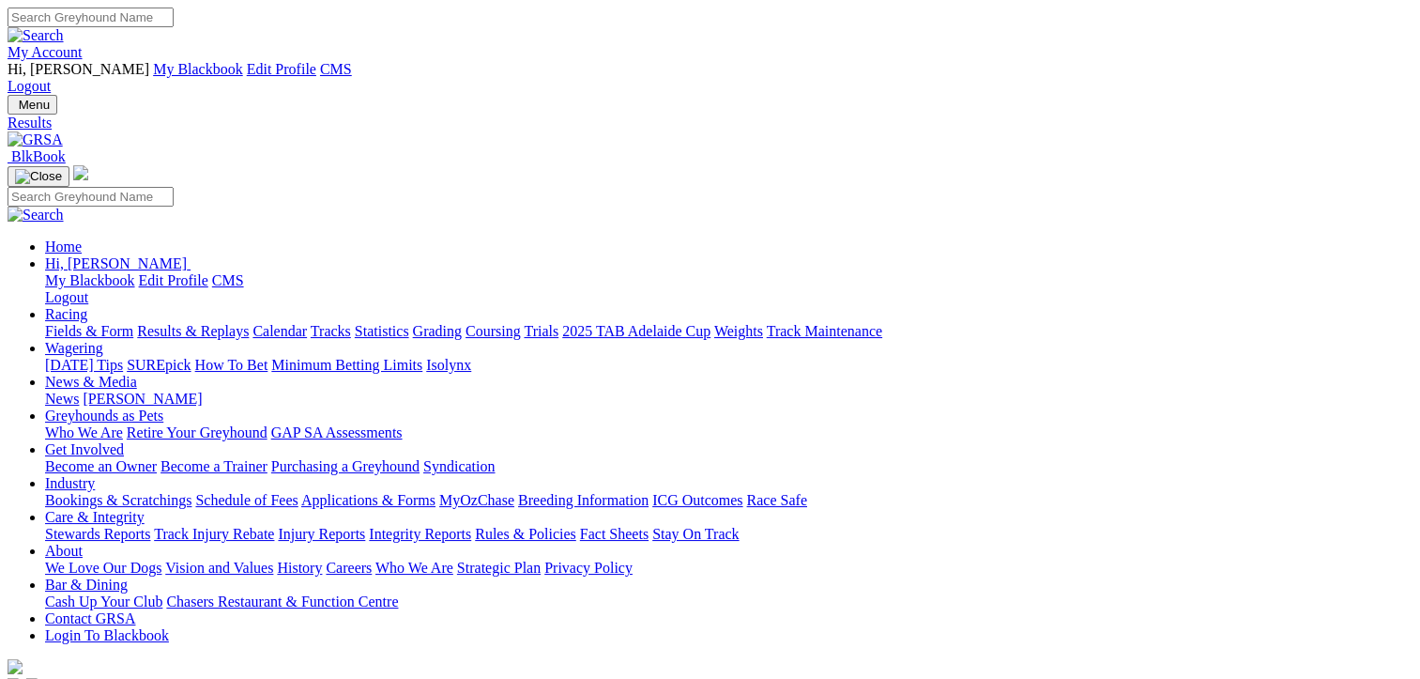
type input "[DATE]"
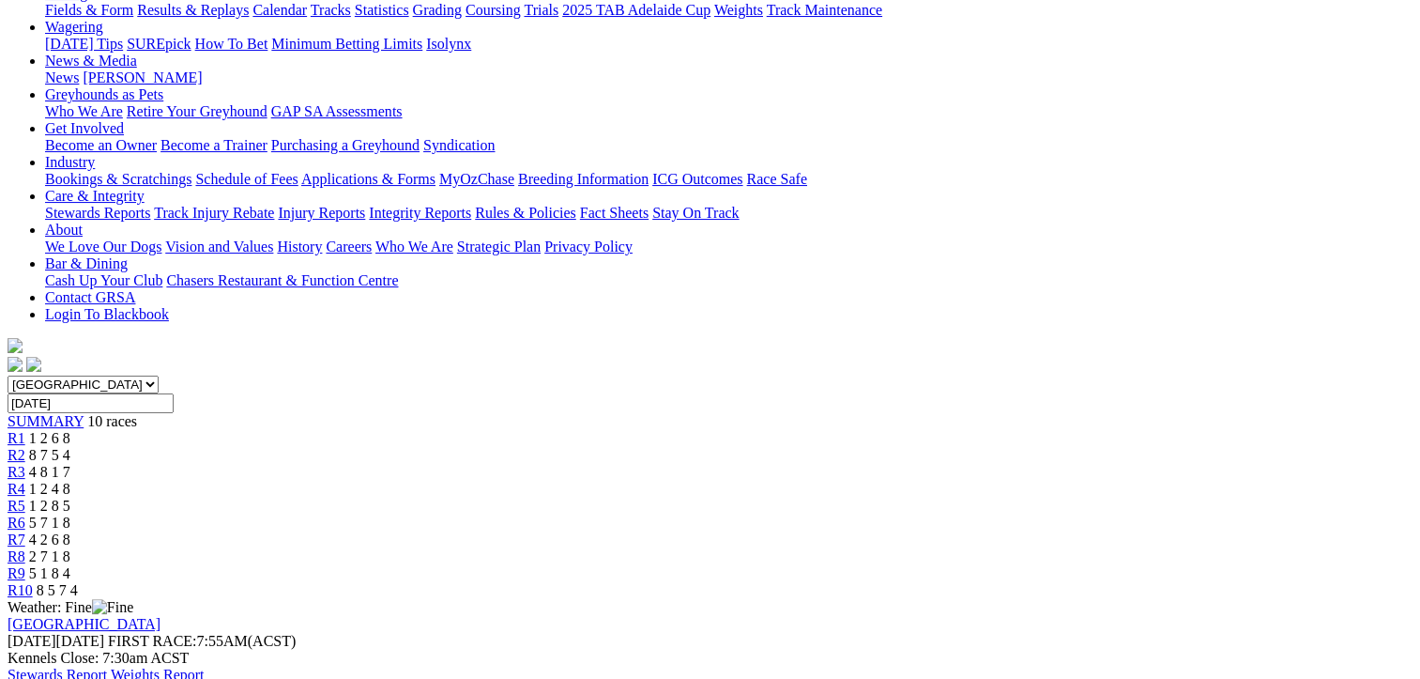
scroll to position [115, 0]
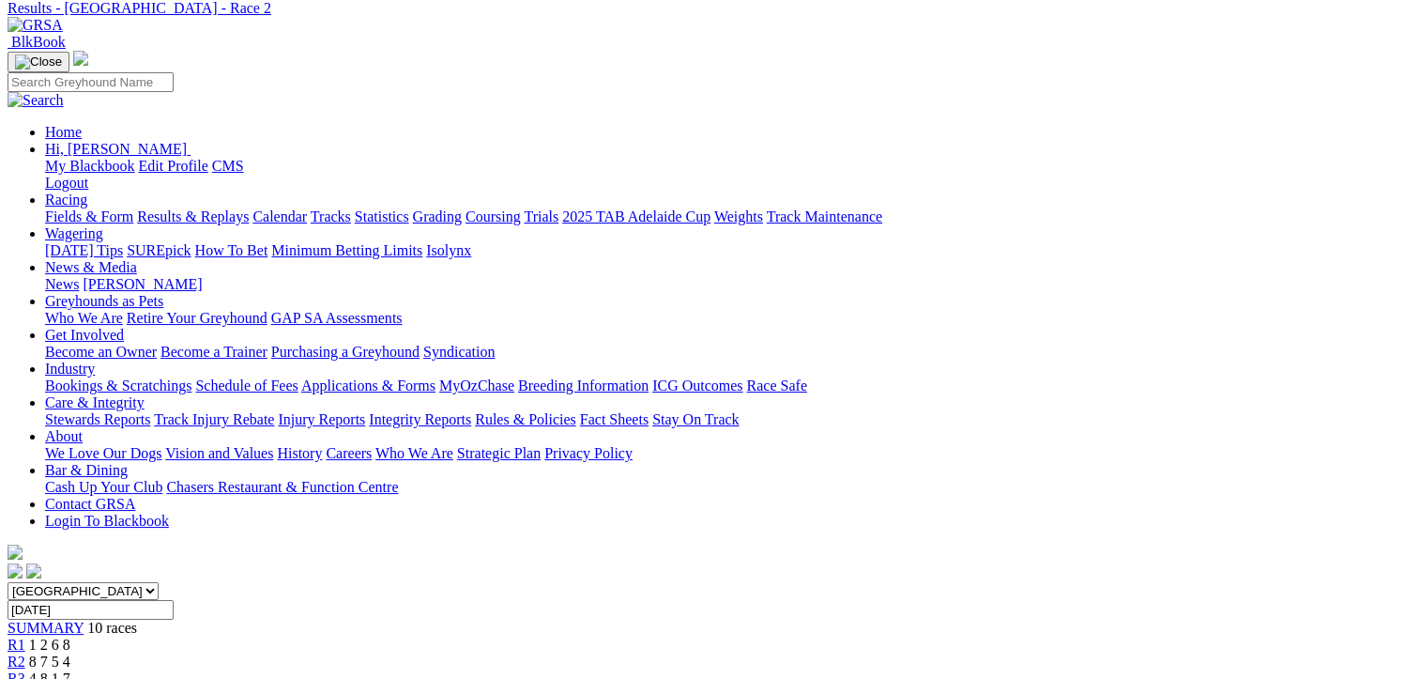
click at [70, 670] on span "4 8 1 7" at bounding box center [49, 678] width 41 height 16
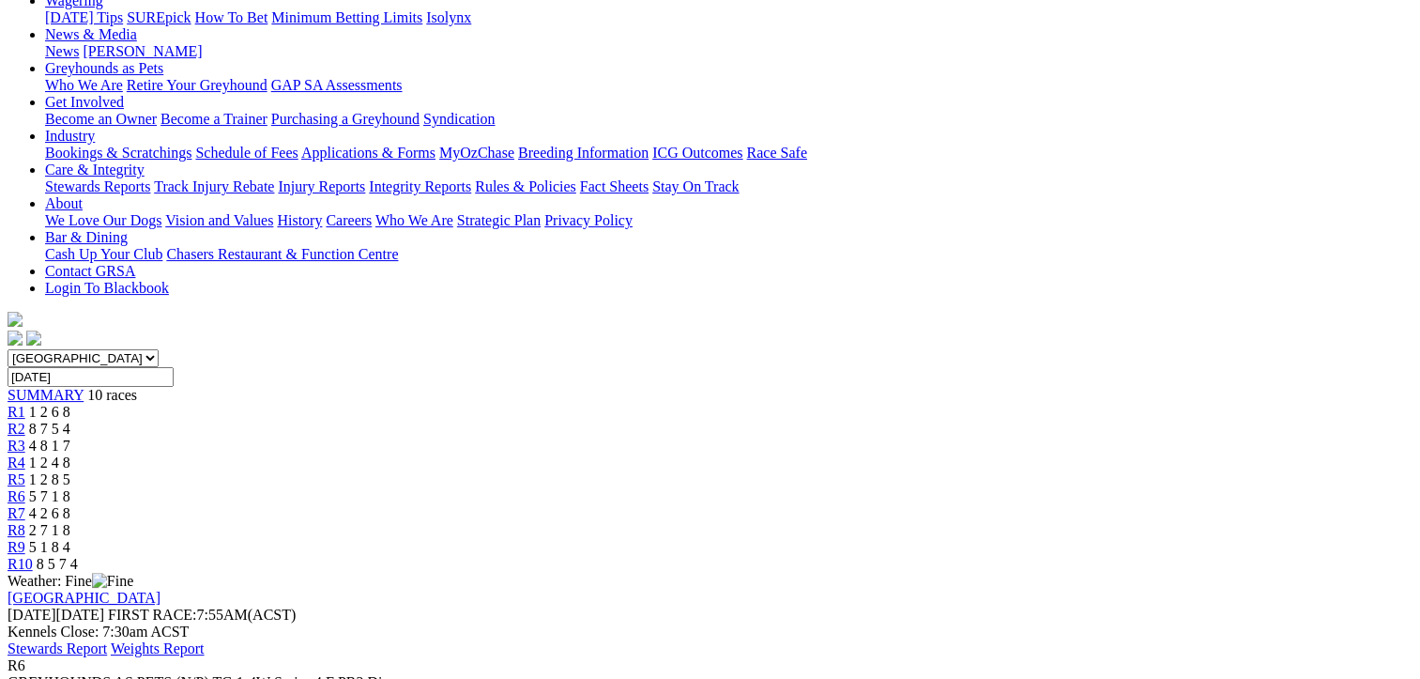
scroll to position [219, 0]
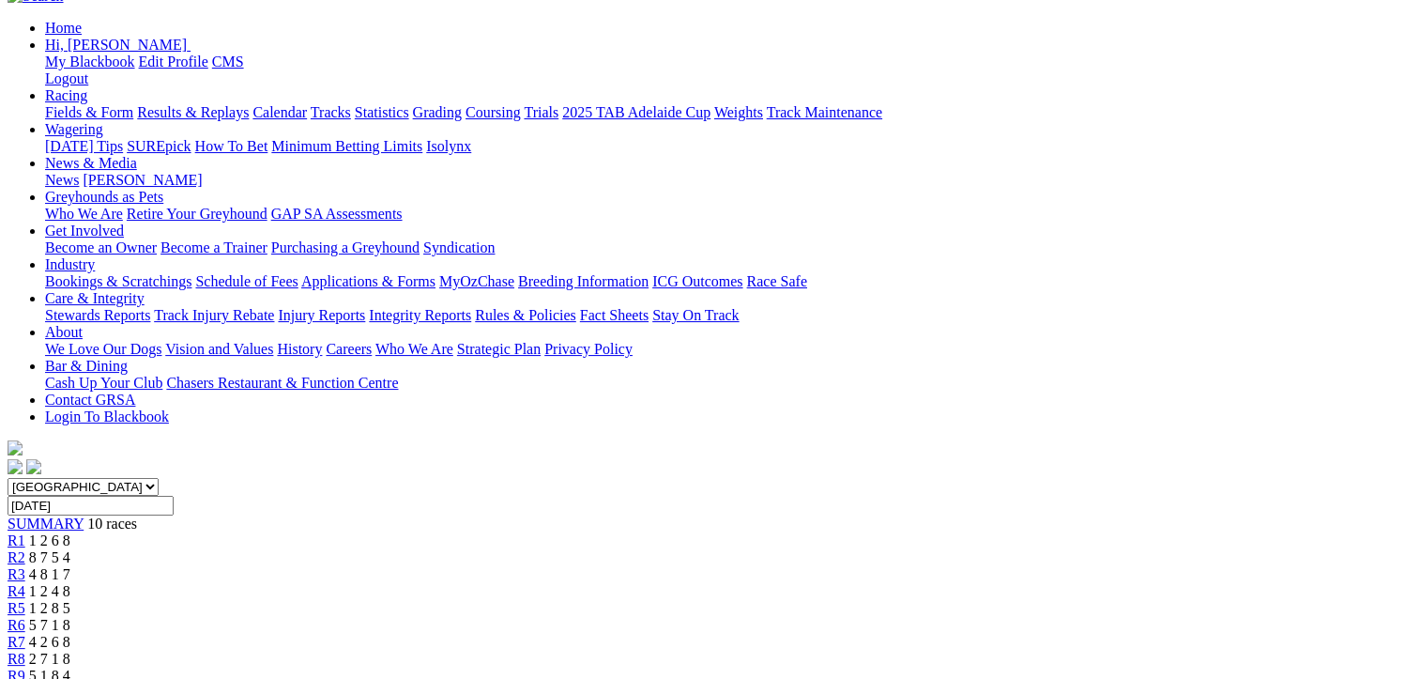
click at [70, 634] on span "4 2 6 8" at bounding box center [49, 642] width 41 height 16
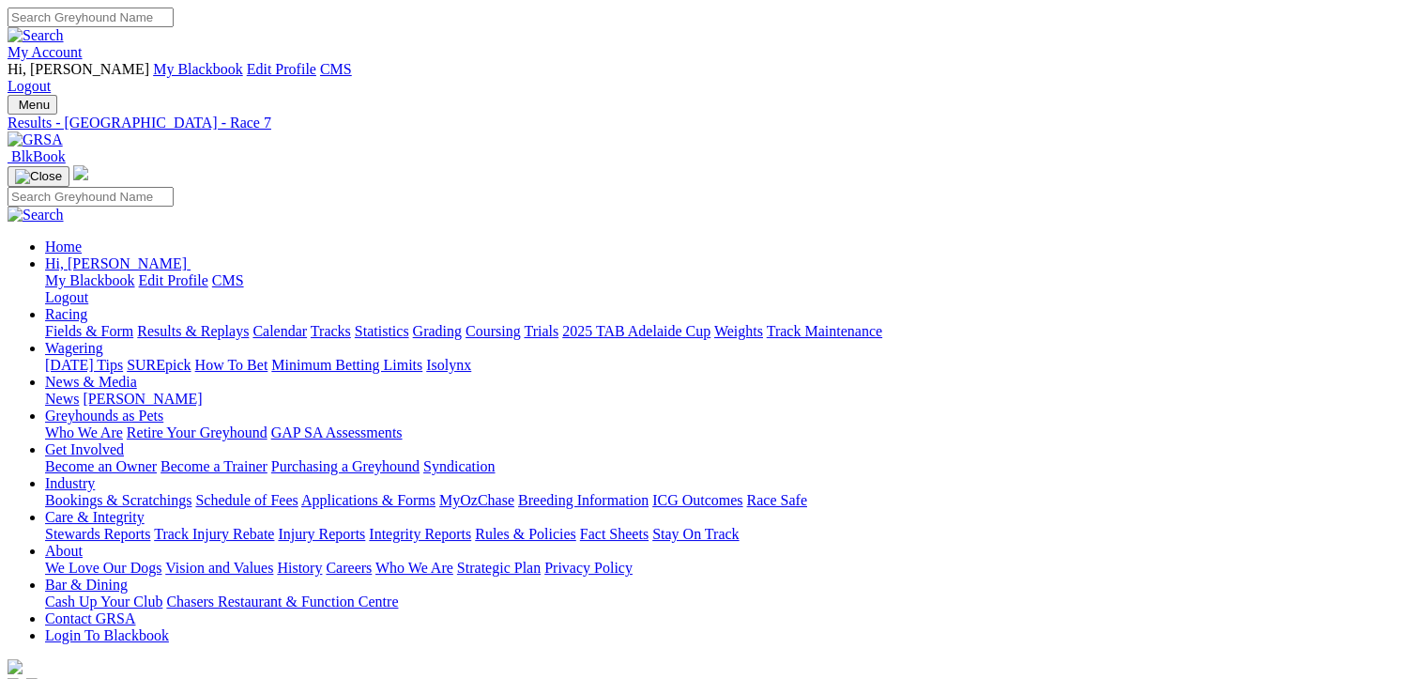
drag, startPoint x: 1029, startPoint y: 300, endPoint x: 1021, endPoint y: 310, distance: 12.0
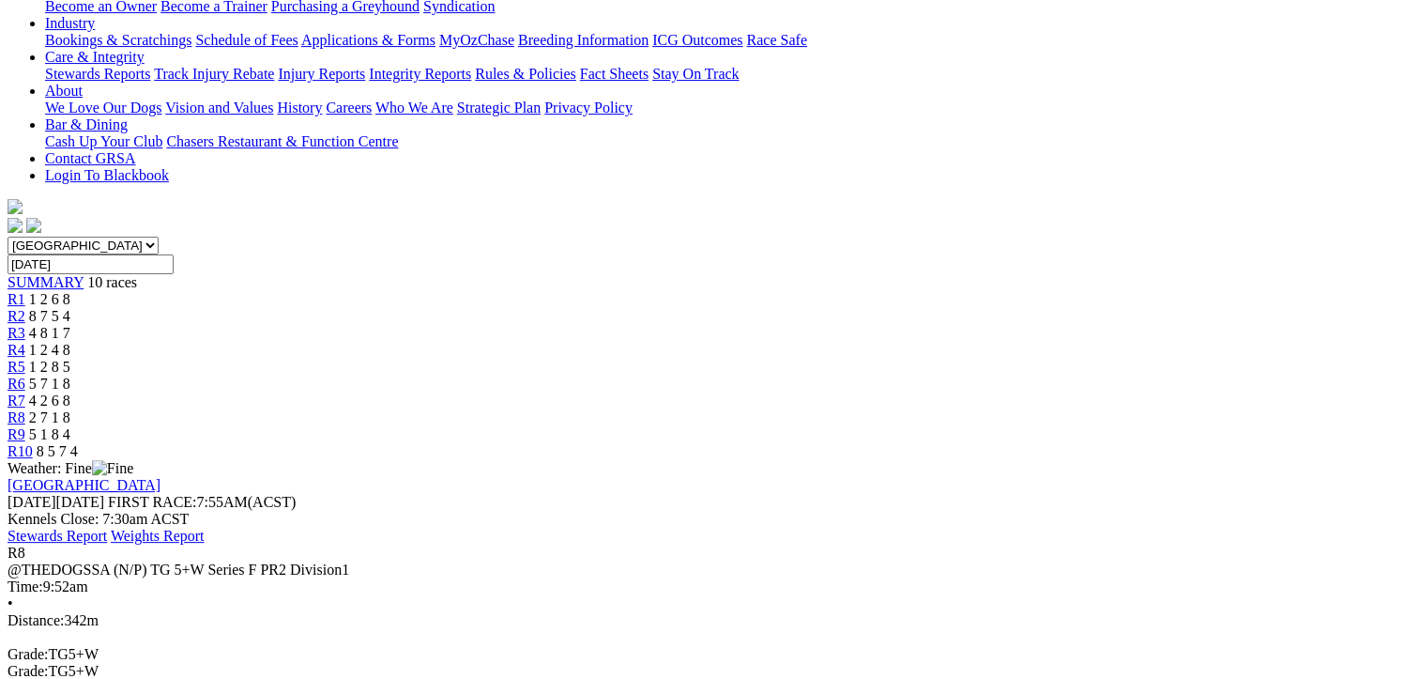
scroll to position [23, 0]
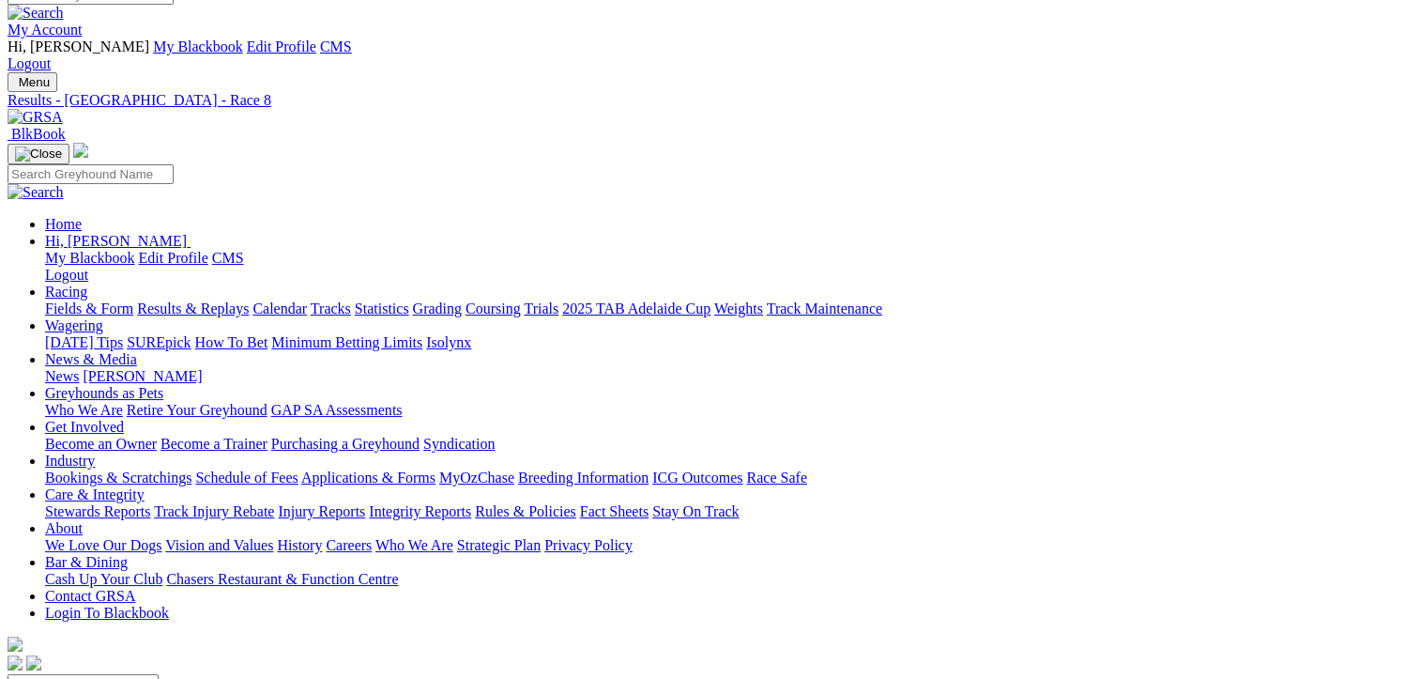
drag, startPoint x: 1145, startPoint y: 265, endPoint x: 1169, endPoint y: 265, distance: 23.5
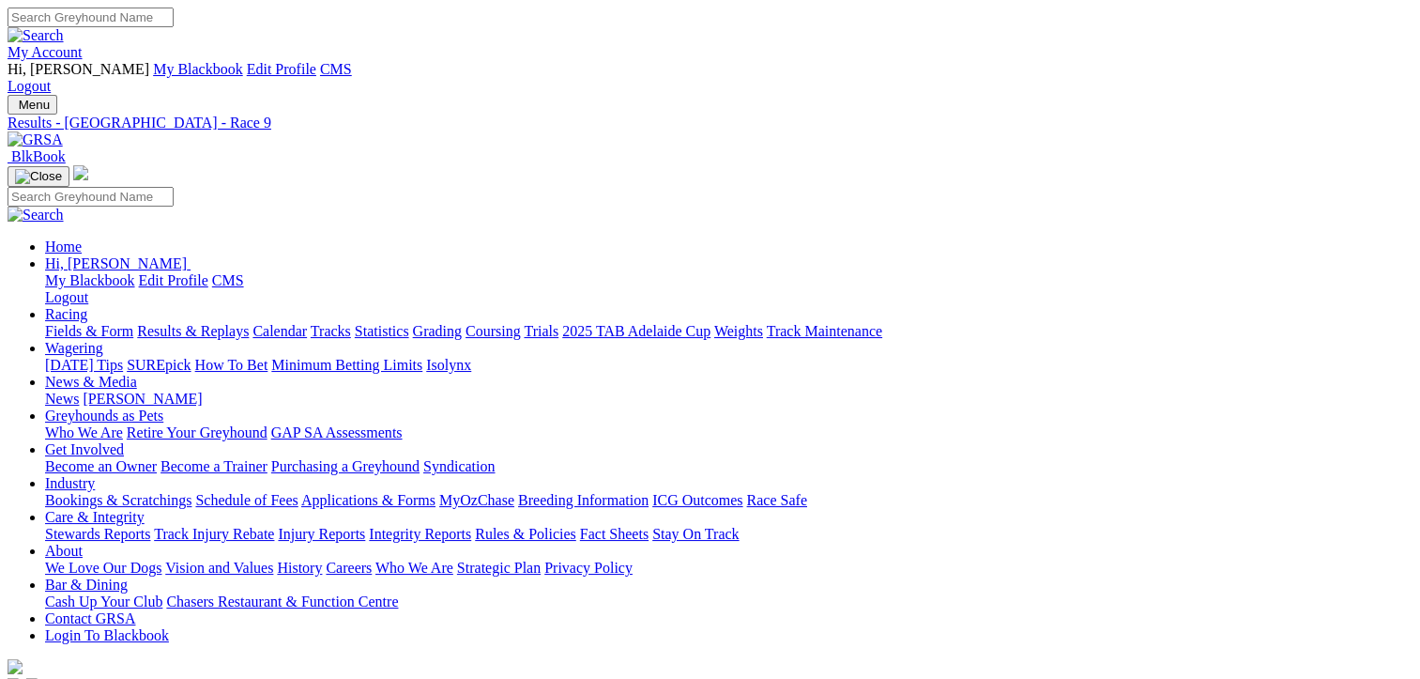
click at [63, 131] on img at bounding box center [35, 139] width 55 height 17
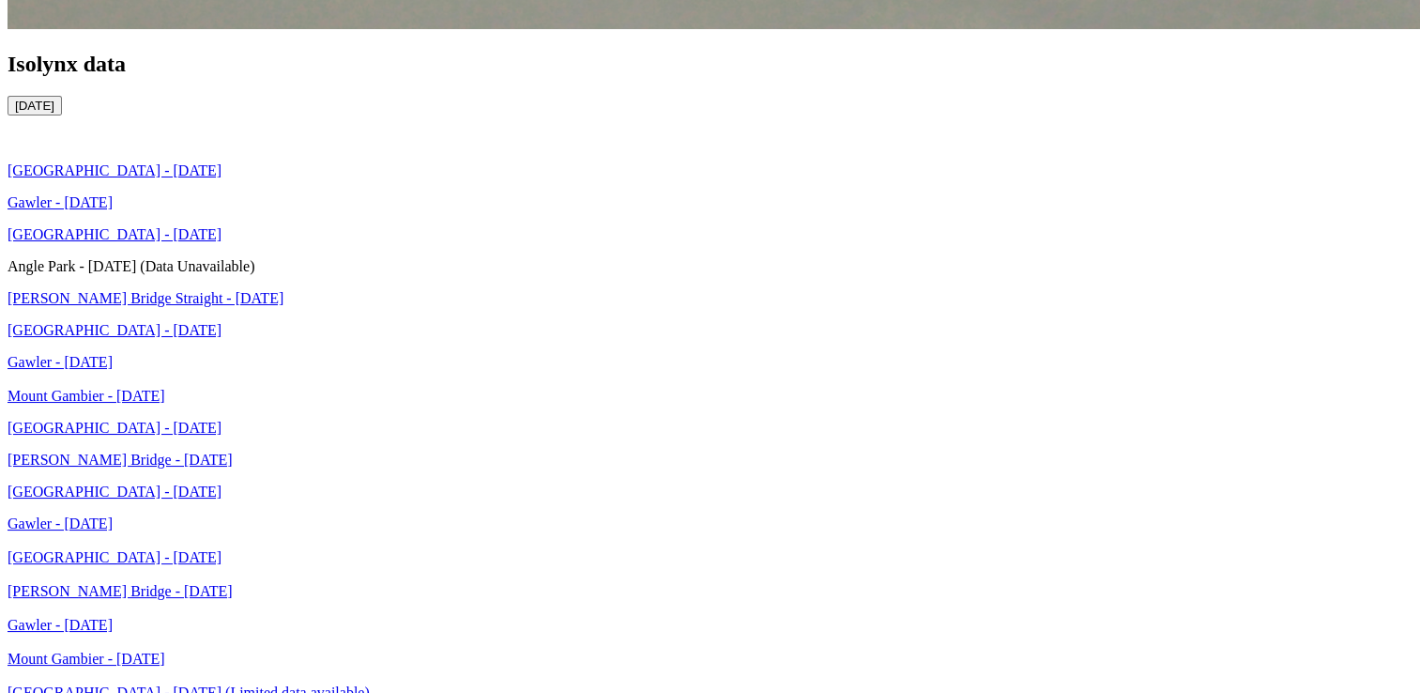
scroll to position [3943, 0]
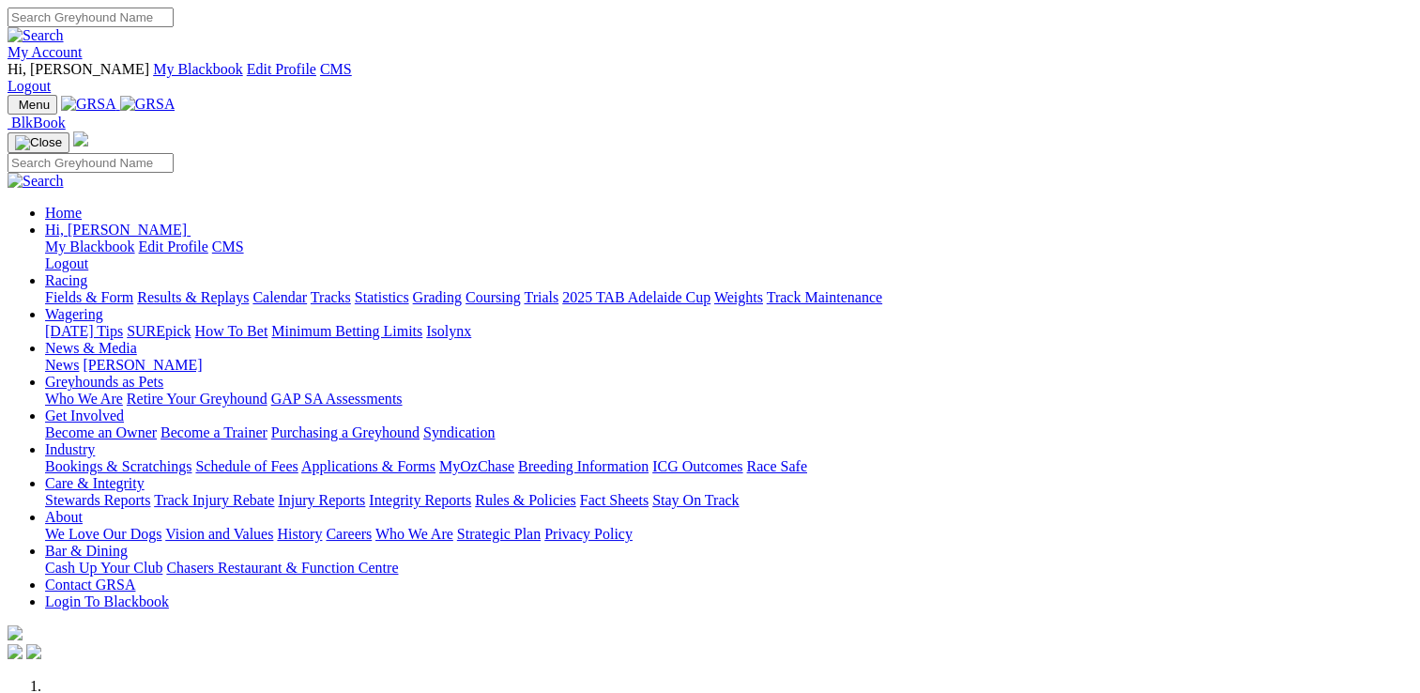
click at [103, 306] on link "Wagering" at bounding box center [74, 314] width 58 height 16
click at [471, 323] on link "Isolynx" at bounding box center [448, 331] width 45 height 16
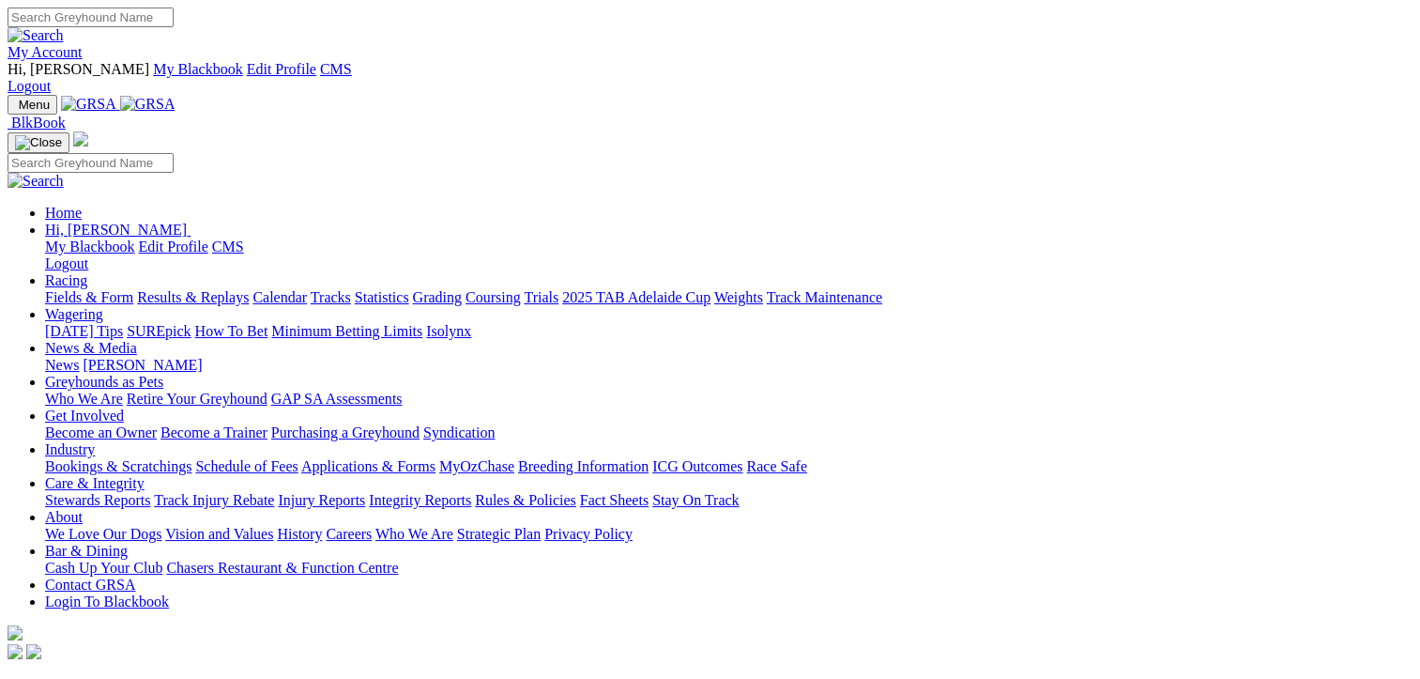
click at [198, 289] on link "Results & Replays" at bounding box center [193, 297] width 112 height 16
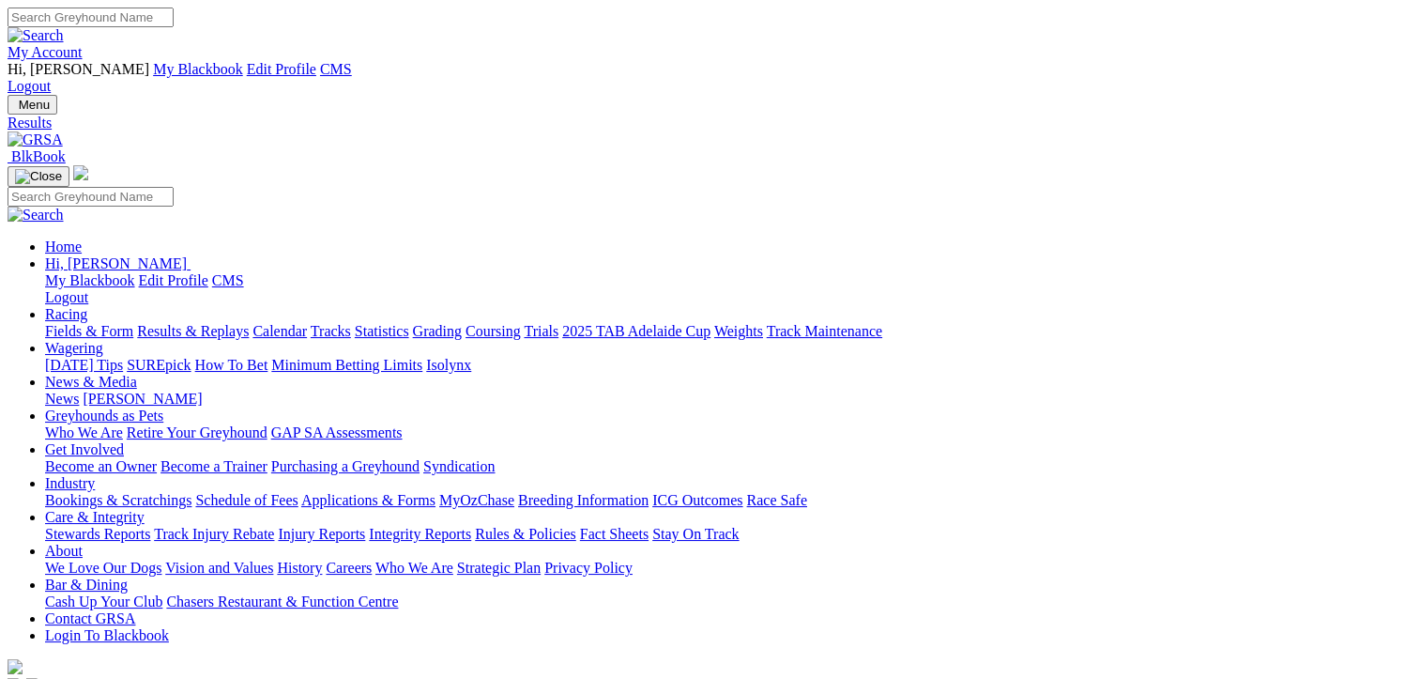
type input "[DATE]"
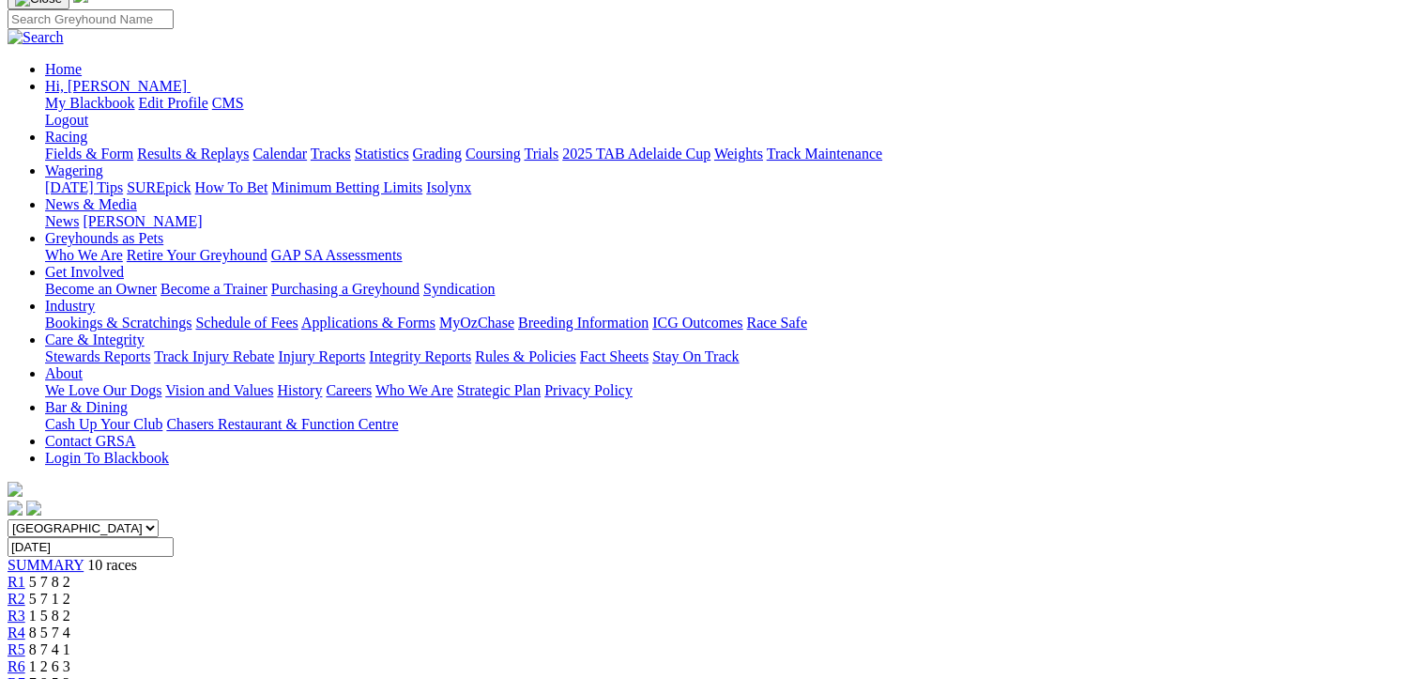
scroll to position [219, 0]
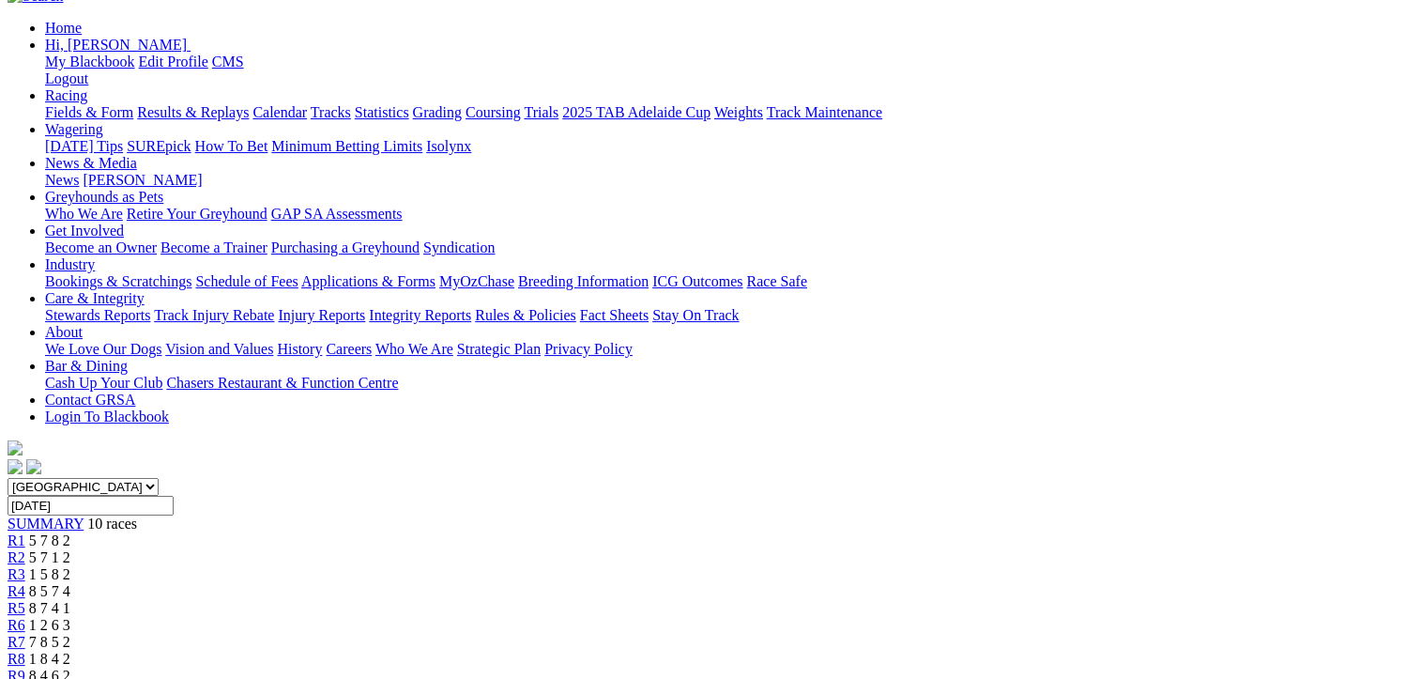
click at [519, 478] on div "South Australia New South Wales Northern Territory Queensland Tasmania Victoria…" at bounding box center [710, 589] width 1405 height 223
click at [521, 566] on div "R3 1 5 8 2" at bounding box center [710, 574] width 1405 height 17
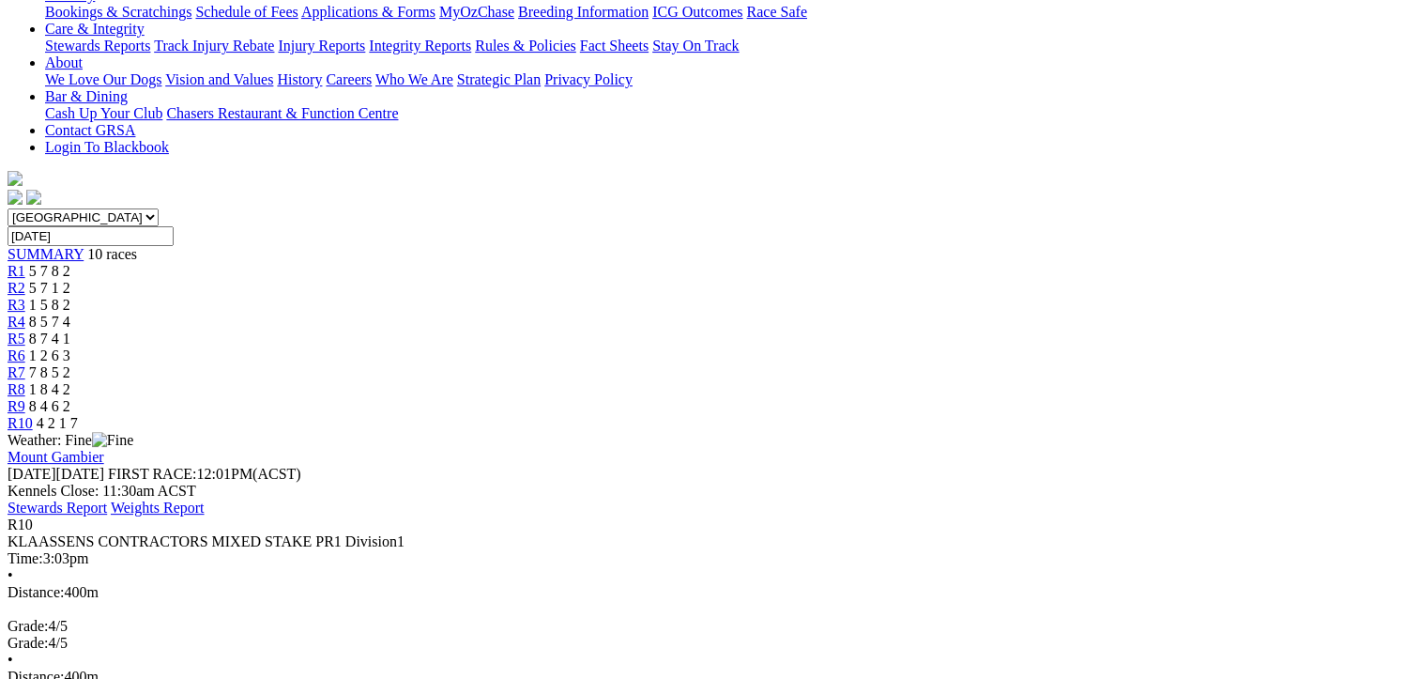
scroll to position [437, 0]
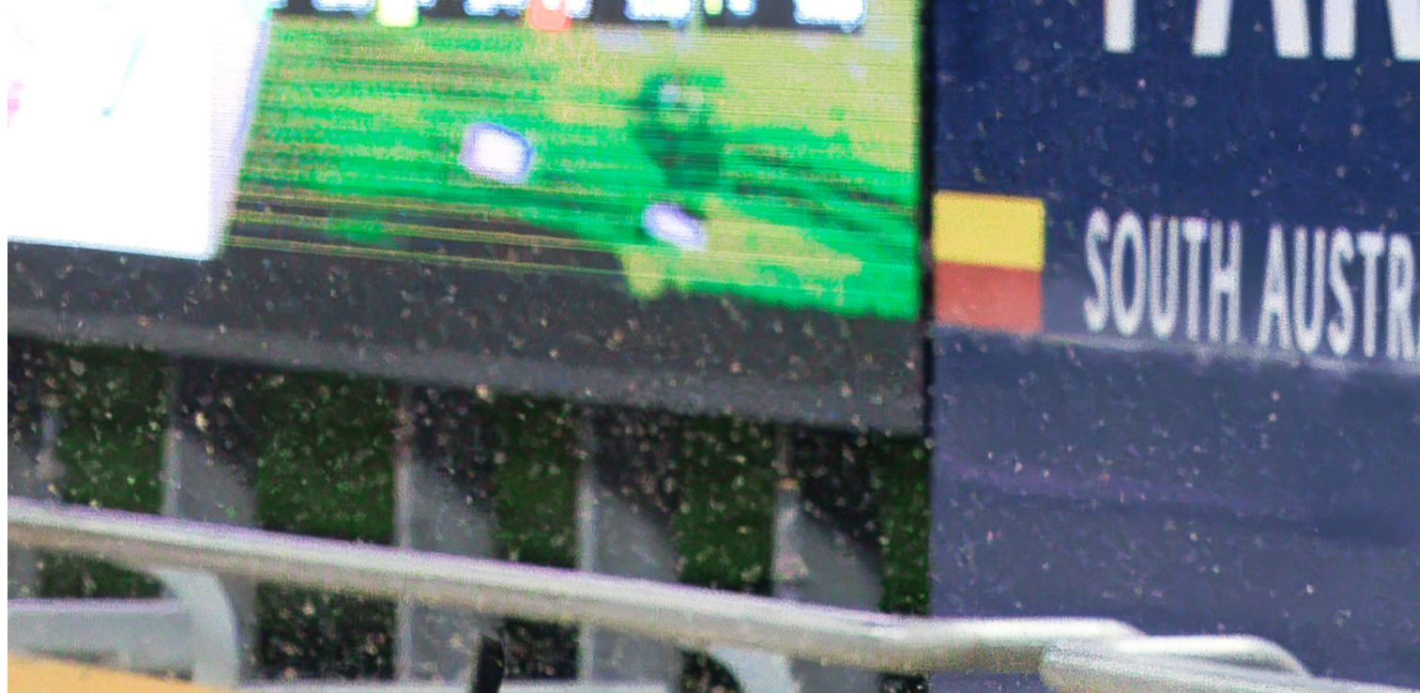
scroll to position [1095, 0]
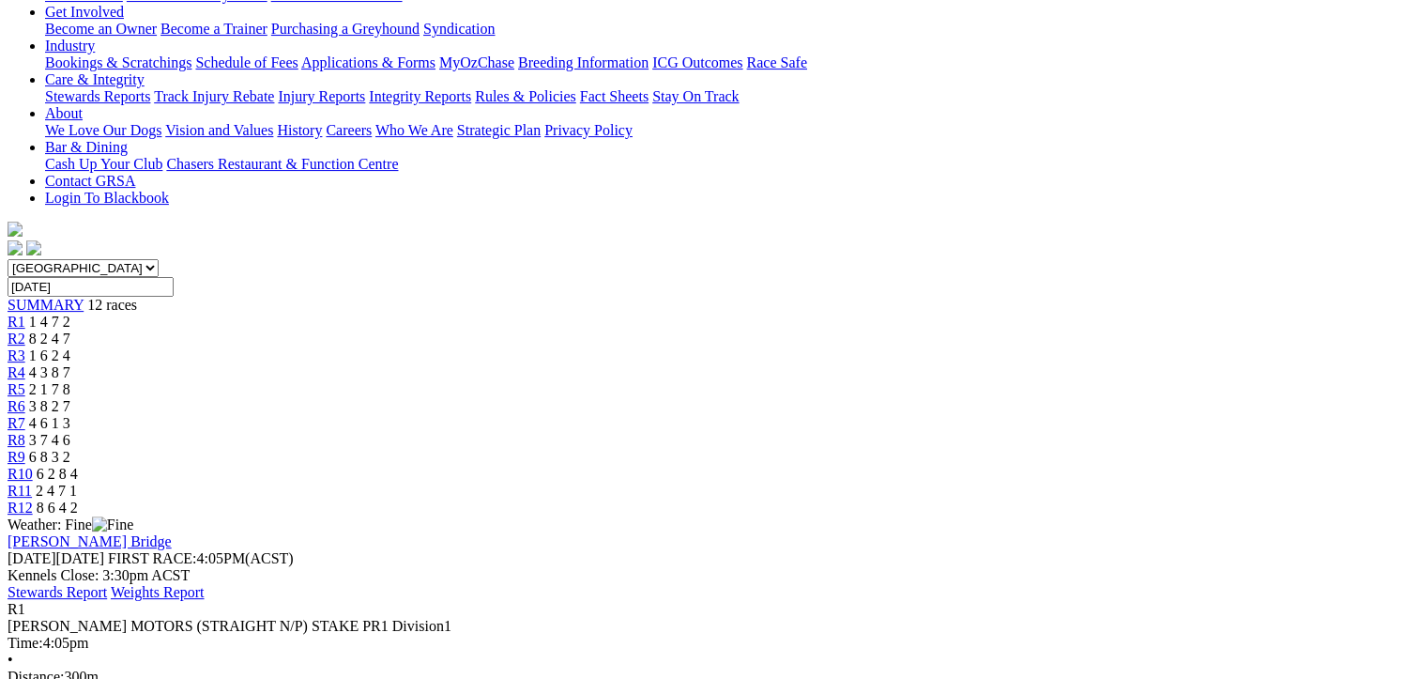
scroll to position [219, 0]
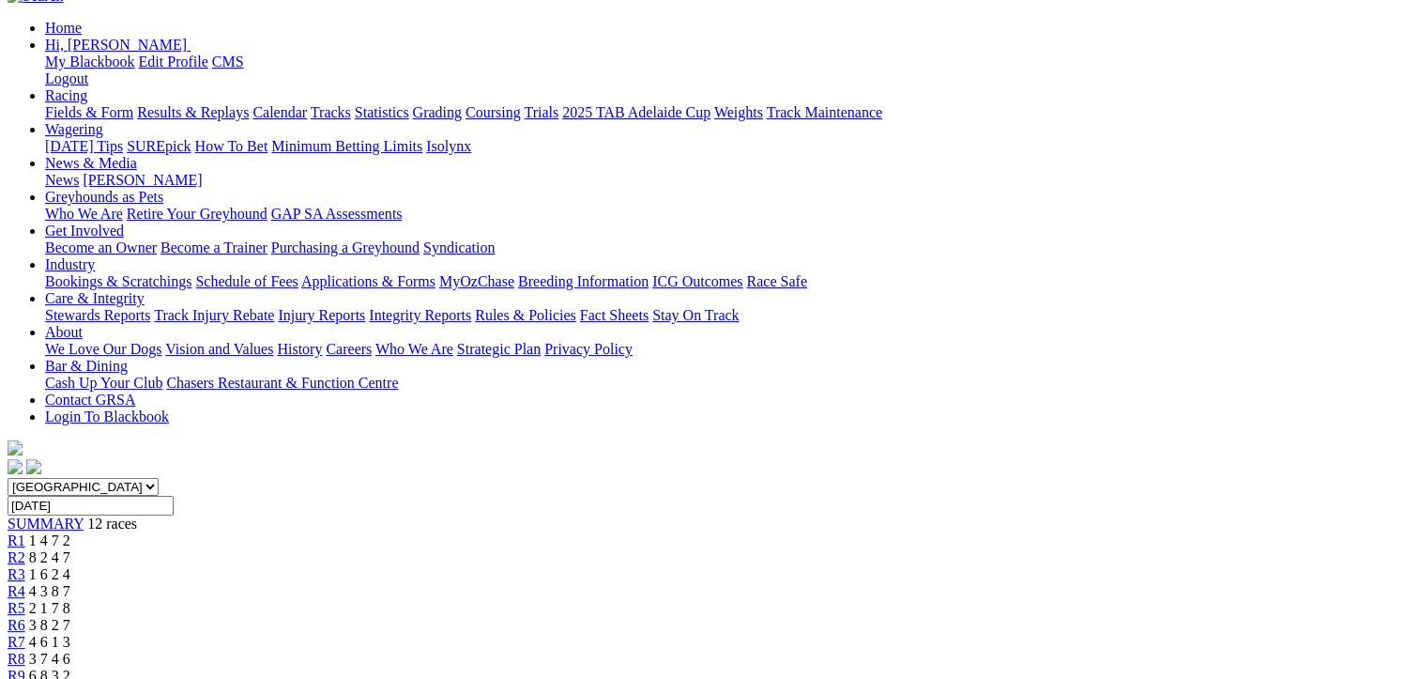
click at [403, 549] on div "R2 8 2 4 7" at bounding box center [710, 557] width 1405 height 17
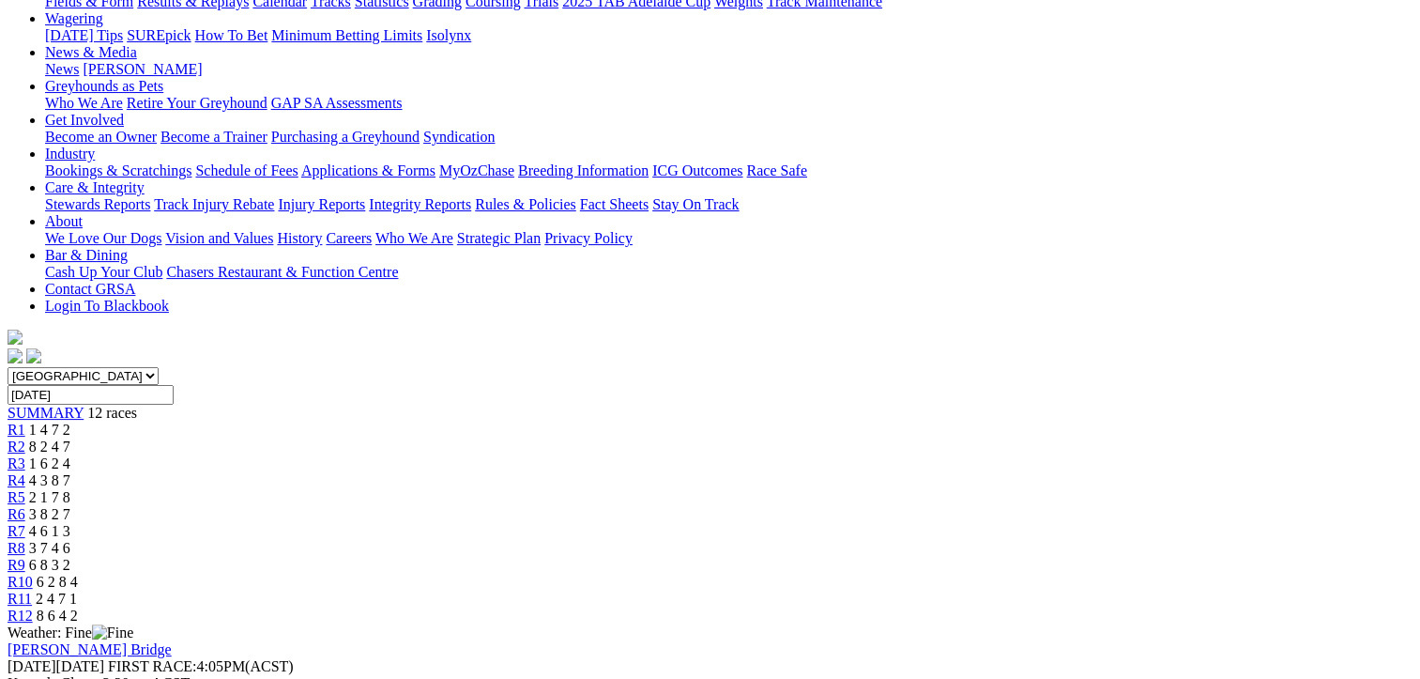
scroll to position [219, 0]
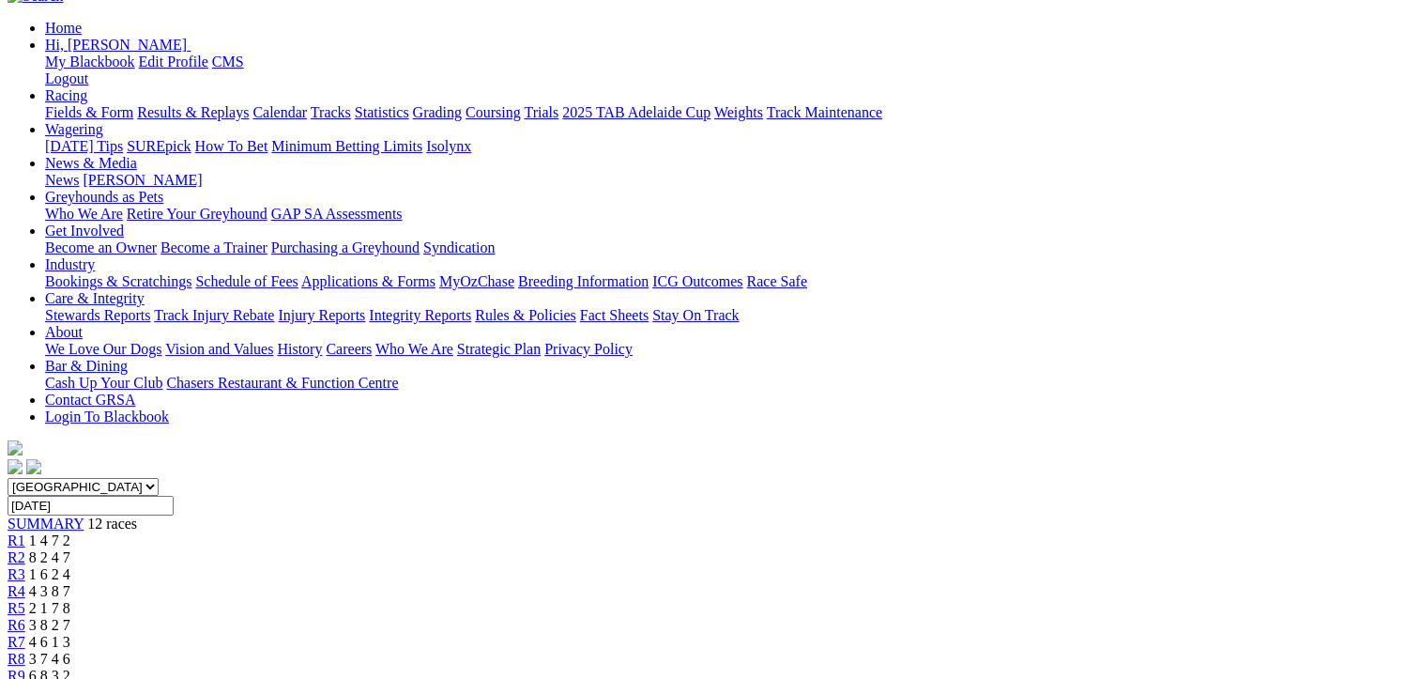
click at [70, 617] on span "3 8 2 7" at bounding box center [49, 625] width 41 height 16
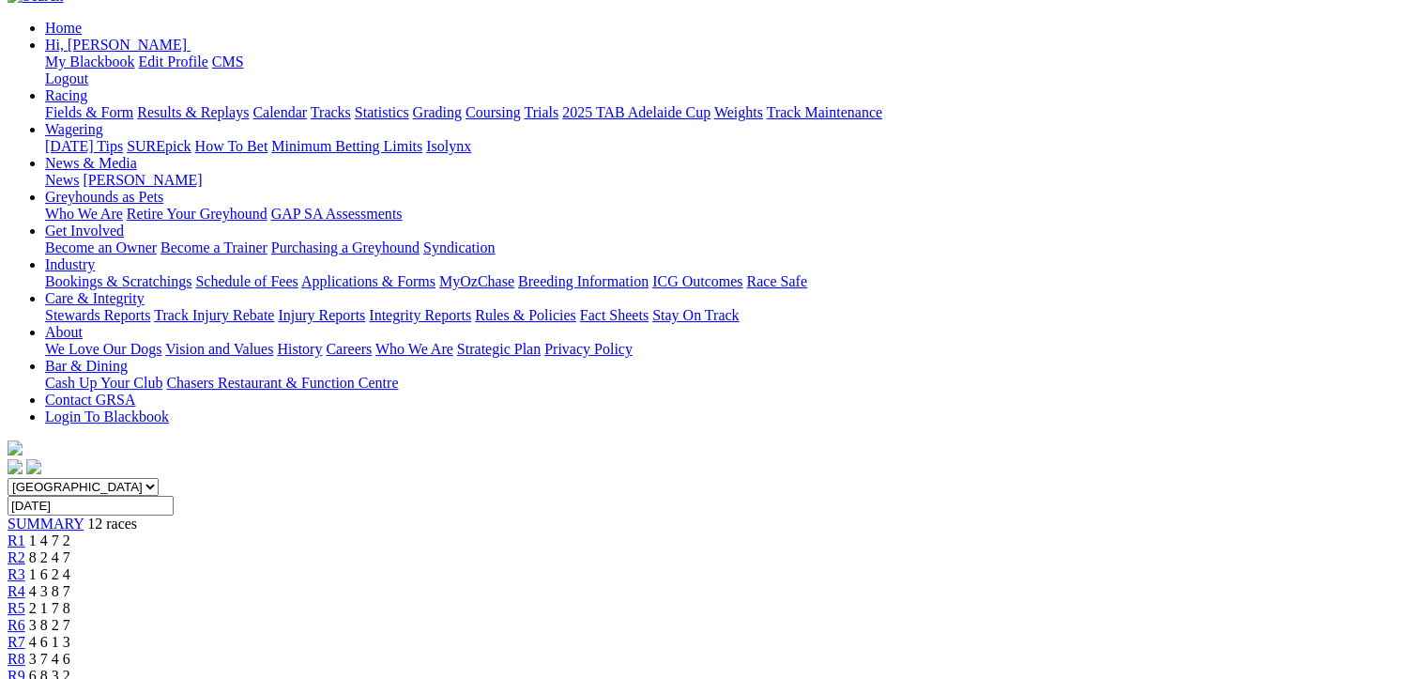
click at [70, 668] on span "6 8 3 2" at bounding box center [49, 676] width 41 height 16
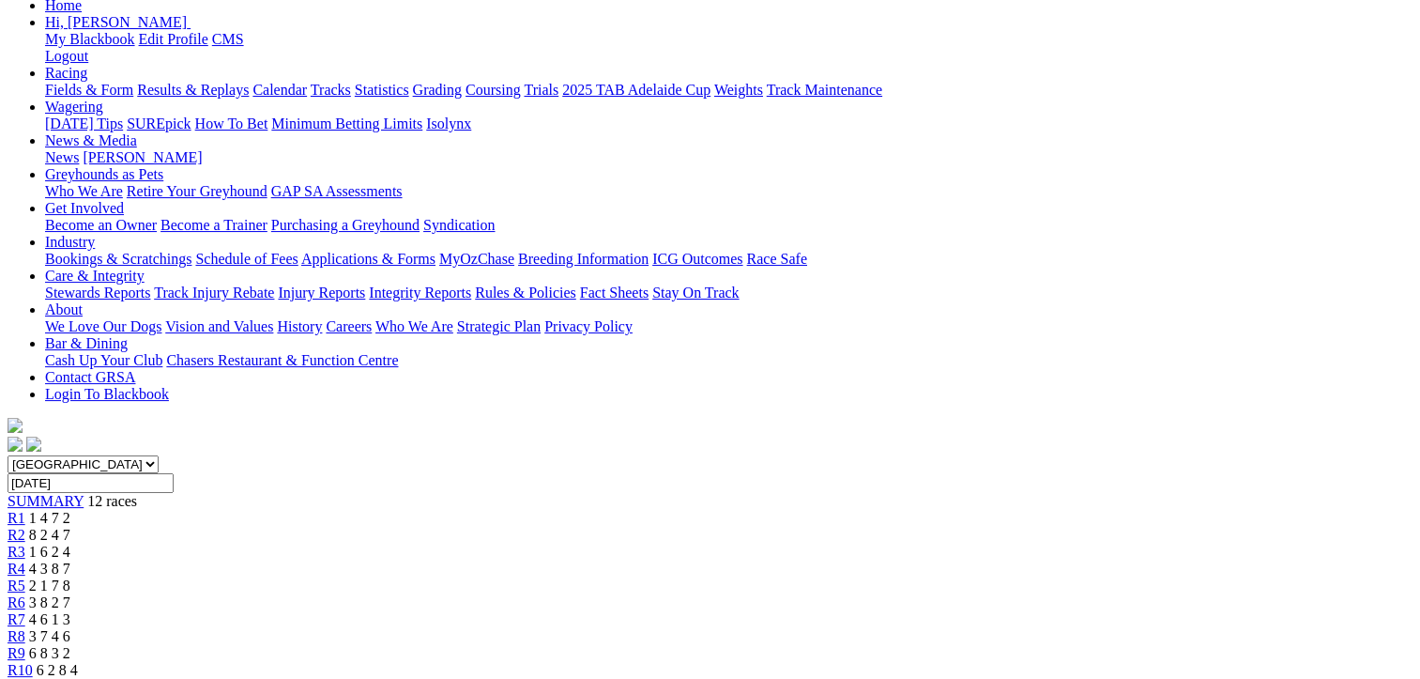
scroll to position [219, 0]
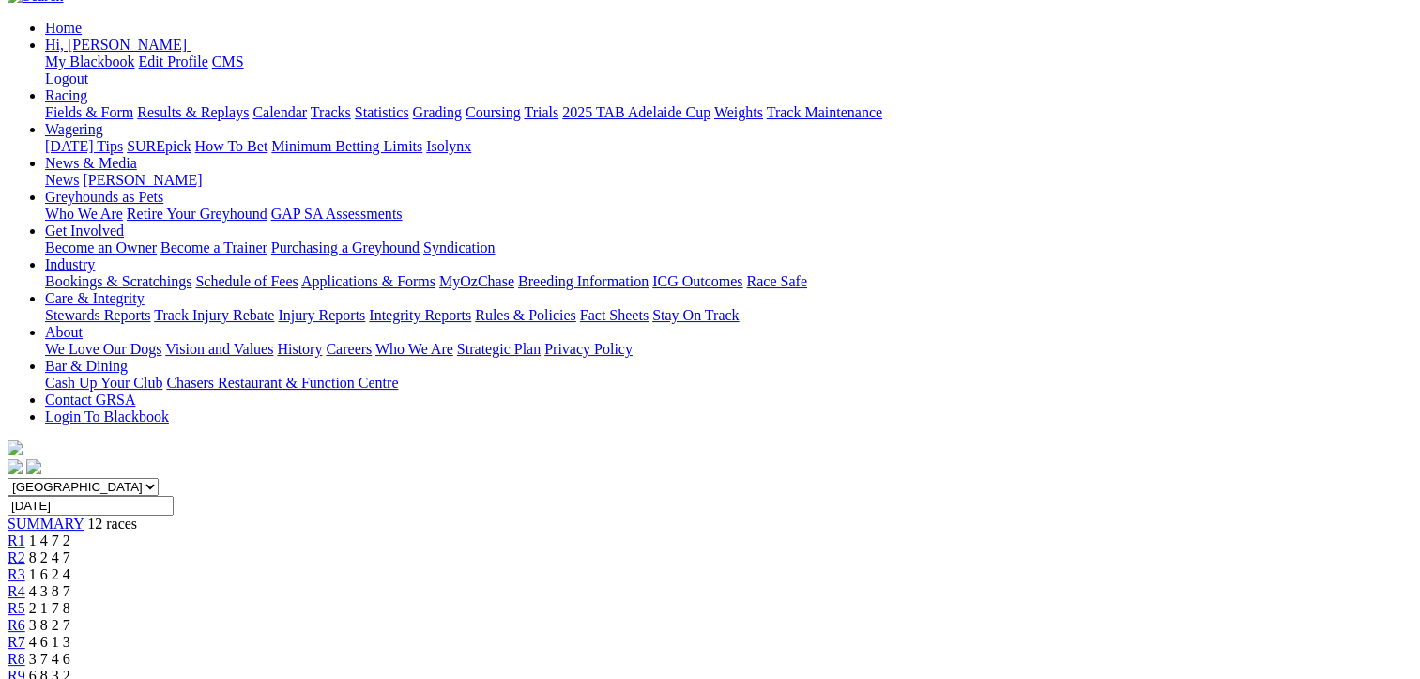
click at [78, 678] on span "6 2 8 4" at bounding box center [57, 692] width 41 height 16
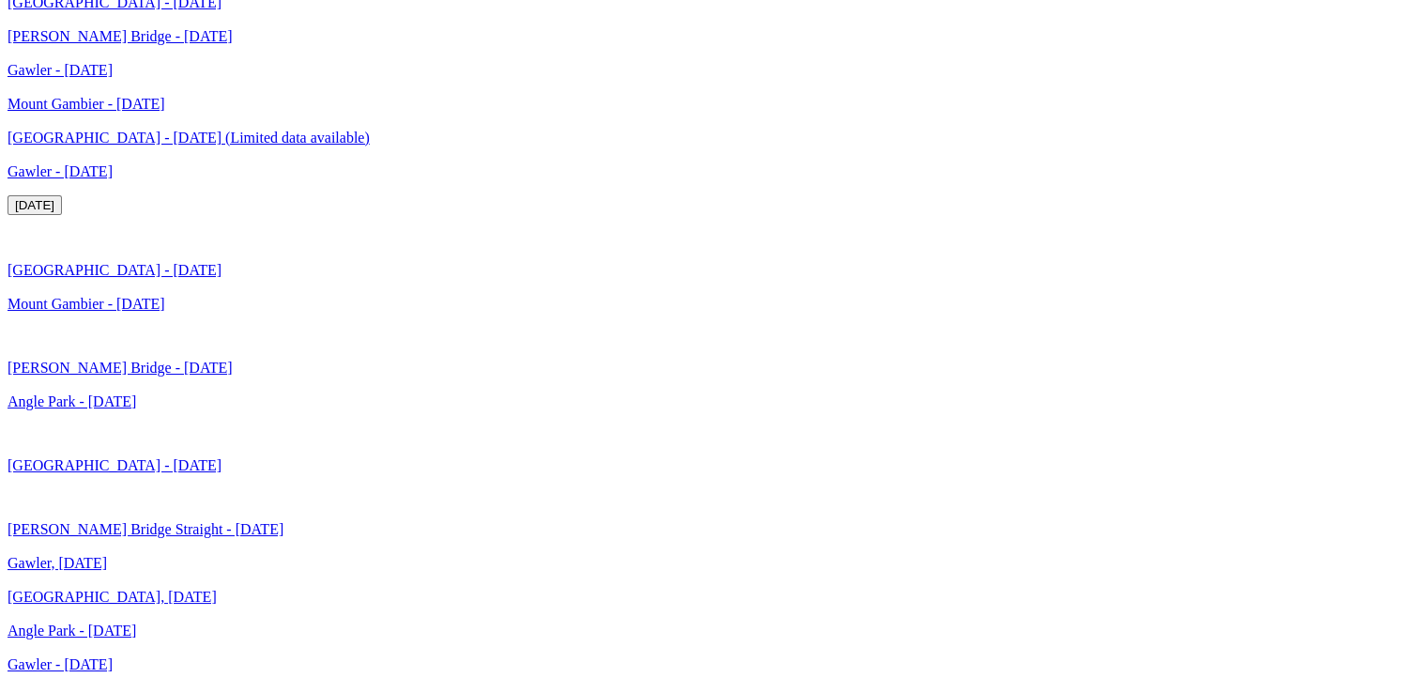
scroll to position [3983, 0]
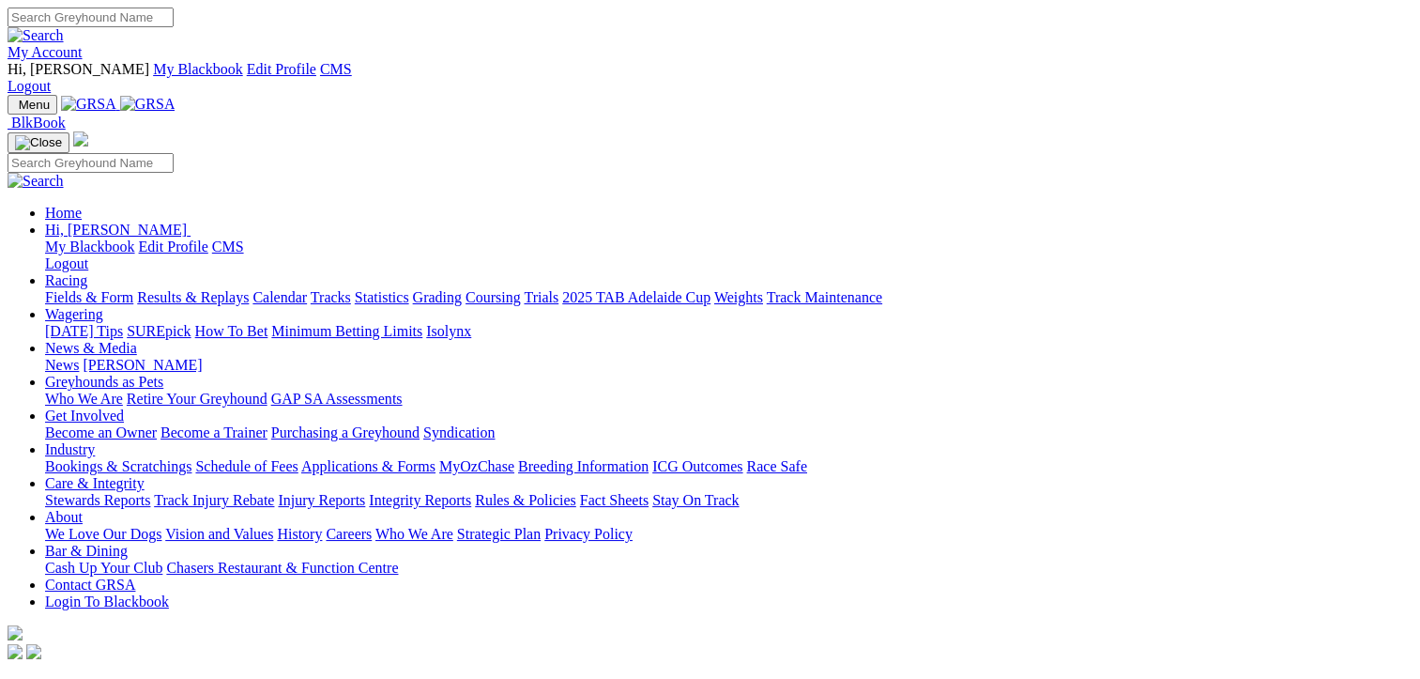
click at [199, 289] on link "Results & Replays" at bounding box center [193, 297] width 112 height 16
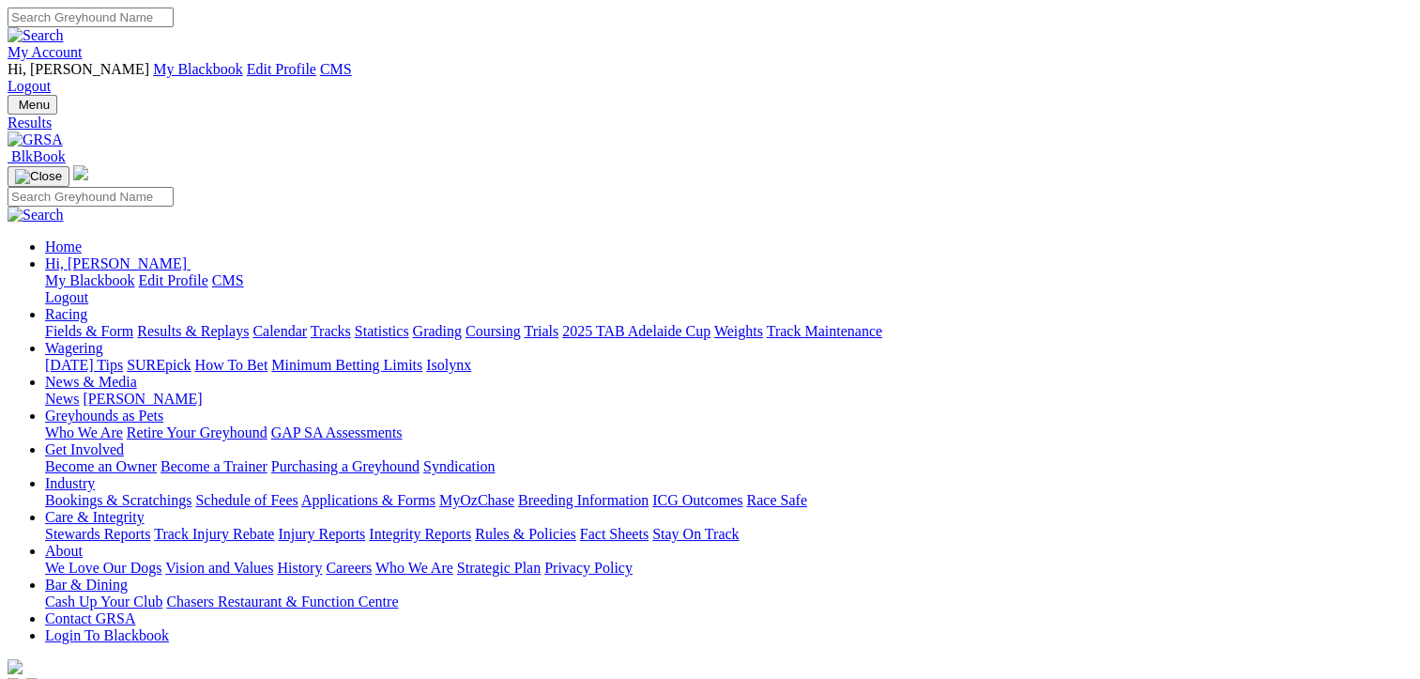
type input "Sunday, 2 Jan 2022"
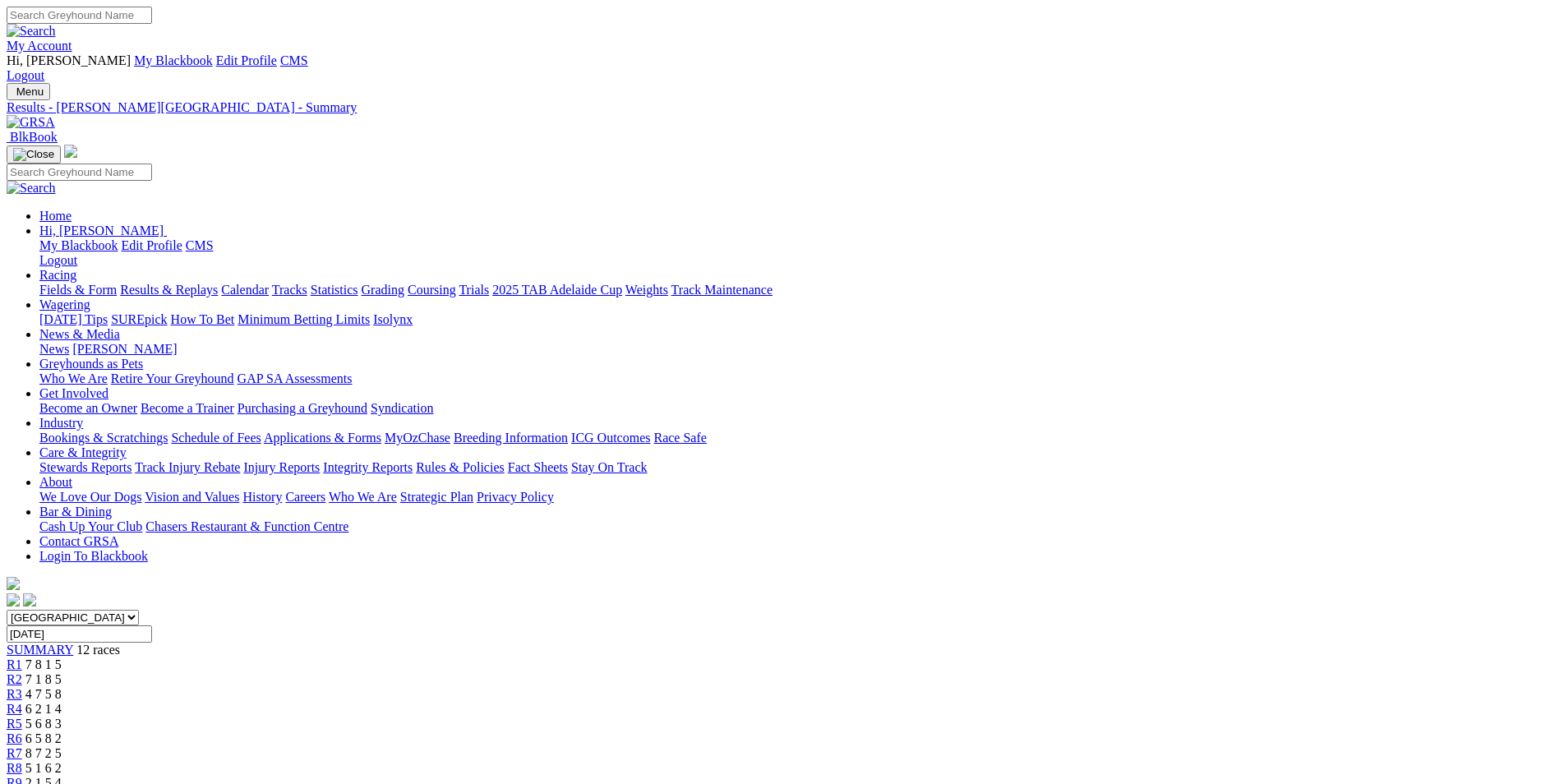
click at [90, 298] on link "Wagering" at bounding box center [65, 304] width 51 height 14
click at [412, 312] on link "Isolynx" at bounding box center [392, 319] width 39 height 14
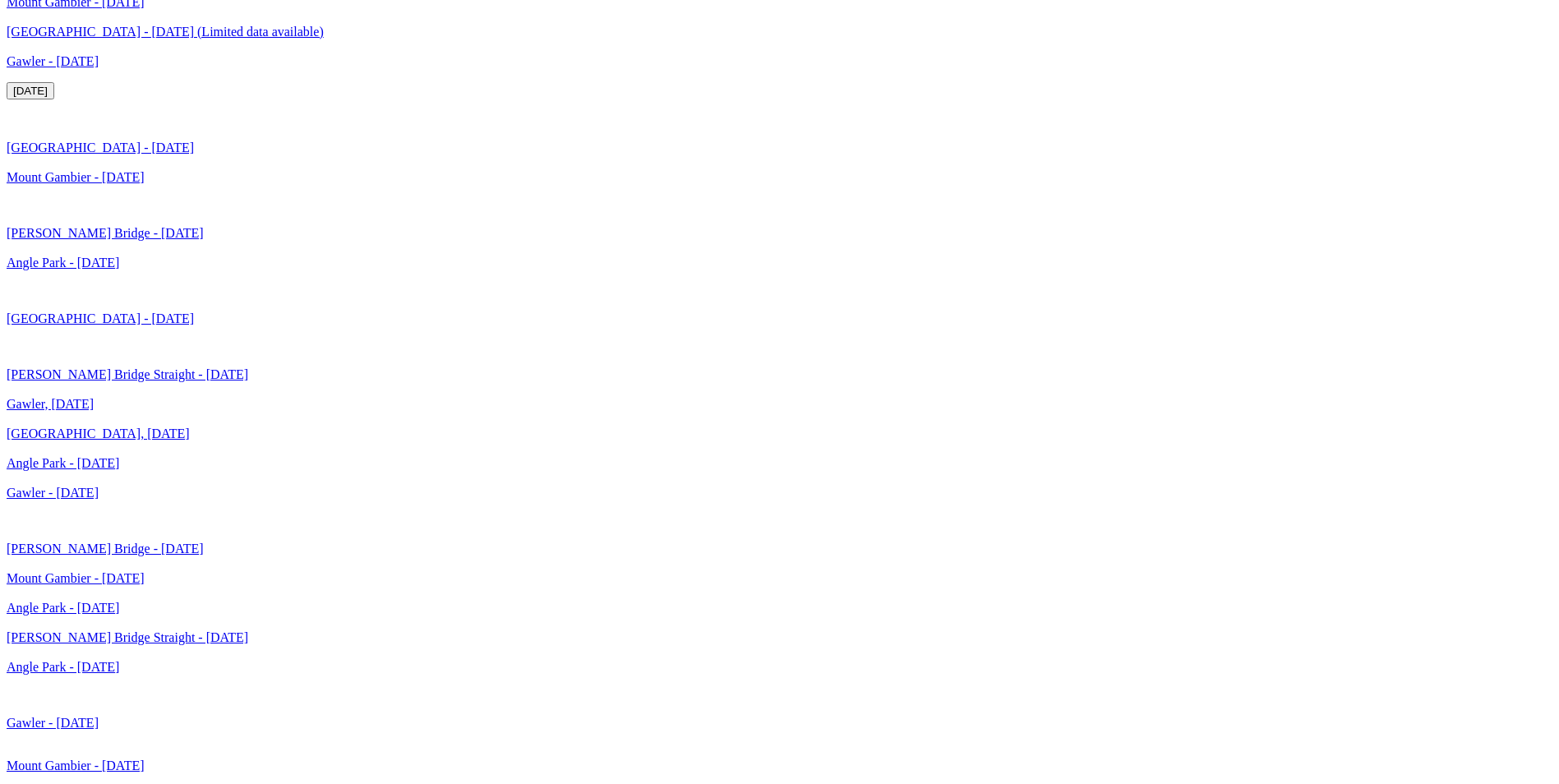
scroll to position [3314, 0]
